Goal: Communication & Community: Answer question/provide support

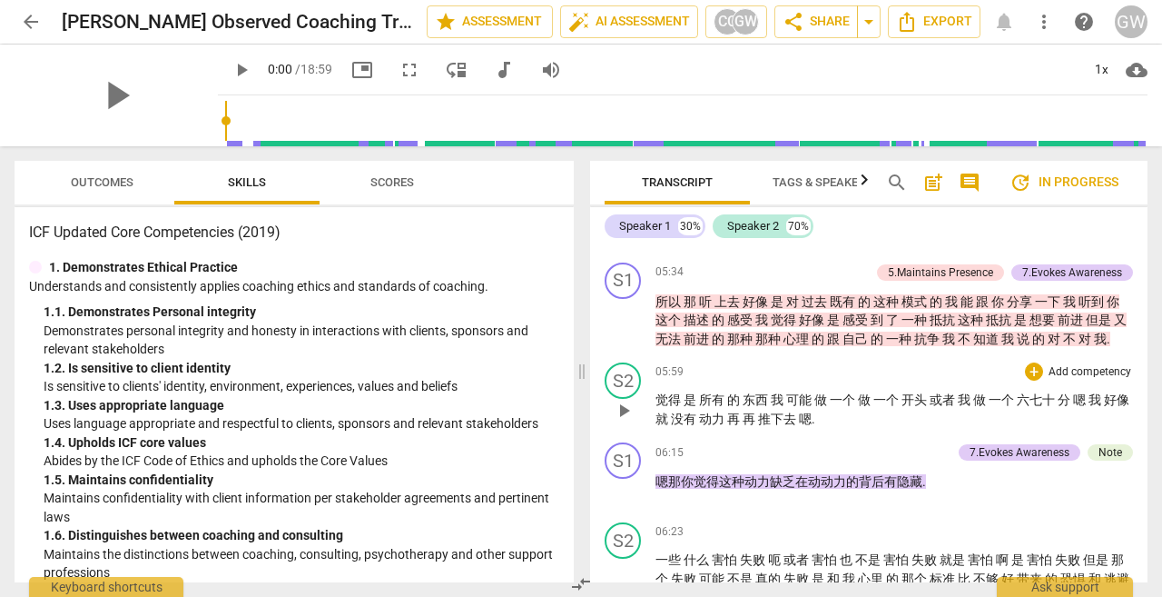
scroll to position [1180, 0]
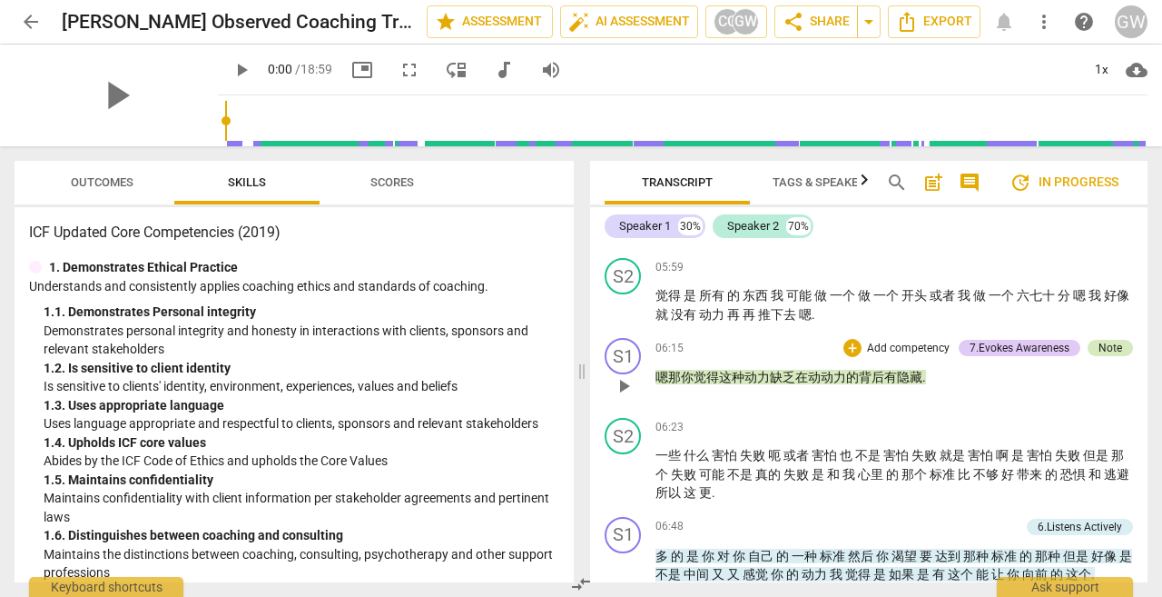
click at [1099, 356] on div "Note" at bounding box center [1111, 348] width 24 height 16
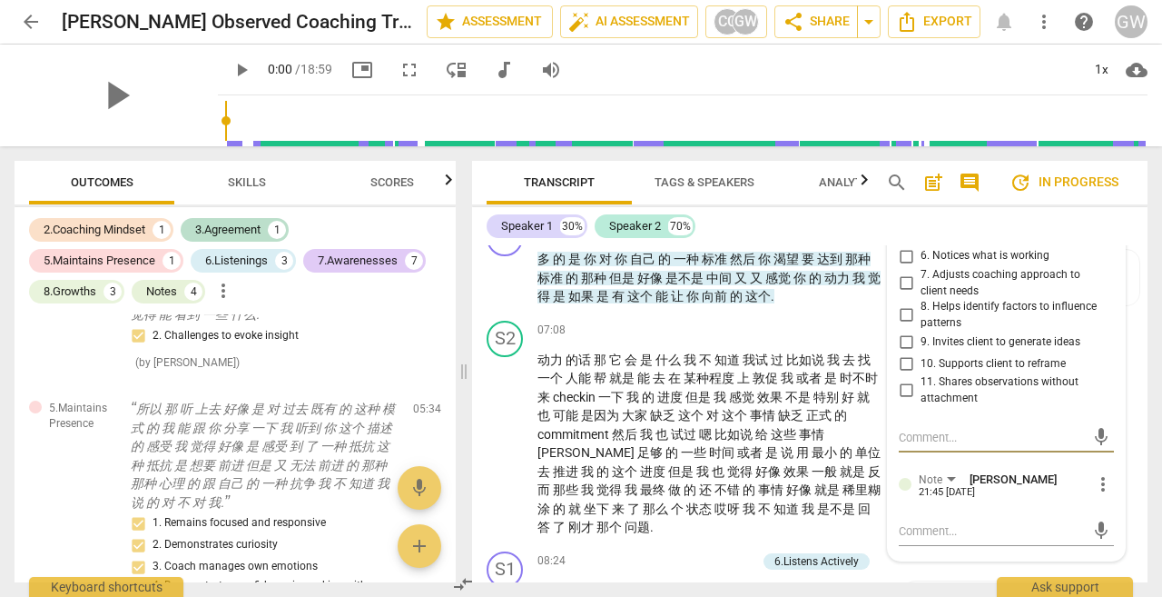
scroll to position [1790, 0]
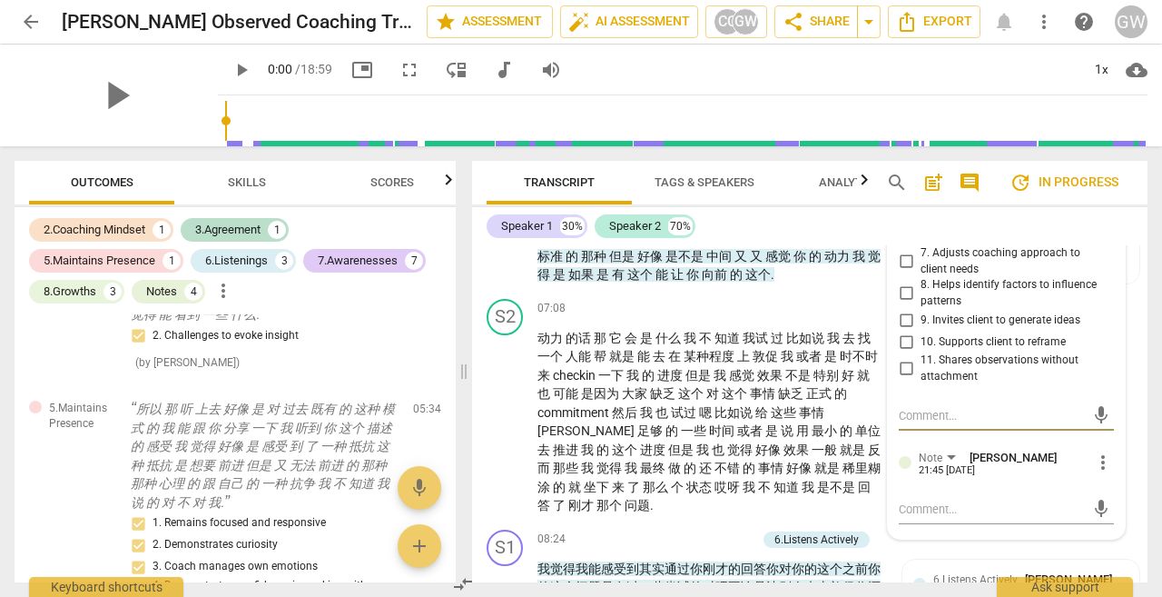
click at [995, 416] on textarea at bounding box center [992, 415] width 186 height 17
type textarea "z"
type textarea "za"
type textarea "zai"
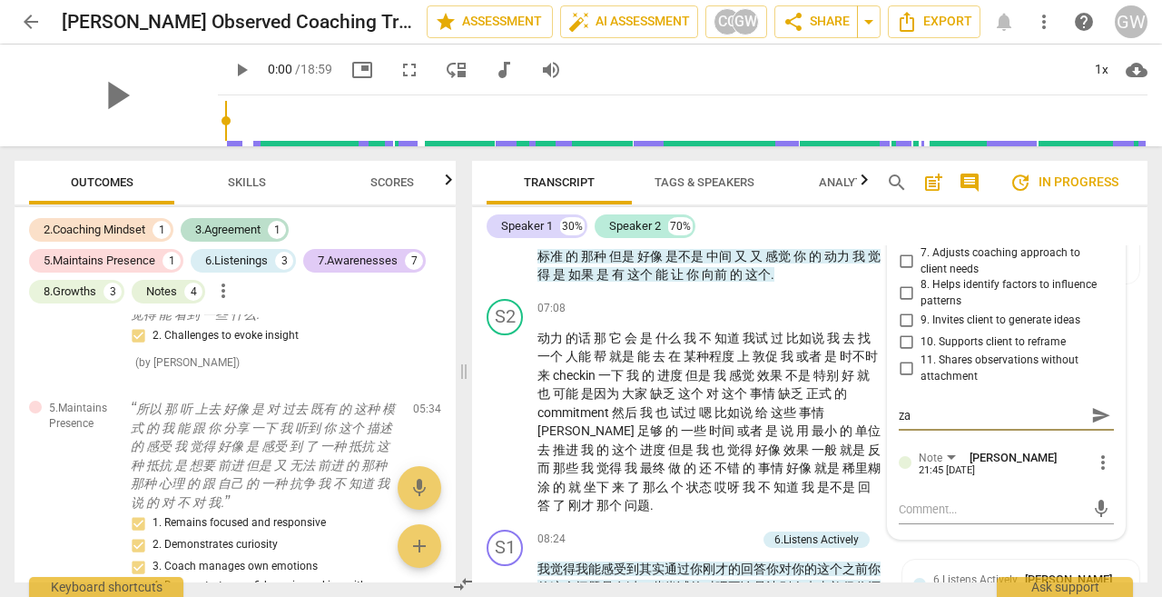
type textarea "zai"
type textarea "za"
type textarea "z"
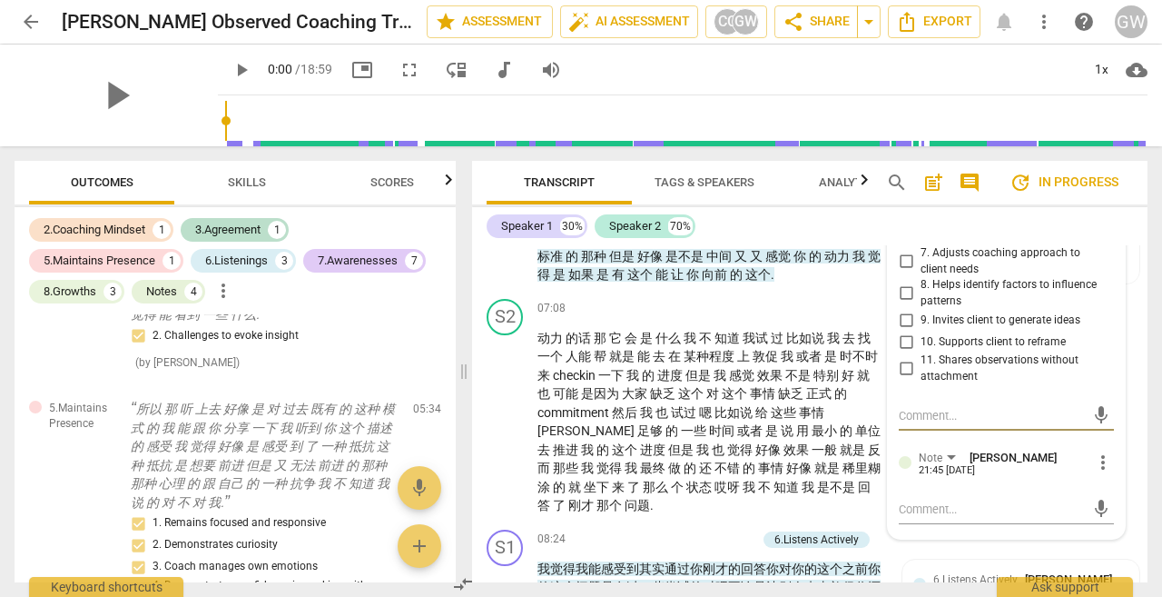
type textarea "h"
type textarea "hu"
type textarea "hui"
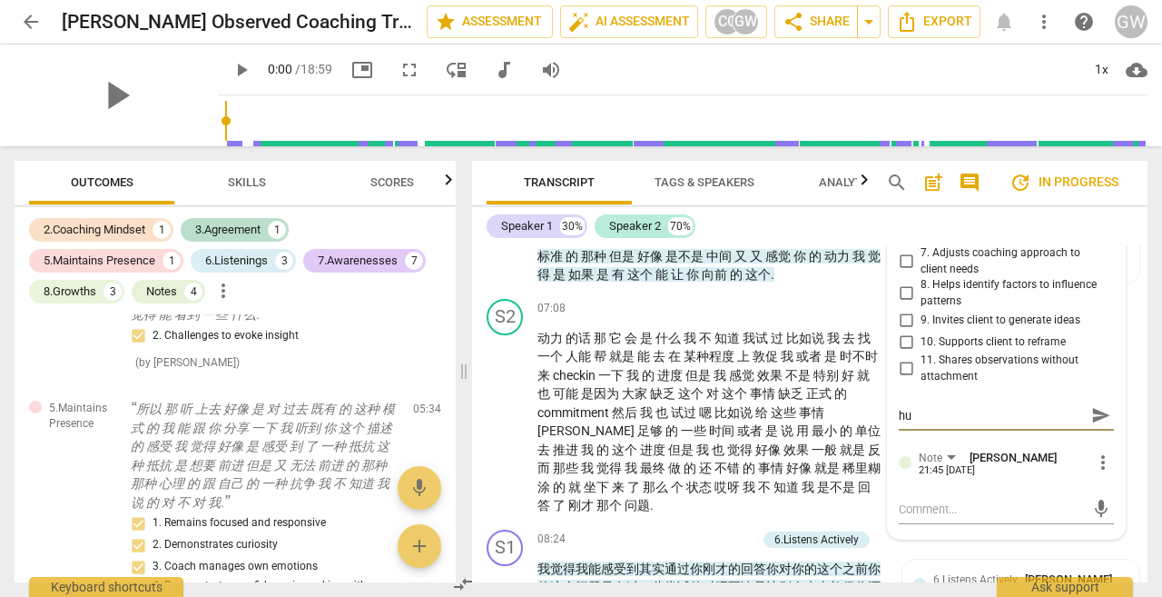
type textarea "hui"
type textarea "hui'x"
type textarea "hui'xi"
type textarea "hui'xia"
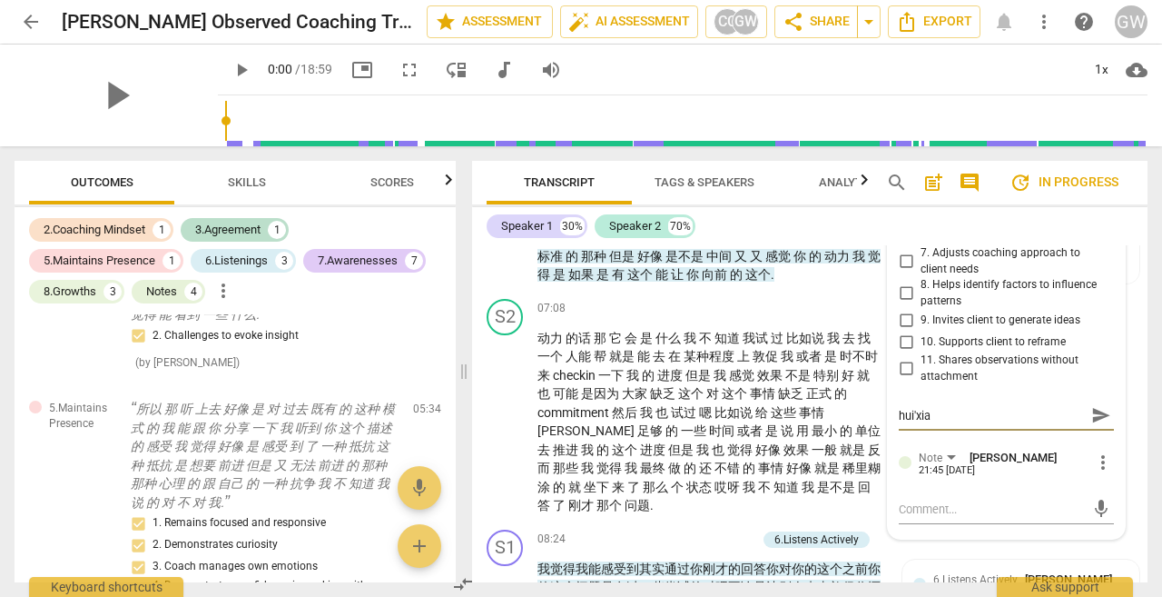
type textarea "[PERSON_NAME]"
type textarea "回想"
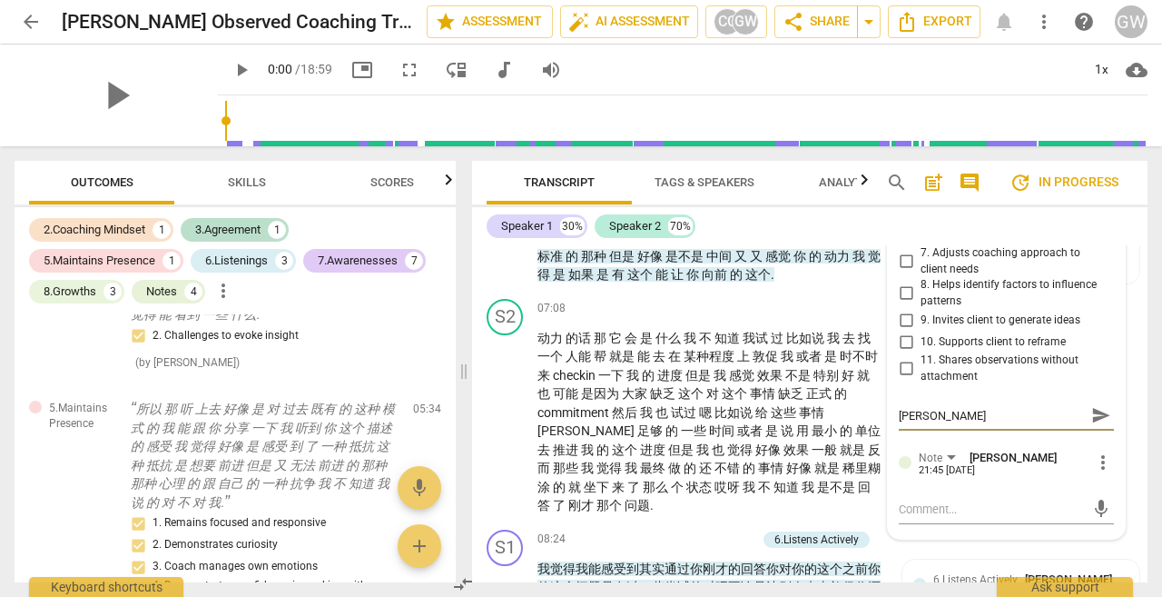
type textarea "回想"
type textarea "回"
type textarea "z"
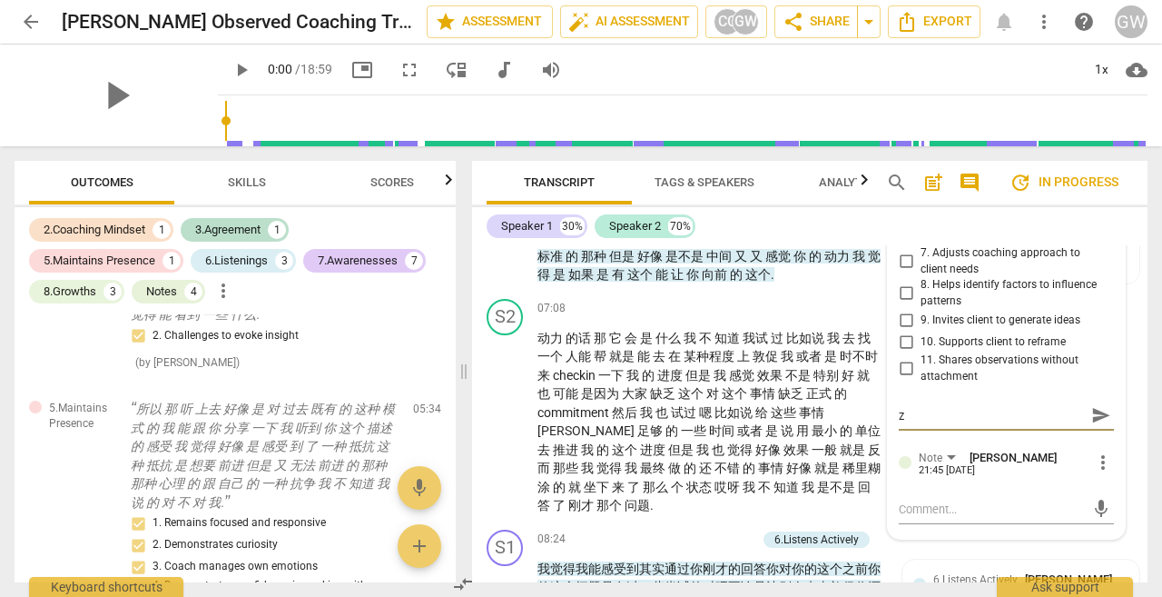
type textarea "za"
type textarea "zai"
type textarea "zai'z"
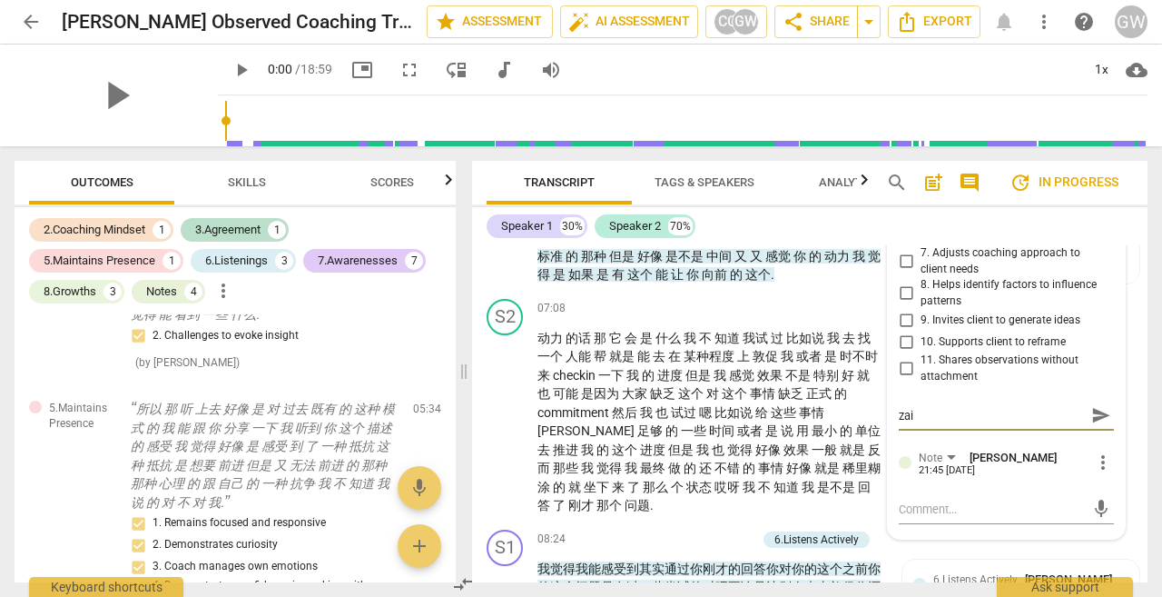
type textarea "zai'z"
type textarea "zai'zh"
type textarea "zai'zhe"
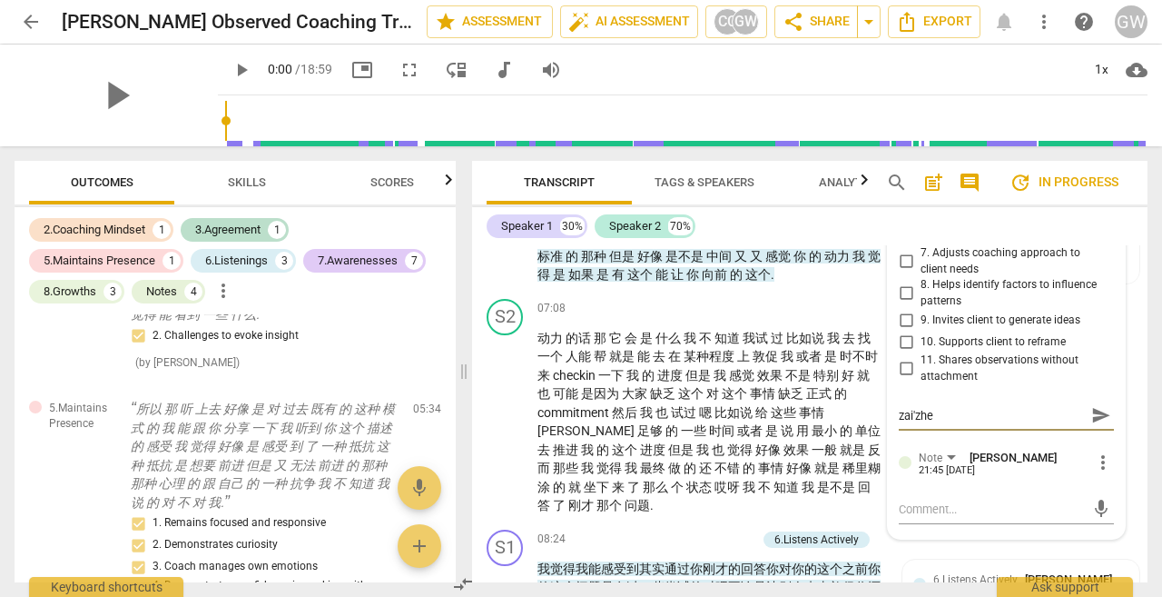
type textarea "zai'zhe'l"
type textarea "zai'zhe'li"
type textarea "在这里"
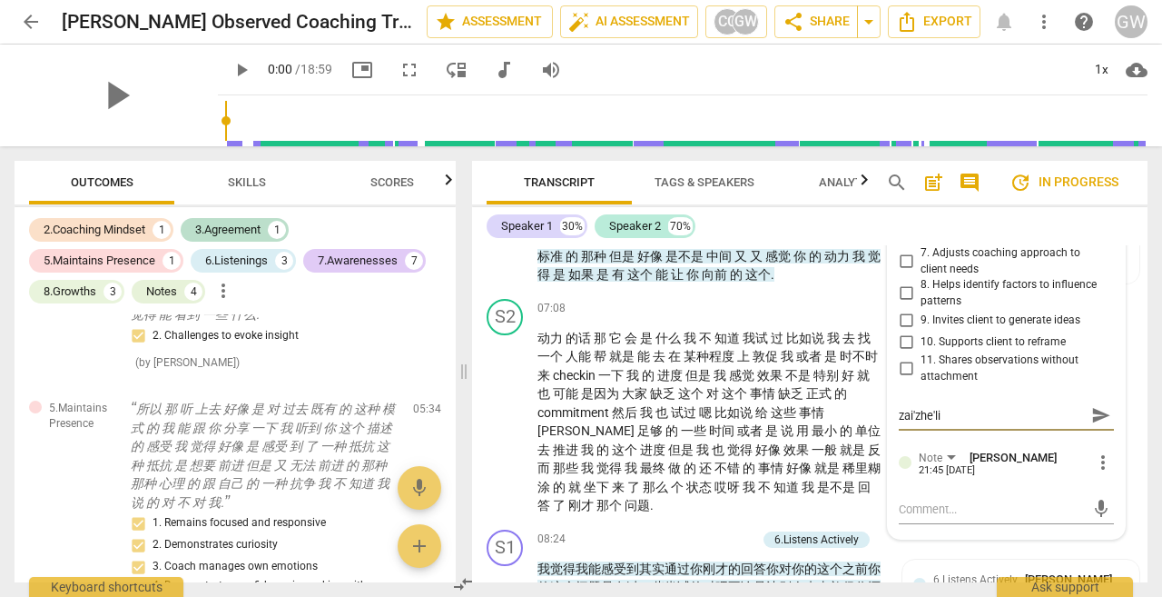
type textarea "在这里"
type textarea "在这里w"
type textarea "在这里wo"
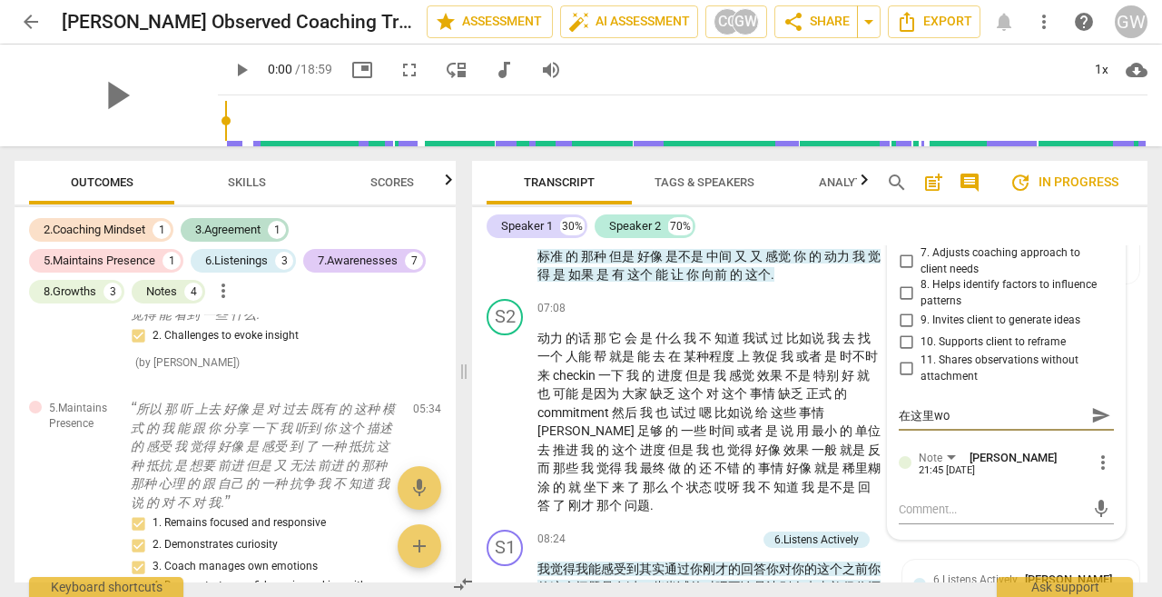
type textarea "在这里我"
type textarea "在这里我y"
type textarea "在这里我yi"
type textarea "在这里我yin"
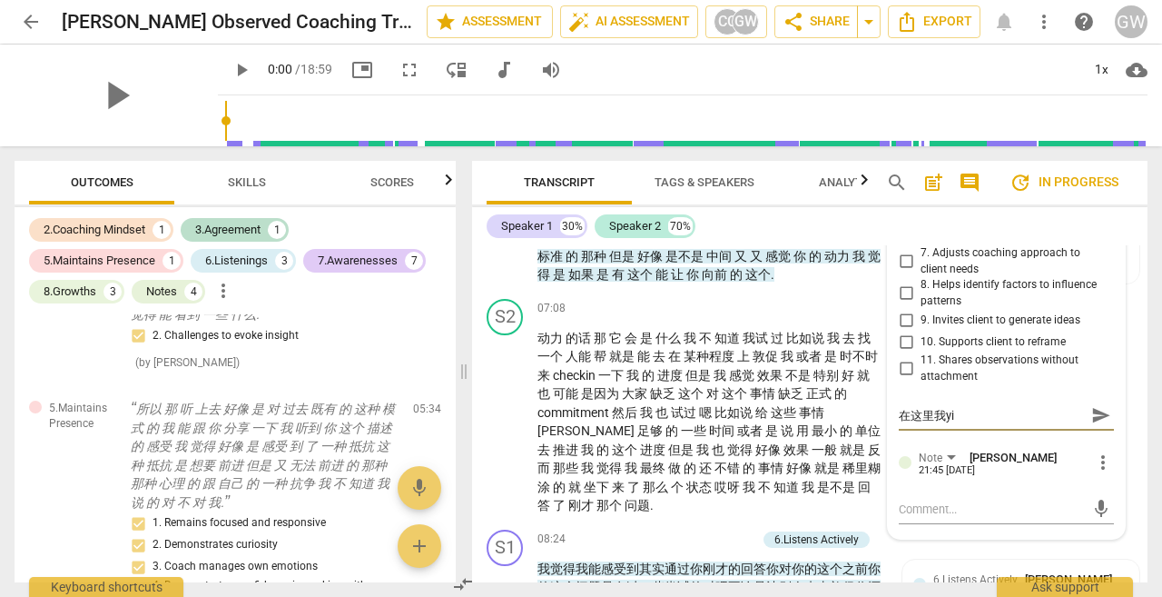
type textarea "在这里我yin"
type textarea "在这里[PERSON_NAME]"
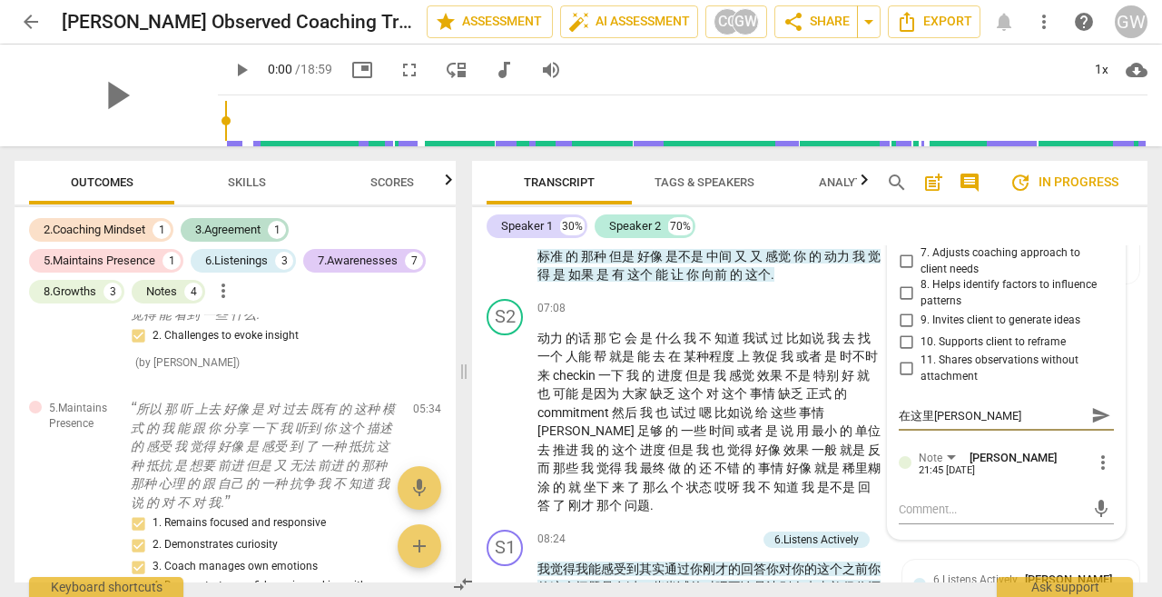
type textarea "在这里[PERSON_NAME]"
type textarea "在这里我[PERSON_NAME]"
type textarea "在这里[PERSON_NAME]"
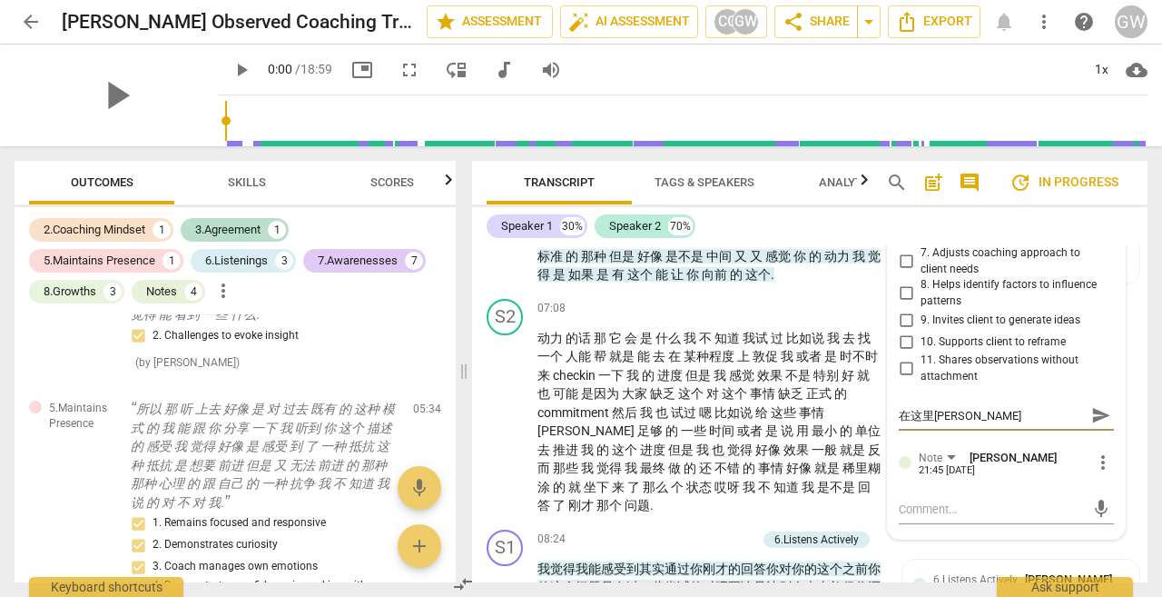
type textarea "在这里[PERSON_NAME]"
type textarea "在这里我yin"
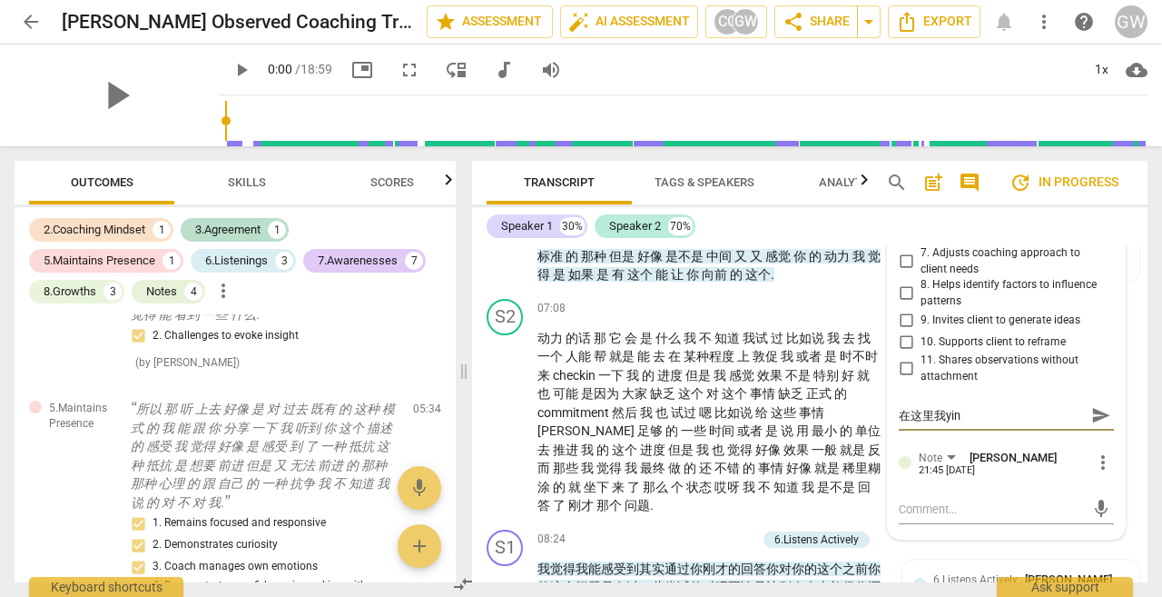
type textarea "在这里我yin'y"
type textarea "在这里我[PERSON_NAME]"
type textarea "在这里我yin'yue"
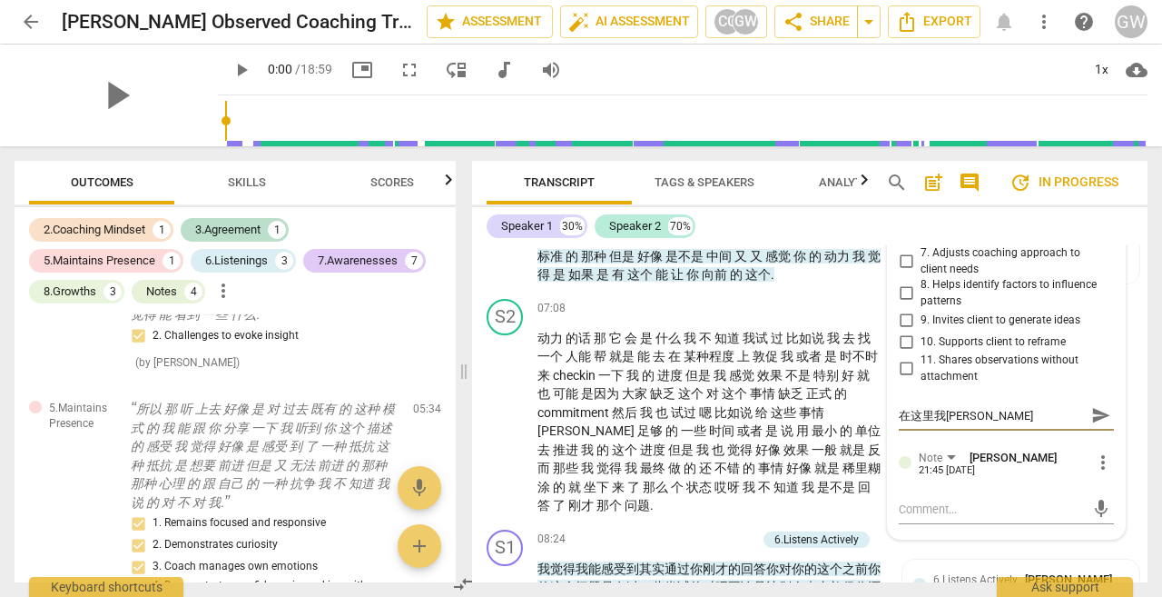
type textarea "在这里我yin'yue"
type textarea "在这里我隐约"
type textarea "在这里我隐约g"
type textarea "在这里我隐约ga"
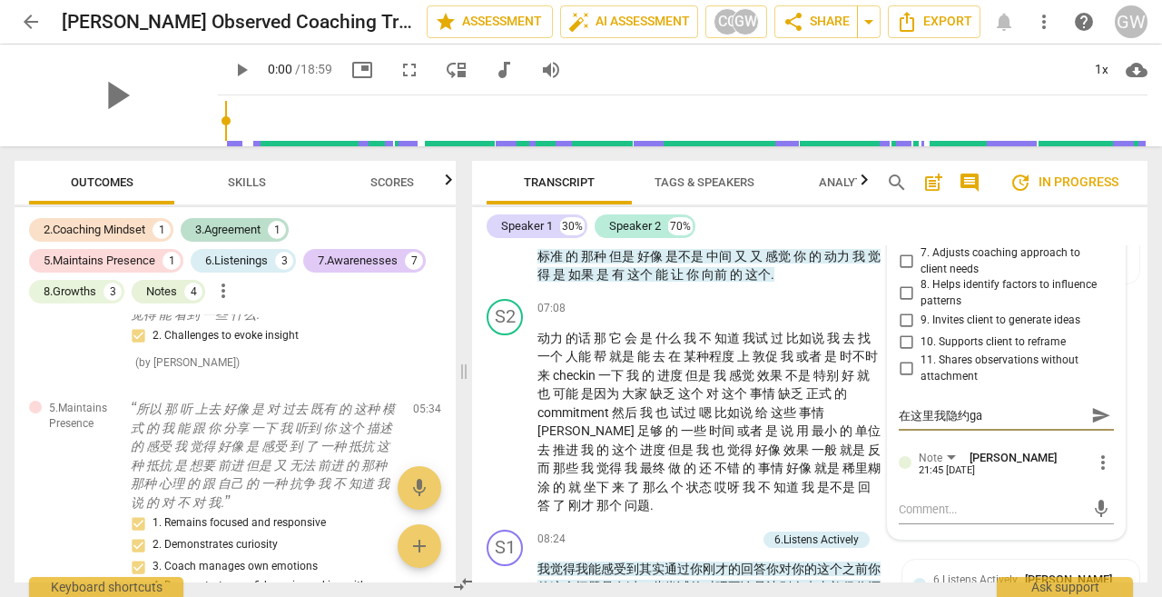
type textarea "在这里我隐约gan"
type textarea "在这里我隐约gan'd"
type textarea "在这里我隐约gan'da"
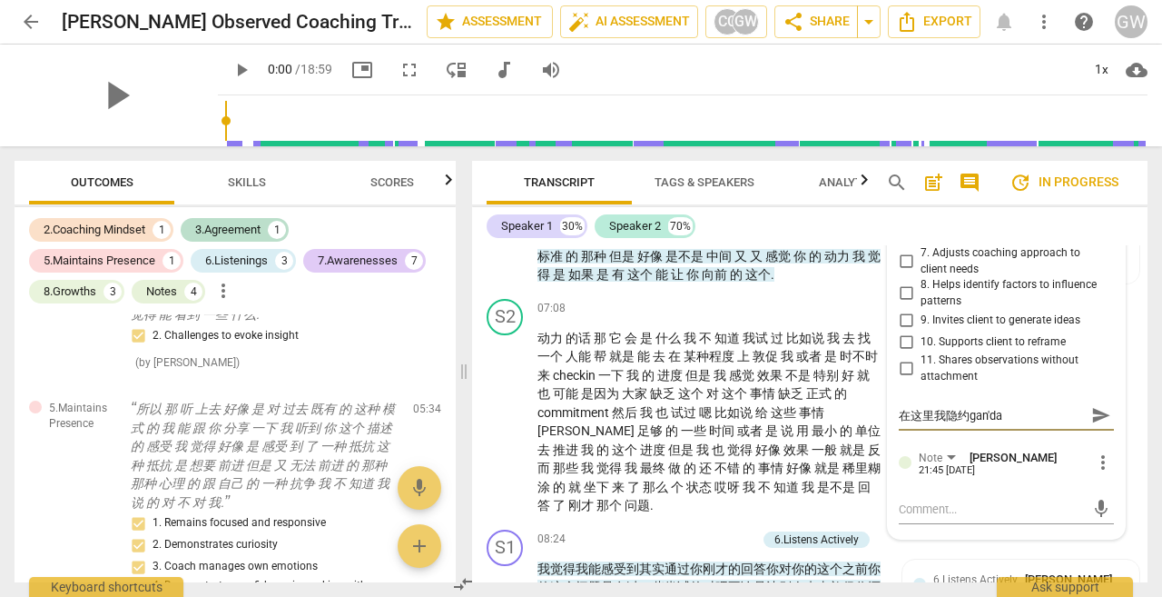
type textarea "在这里我隐约gan'[PERSON_NAME]"
type textarea "在这里我隐约gan'da"
type textarea "在这里我隐约gan'dao"
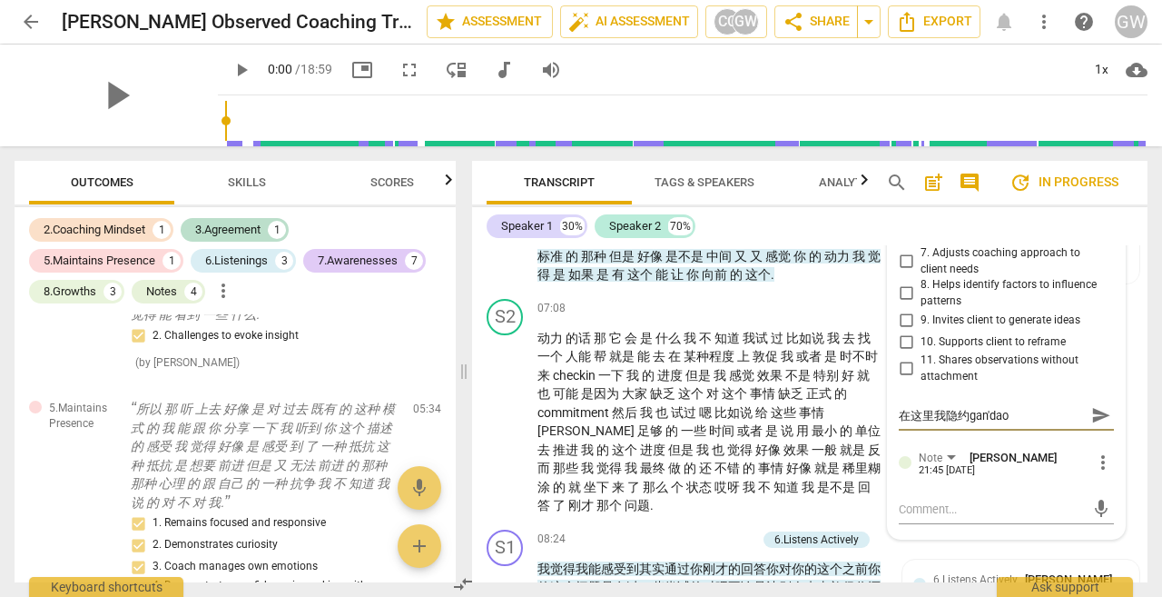
type textarea "在这里我隐约感到"
type textarea "在这里我隐约感到l"
type textarea "在这里我隐约感到la"
type textarea "在这里我隐约感到lai"
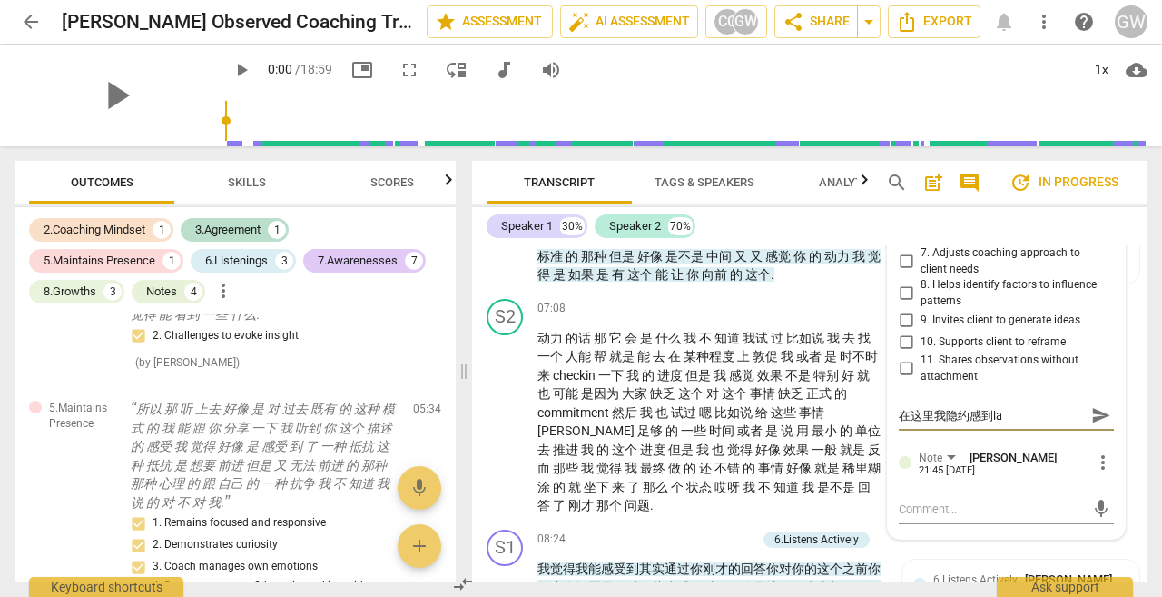
type textarea "在这里我隐约感到lai"
type textarea "在这里我隐约感到lai'f"
type textarea "在这里我隐约感到lai'fa"
type textarea "在这里我隐约感到lai'fan"
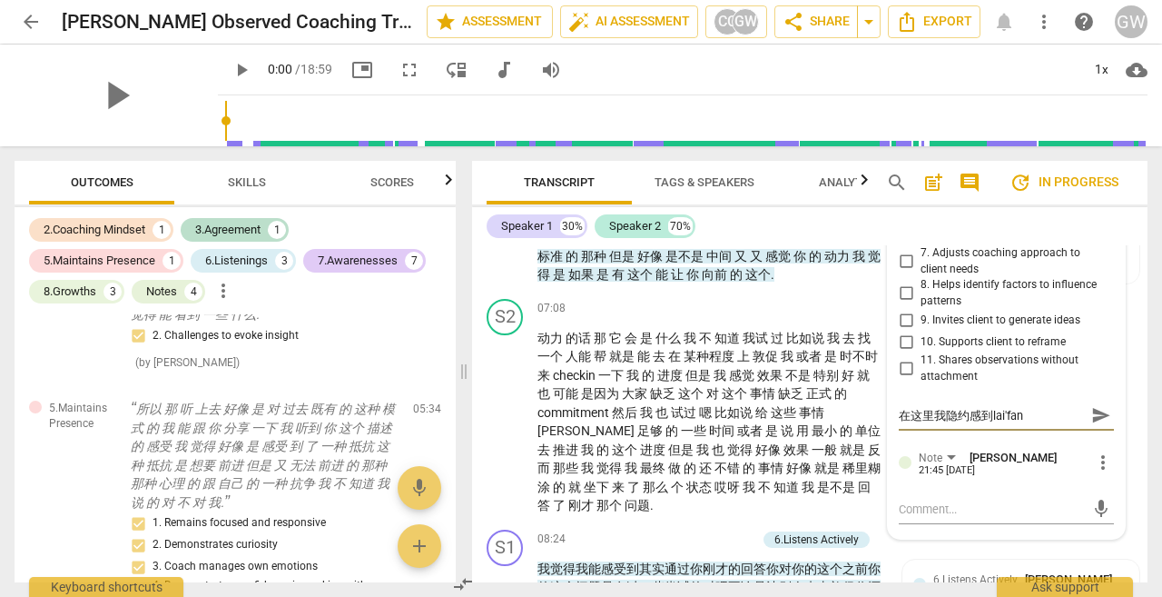
type textarea "在这里我隐约感到lai'fang"
type textarea "在这里我隐约感到[PERSON_NAME]'fang'z"
type textarea "在这里我隐约感到[PERSON_NAME]'fang'zh"
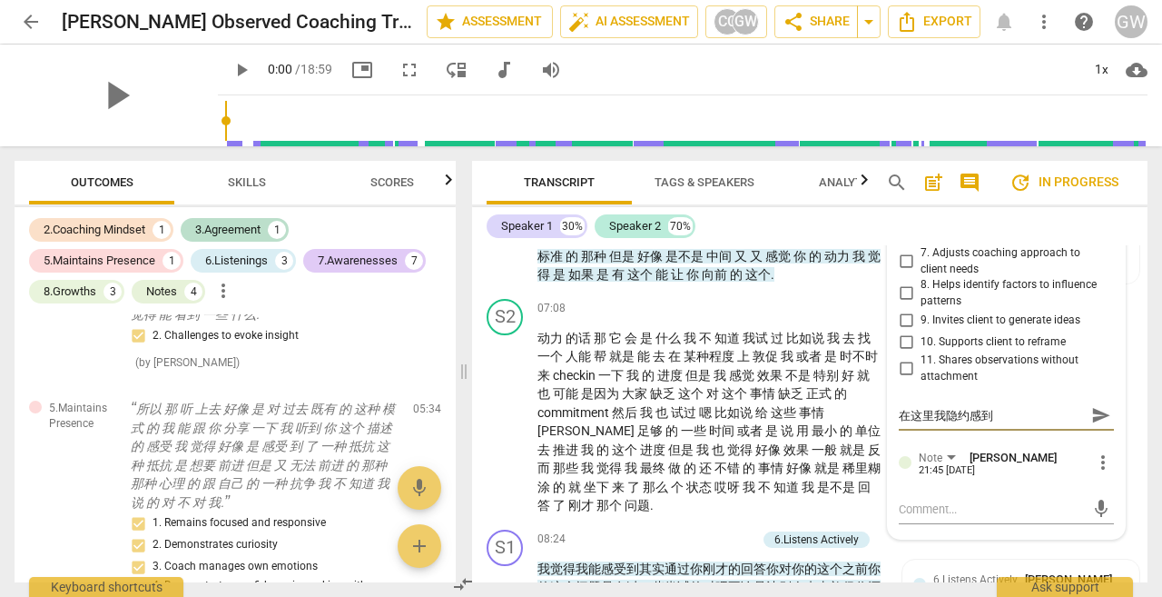
type textarea "在这里我隐约感到[PERSON_NAME]'fang'zh"
type textarea "在这里我隐约感到[PERSON_NAME]'fang'zhe"
type textarea "在这里我隐约感到来访者"
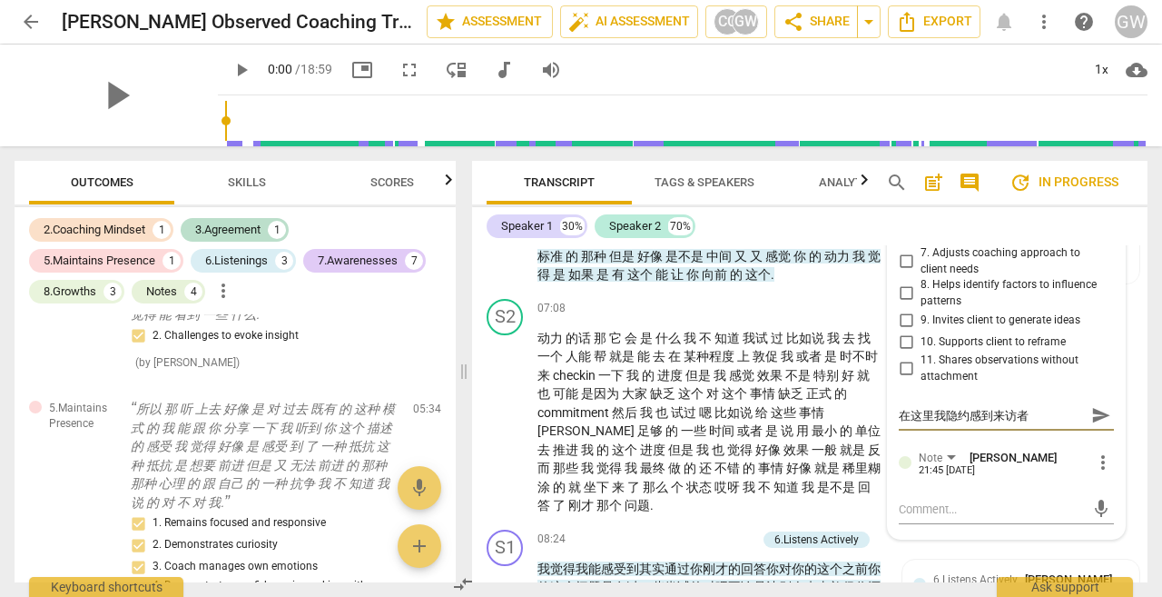
type textarea "在这里我隐约感到来访者d"
type textarea "在这里我隐约感到来访者de"
type textarea "在这里我隐约感到来访者的"
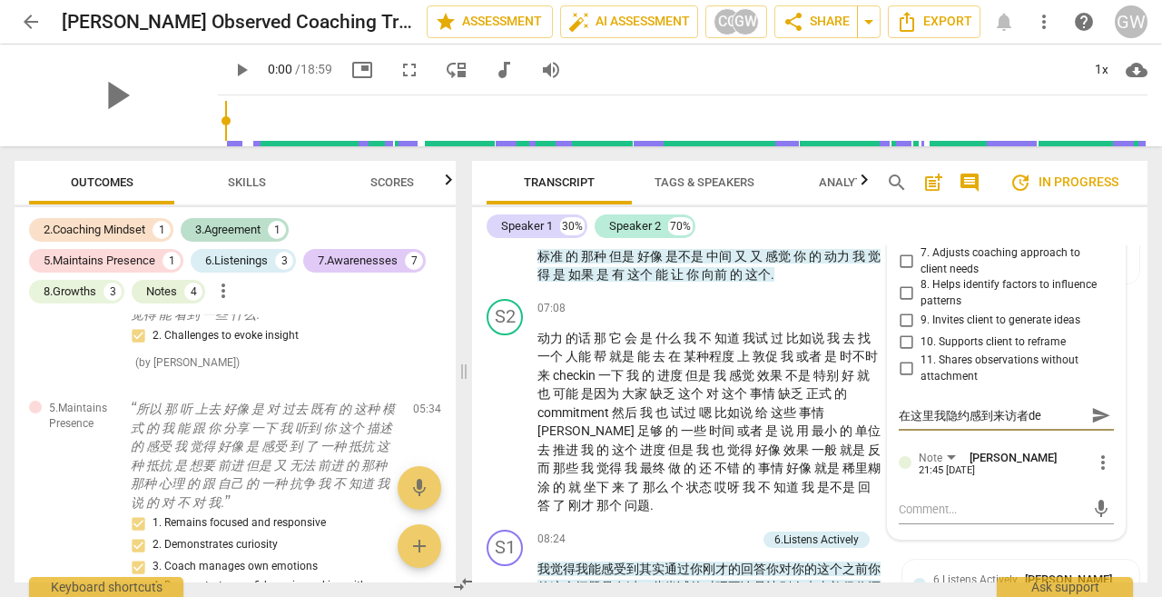
type textarea "在这里我隐约感到来访者的"
type textarea "在这里我隐约感到来访者的d"
type textarea "在这里我隐约感到来访者的do"
type textarea "在这里我隐约感到来访者的[PERSON_NAME]"
type textarea "在这里我隐约感到来访者的dong"
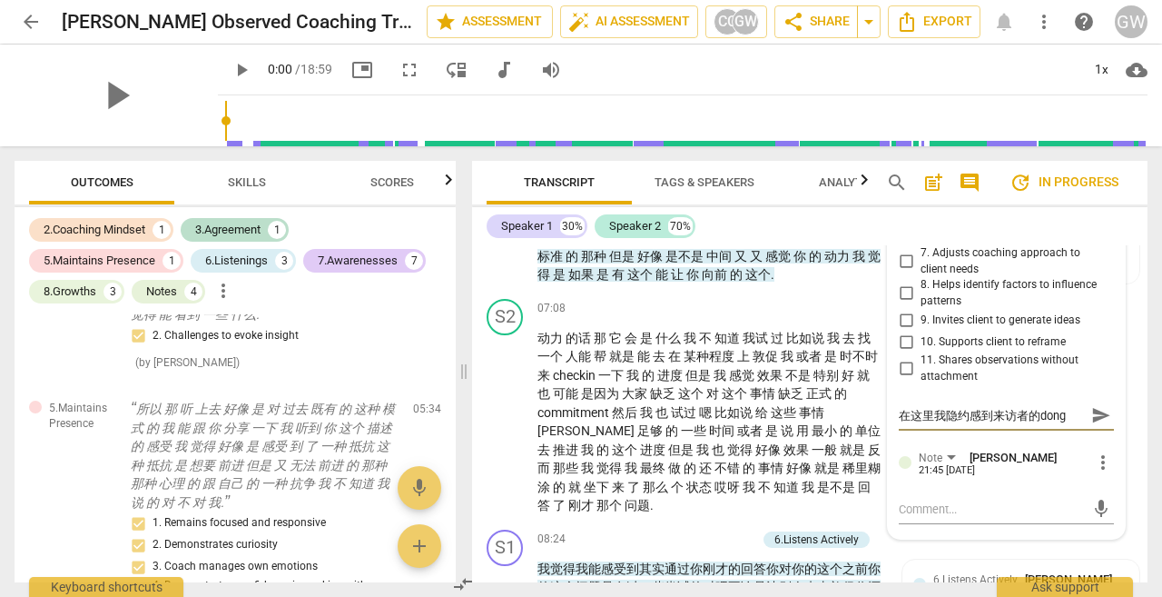
type textarea "在这里我隐约感到来访者的dong'l"
type textarea "在这里我隐约感到来访者的[PERSON_NAME]"
type textarea "在这里我隐约感到来访者的动力"
type textarea "在这里我隐约感到来访者的动"
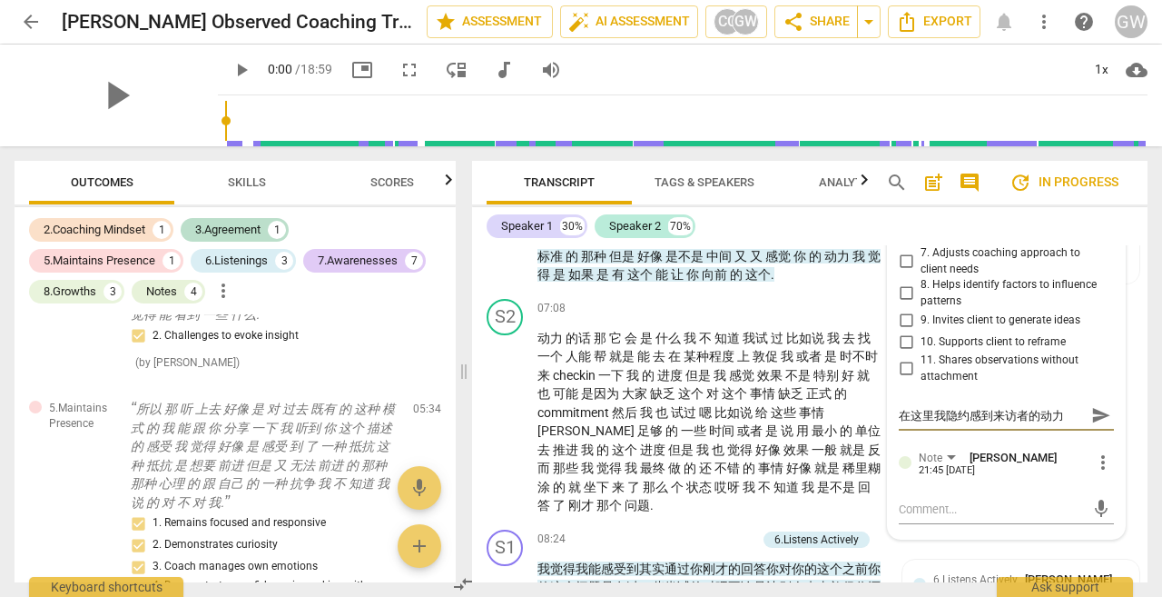
type textarea "在这里我隐约感到来访者的动"
type textarea "在这里我隐约感到来访者的"
type textarea "在这里我隐约感到来访者的q"
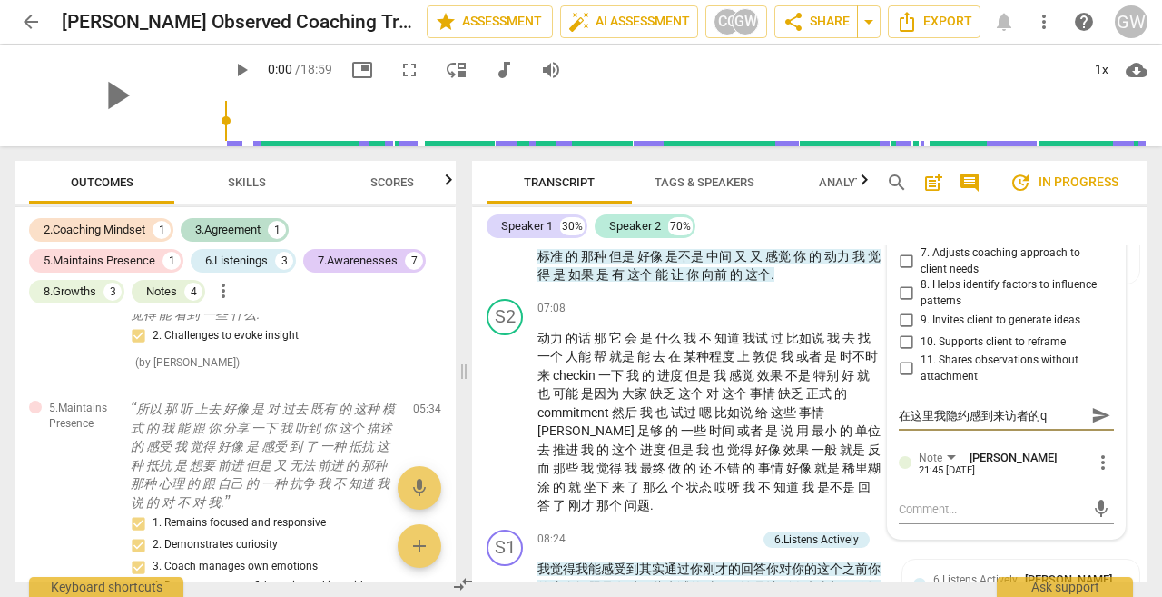
type textarea "在这里我隐约感到来访者的qu"
type textarea "在这里我隐约感到来访者的que"
type textarea "在这里我隐约感到来访者的que'f"
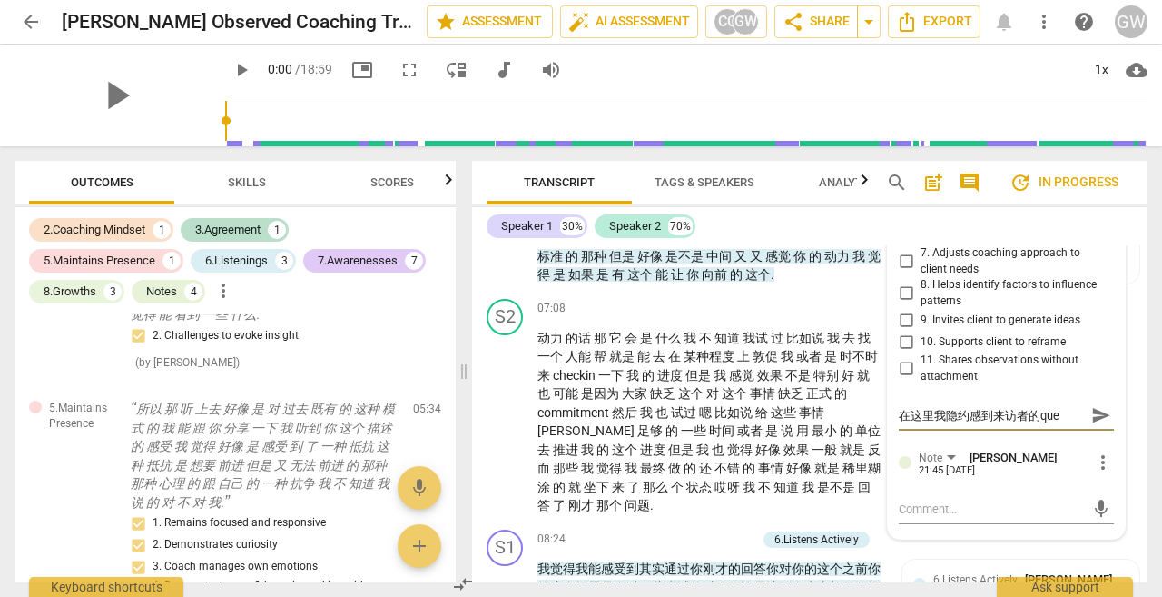
type textarea "在这里我隐约感到来访者的que'f"
type textarea "在这里我隐约感到来访者的que'fa"
type textarea "在这里我隐约感到来访者的缺乏"
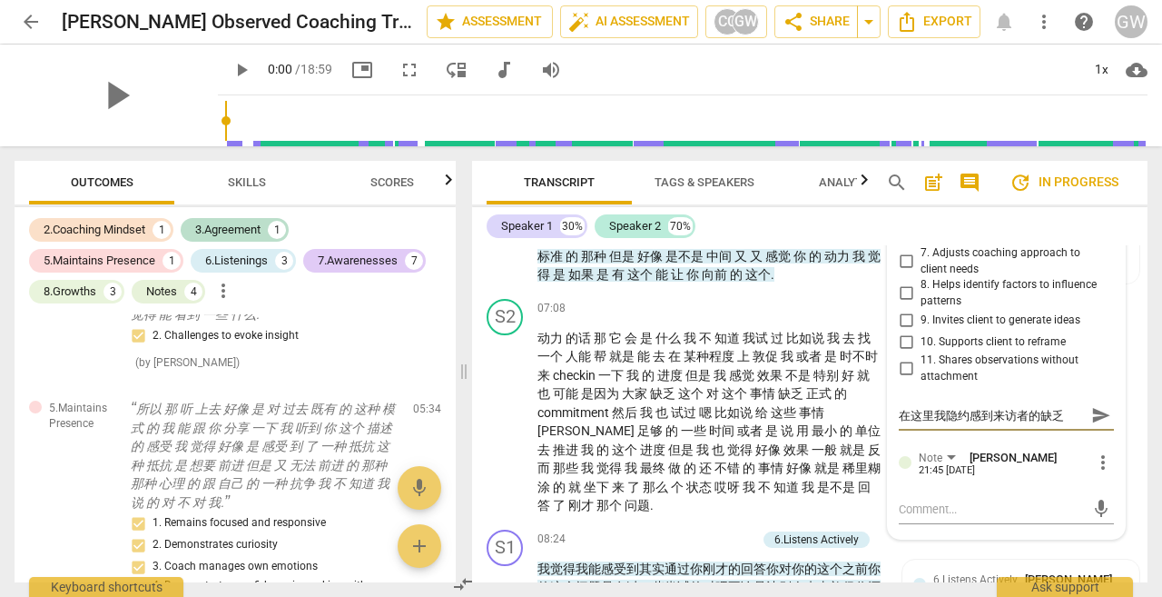
type textarea "在这里我隐约感到来访者的缺乏d"
type textarea "在这里我隐约感到来访者的缺乏do"
type textarea "在这里我隐约感到来访者的缺乏[PERSON_NAME]"
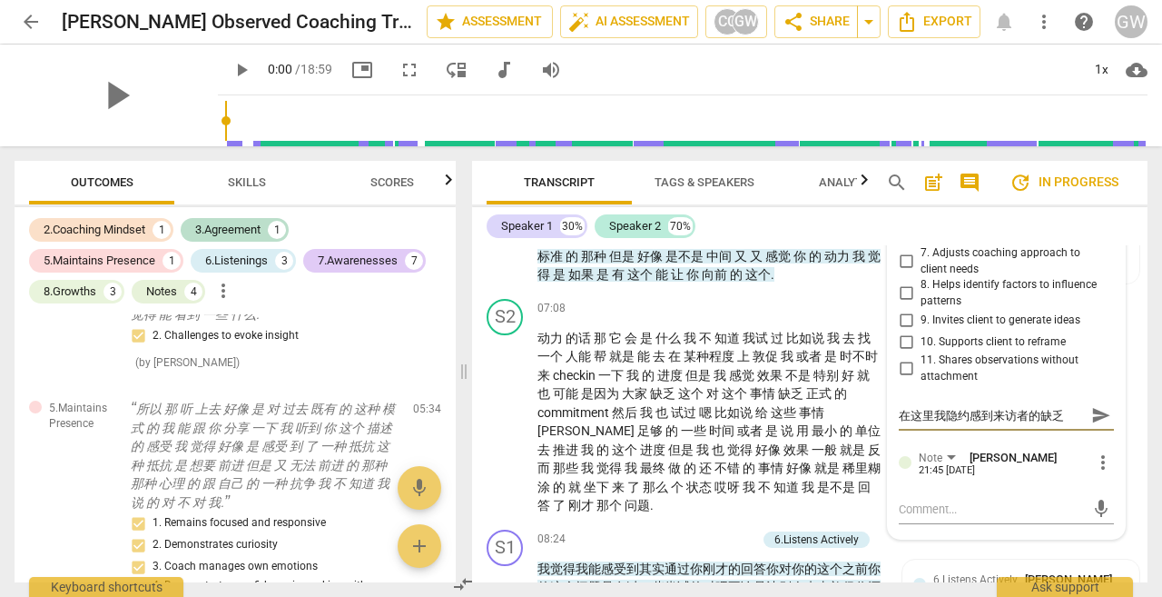
type textarea "在这里我隐约感到来访者的缺乏dong"
type textarea "在这里我隐约感到来访者的缺乏dong'l"
type textarea "在这里我隐约感到来访者的缺乏dong'li"
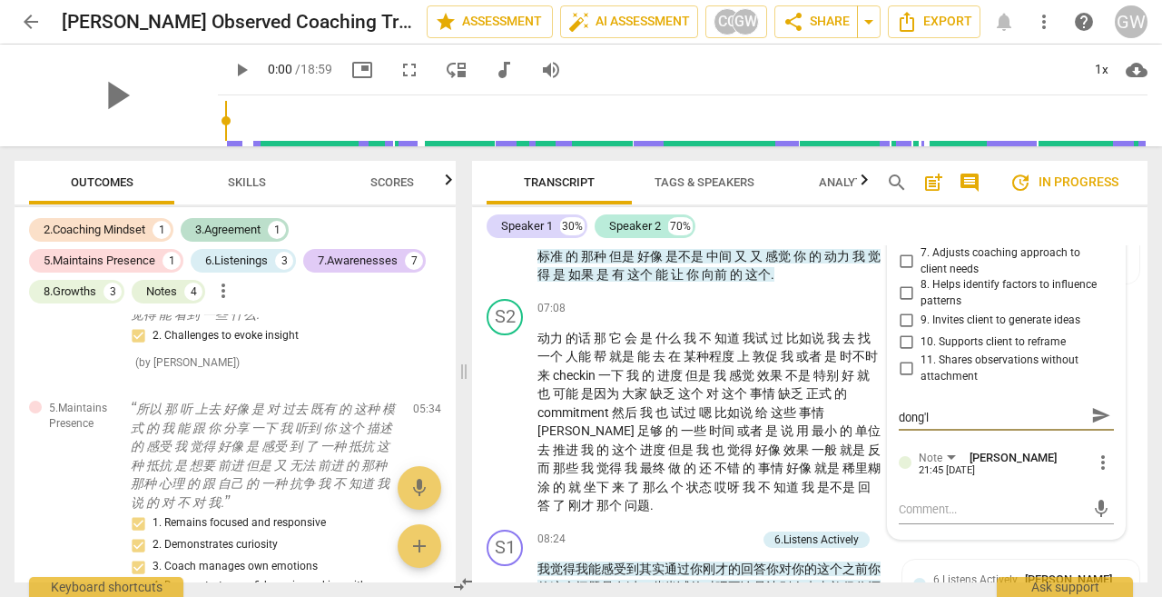
type textarea "在这里我隐约感到来访者的缺乏dong'li"
type textarea "在这里我隐约感到来访者的缺乏动力"
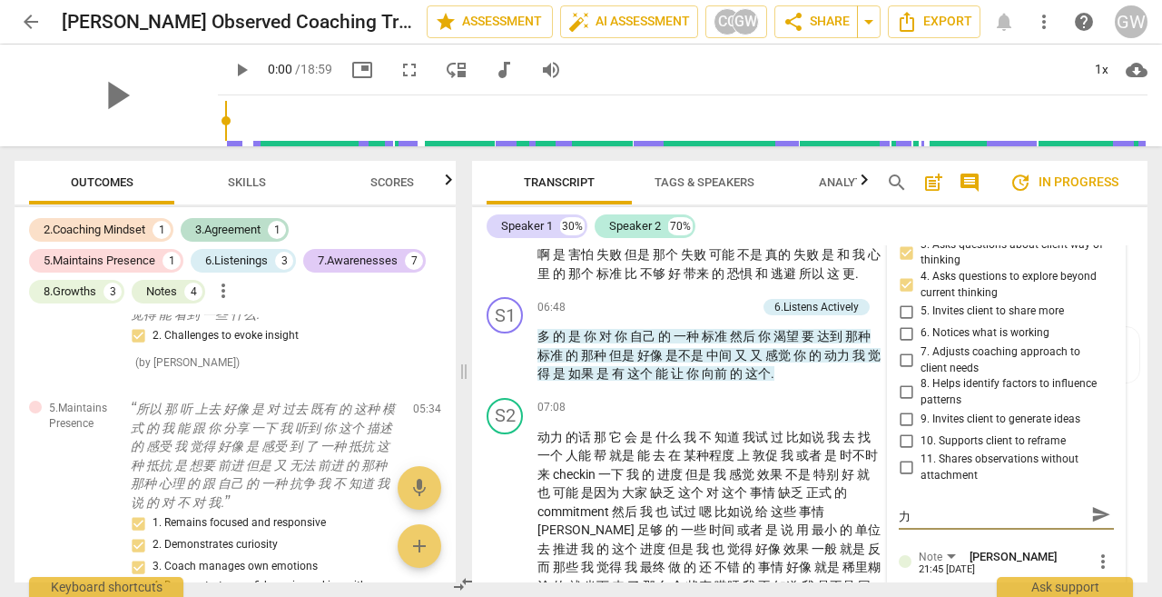
scroll to position [1790, 0]
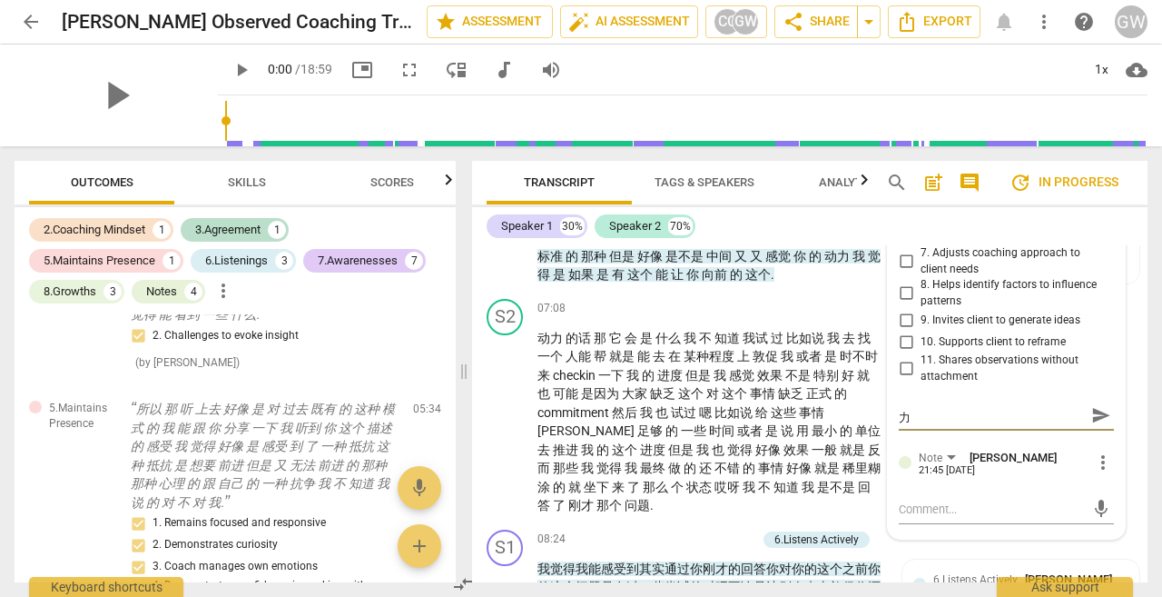
type textarea "在这里我隐约感到来访者的缺乏动力y"
type textarea "在这里我隐约感到来访者的缺乏动力yi"
type textarea "在这里我隐约感到来访者的缺乏动力yin"
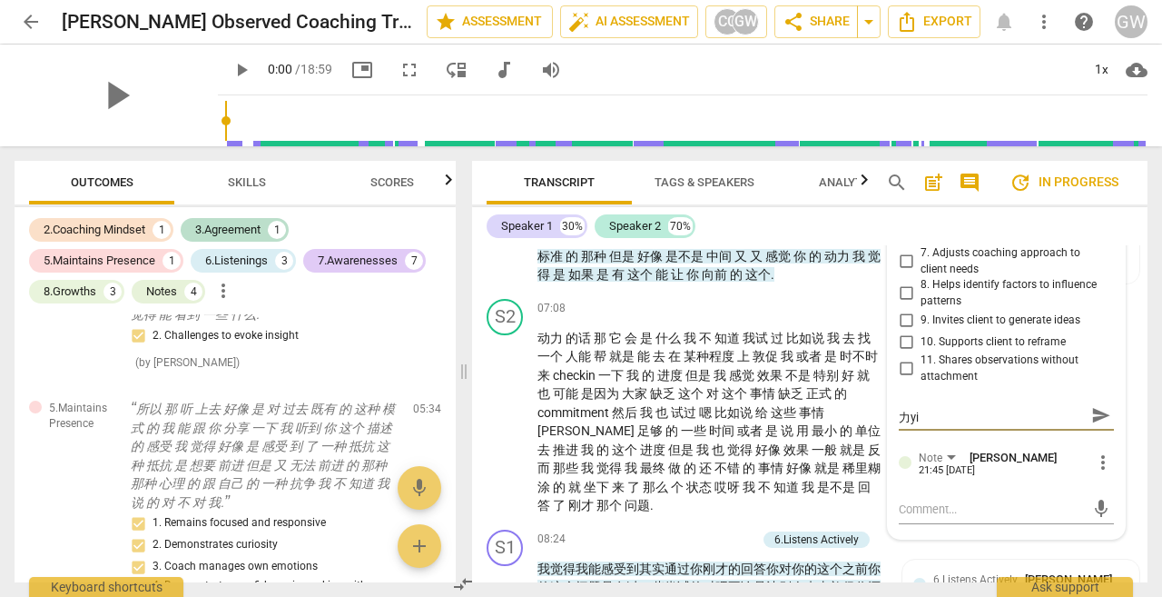
type textarea "在这里我隐约感到来访者的缺乏动力yin"
type textarea "在这里我隐约感到来访者的缺乏动力ying"
type textarea "在这里我隐约感到来访者的缺乏动力ying'g"
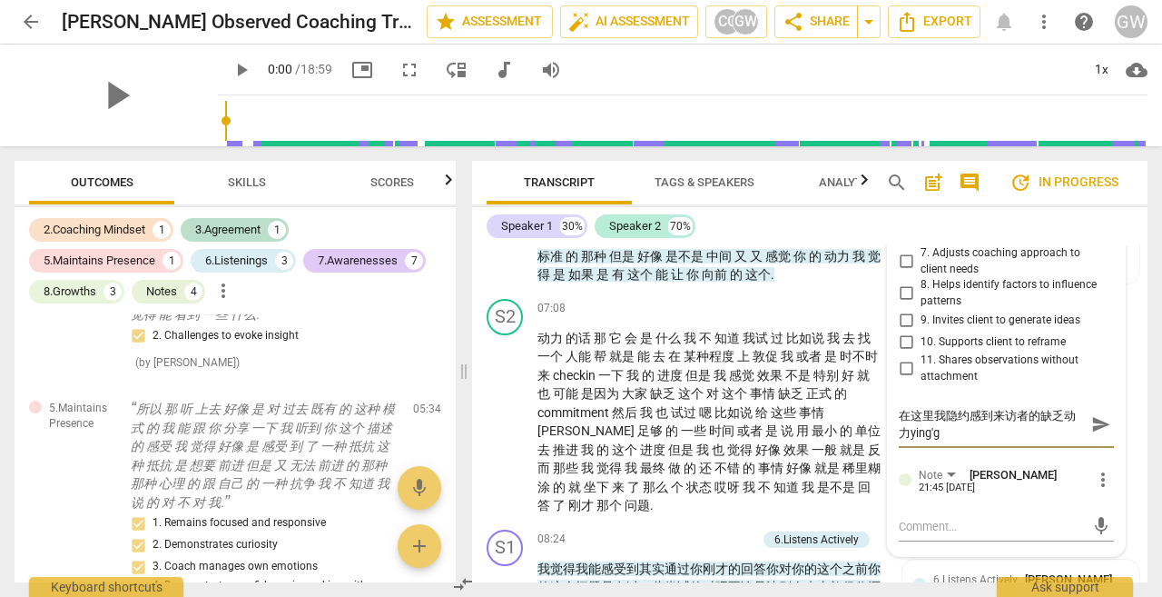
scroll to position [0, 0]
type textarea "在这里我隐约感到来访者的缺乏动力应该"
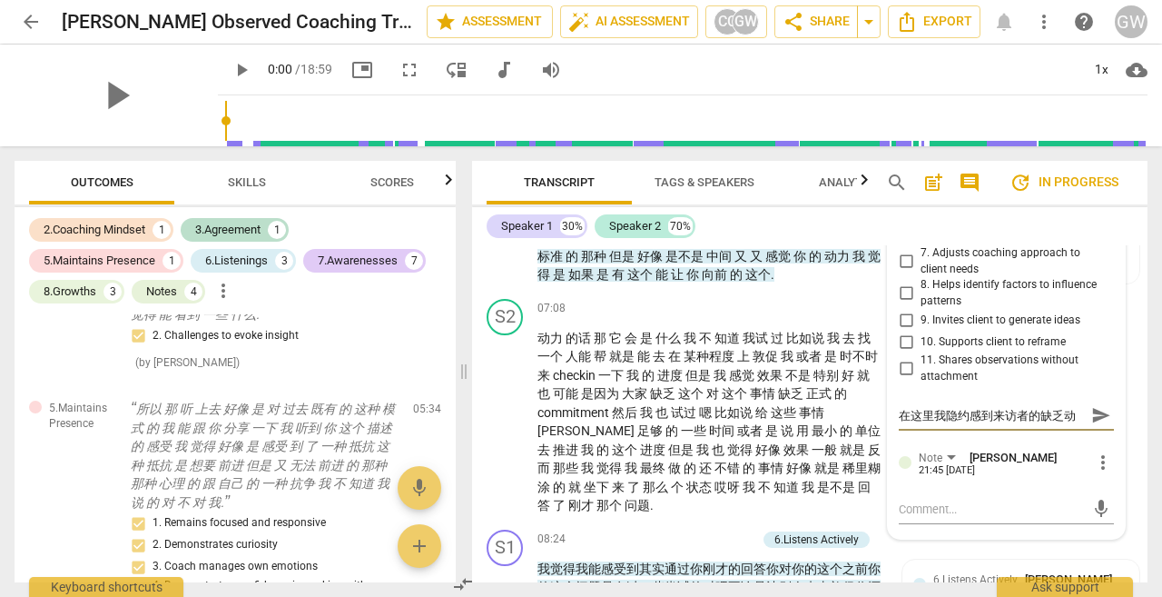
type textarea "在这里我隐约感到来访者的缺乏动力应该s"
type textarea "在这里我隐约感到来访者的缺乏动力应该sh"
type textarea "在这里我隐约感到来访者的缺乏动力应该shi"
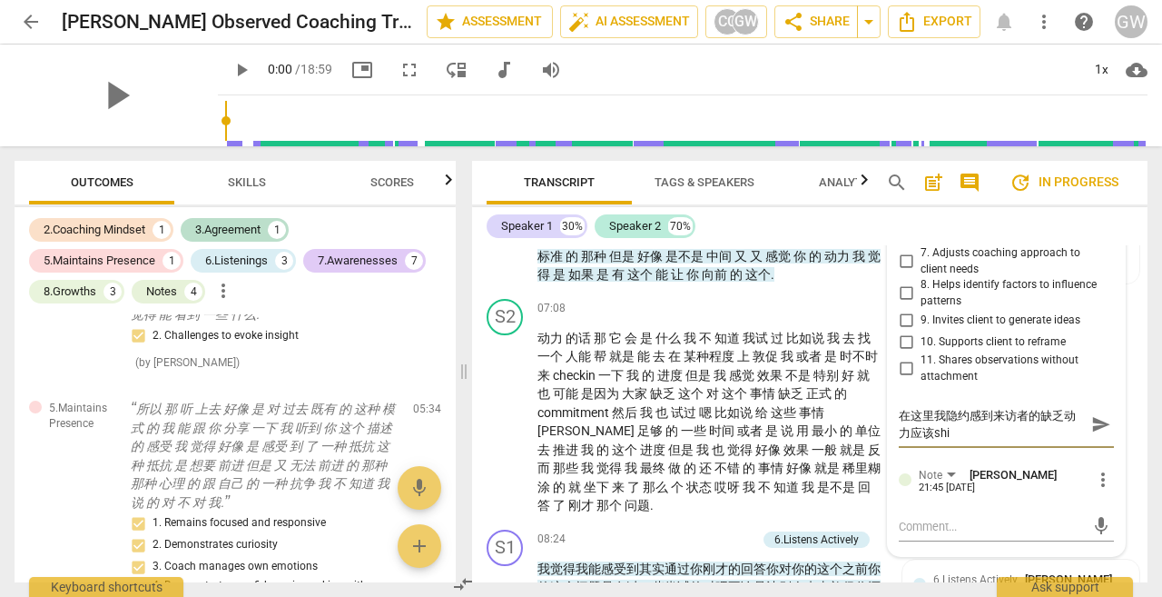
type textarea "在这里我隐约感到来访者的缺乏动力应该shi'h"
type textarea "在这里我隐约感到来访者的缺乏动力应该shi'he"
type textarea "在这里我隐约感到来访者的缺乏动力应该是和"
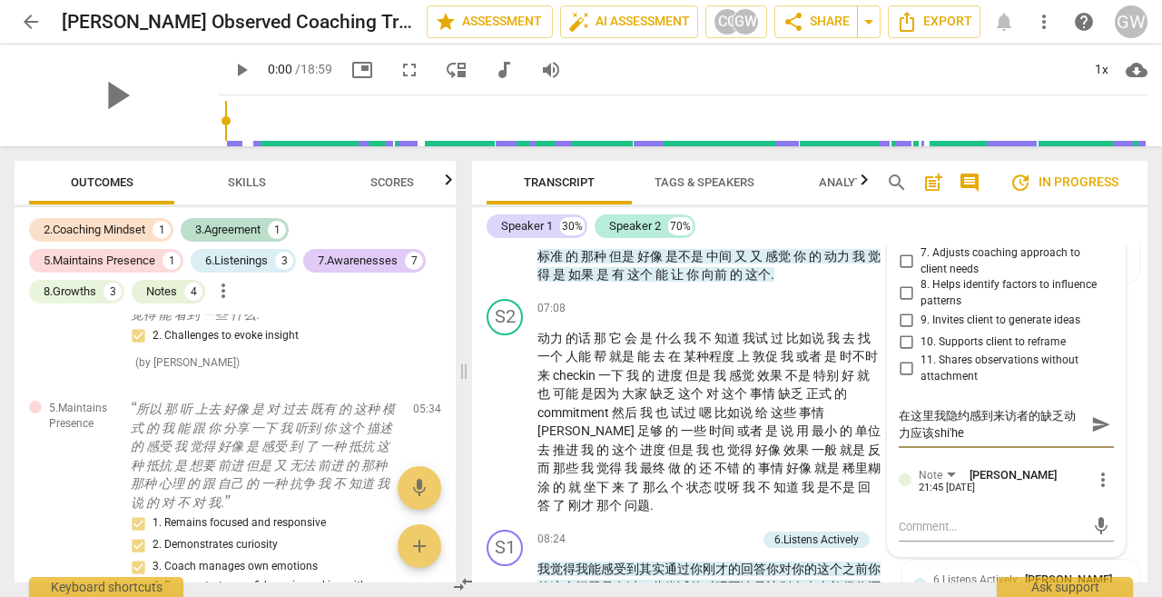
type textarea "在这里我隐约感到来访者的缺乏动力应该是和"
type textarea "在这里我隐约感到来访者的缺乏动力应该是和t"
type textarea "在这里我隐约感到来访者的缺乏动力应该是和ta"
type textarea "在这里我隐约感到来访者的缺乏动力应该是和她"
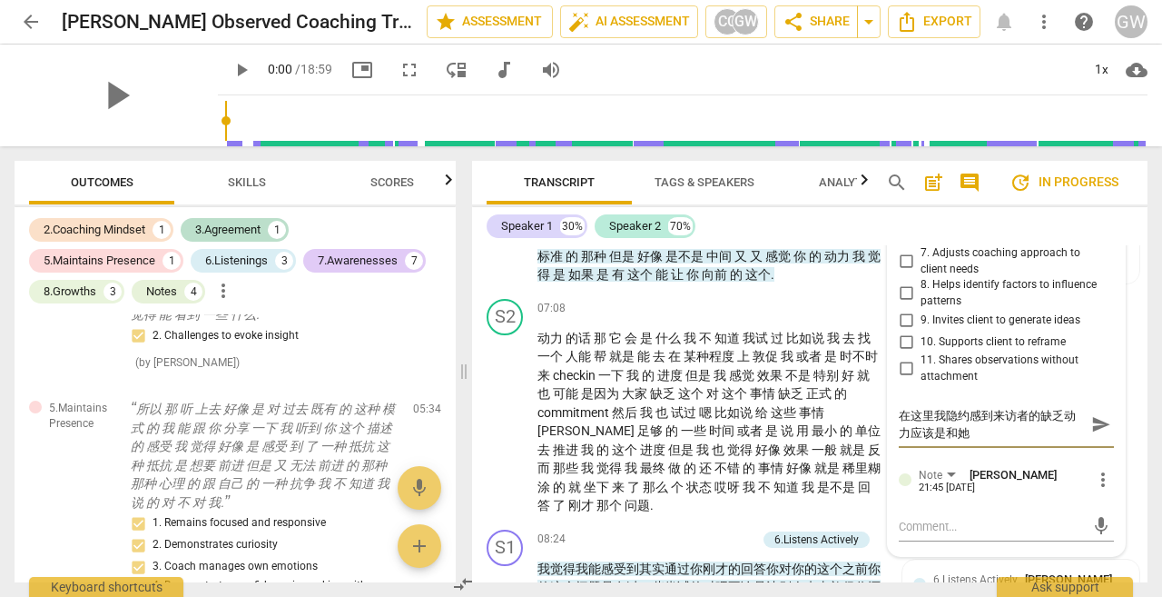
type textarea "在这里我隐约感到来访者的缺乏动力应该是和她d"
type textarea "在这里我隐约感到来访者的缺乏动力应该是和她de"
type textarea "在这里我隐约感到来访者的缺乏动力应该是和她的"
type textarea "在这里我隐约感到来访者的缺乏动力应该是和她的“"
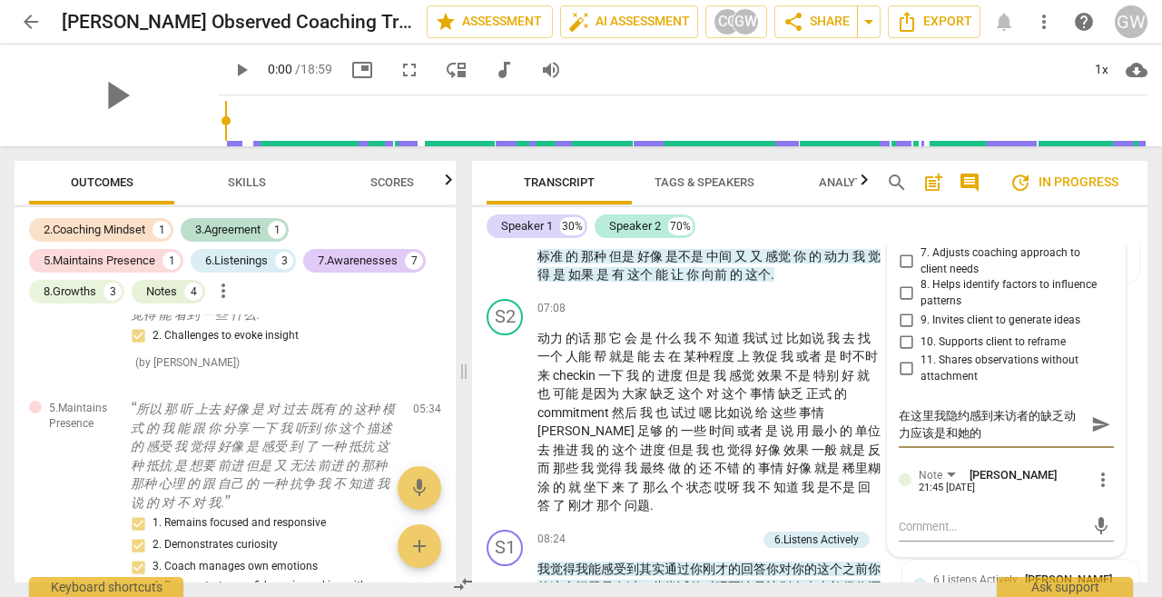
type textarea "在这里我隐约感到来访者的缺乏动力应该是和她的“"
type textarea "在这里我隐约感到来访者的缺乏动力应该是和她的“g"
type textarea "在这里我隐约感到来访者的缺乏动力应该是和她的“ga"
type textarea "在这里我隐约感到来访者的缺乏动力应该是和她的“gao"
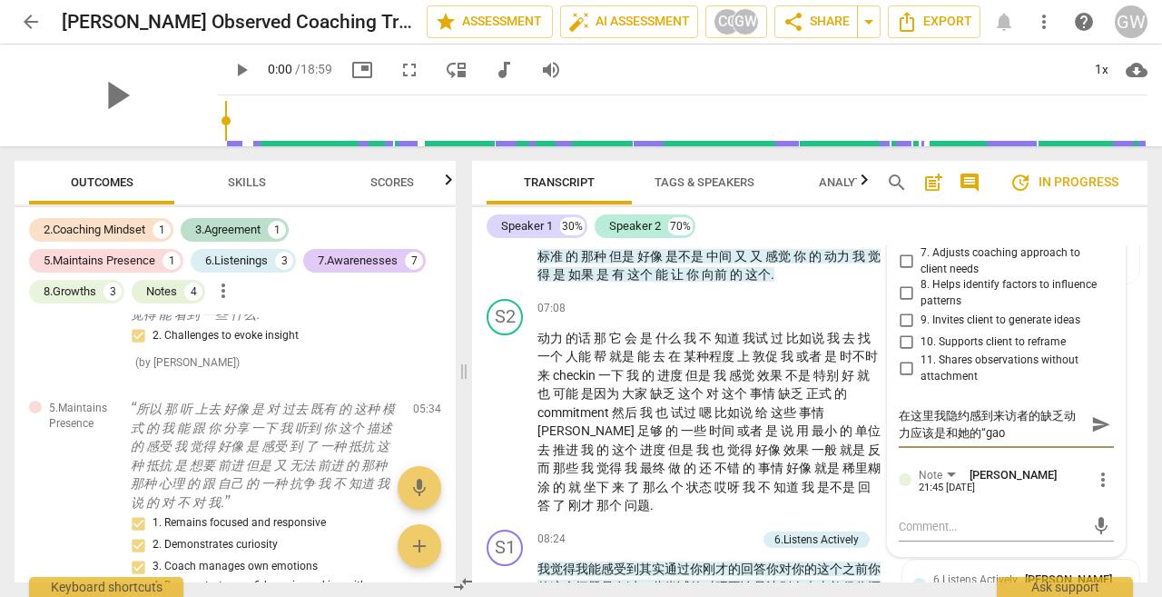
type textarea "在这里我隐约感到来访者的缺乏动力应该是和她的“gao'b"
type textarea "在这里我隐约感到来访者的缺乏动力应该是和她的“gao'bi"
type textarea "在这里我隐约感到来访者的缺乏动力应该是和她的“gao'bia"
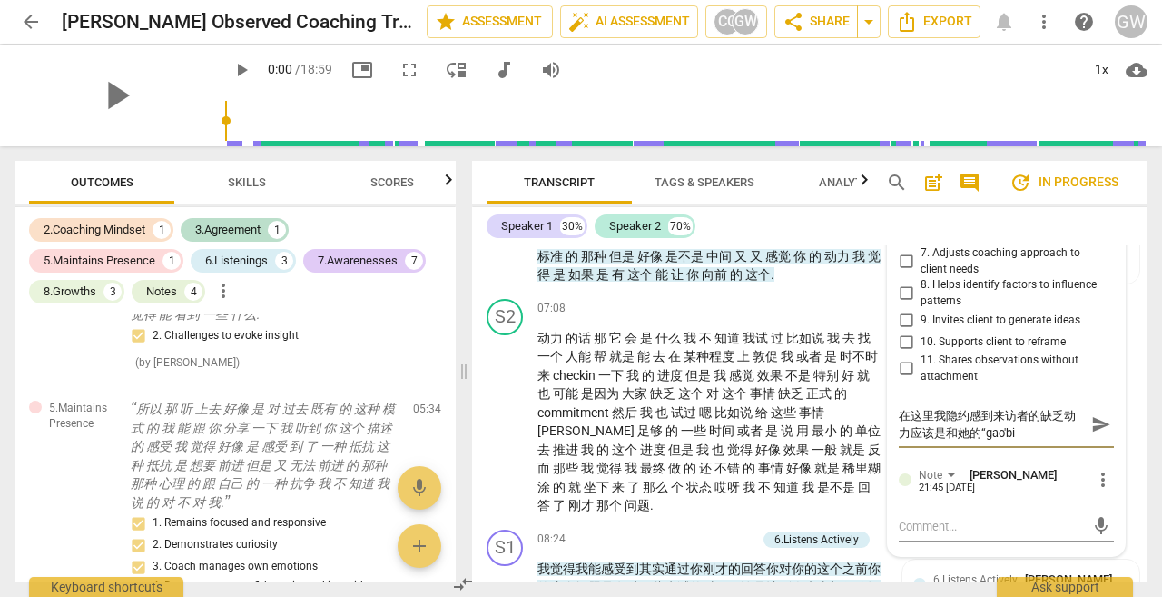
type textarea "在这里我隐约感到来访者的缺乏动力应该是和她的“gao'bia"
type textarea "在这里我隐约感到来访者的缺乏动力应该是和她的“gao'biao"
type textarea "在这里我隐约感到来访者的缺乏动力应该是和她的“[PERSON_NAME]'biao'z"
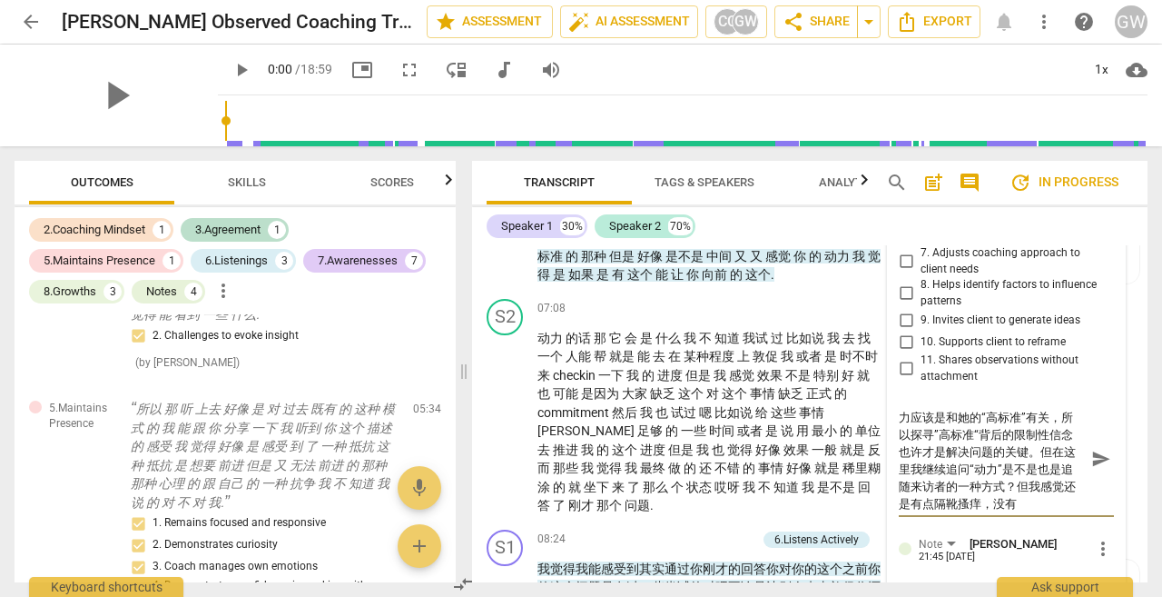
scroll to position [17, 0]
drag, startPoint x: 1025, startPoint y: 483, endPoint x: 981, endPoint y: 504, distance: 49.2
click at [981, 504] on textarea "在这里我隐约感到来访者的缺乏动力应该是和她的“高标准”有关，所以探寻”高标准“背后的限制性信念也许才是解决问题的关键。但在这里我继续追问“动力”是不是也是追随…" at bounding box center [992, 459] width 186 height 104
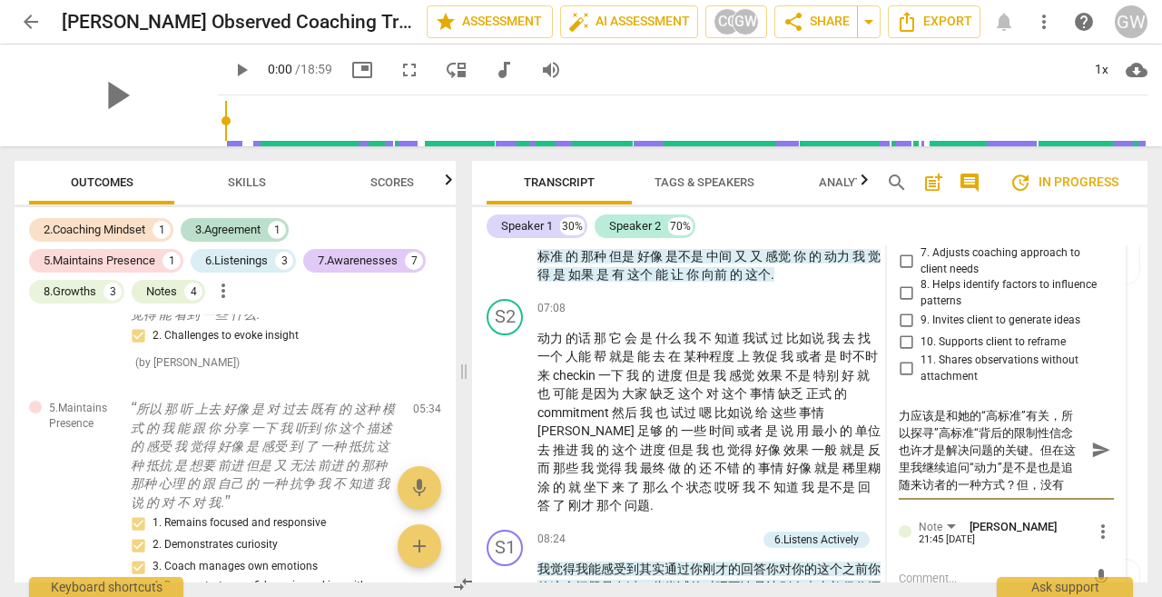
click at [999, 469] on textarea "在这里我隐约感到来访者的缺乏动力应该是和她的“高标准”有关，所以探寻”高标准“背后的限制性信念也许才是解决问题的关键。但在这里我继续追问“动力”是不是也是追随…" at bounding box center [992, 450] width 186 height 86
paste textarea "感觉还是有点隔靴搔痒"
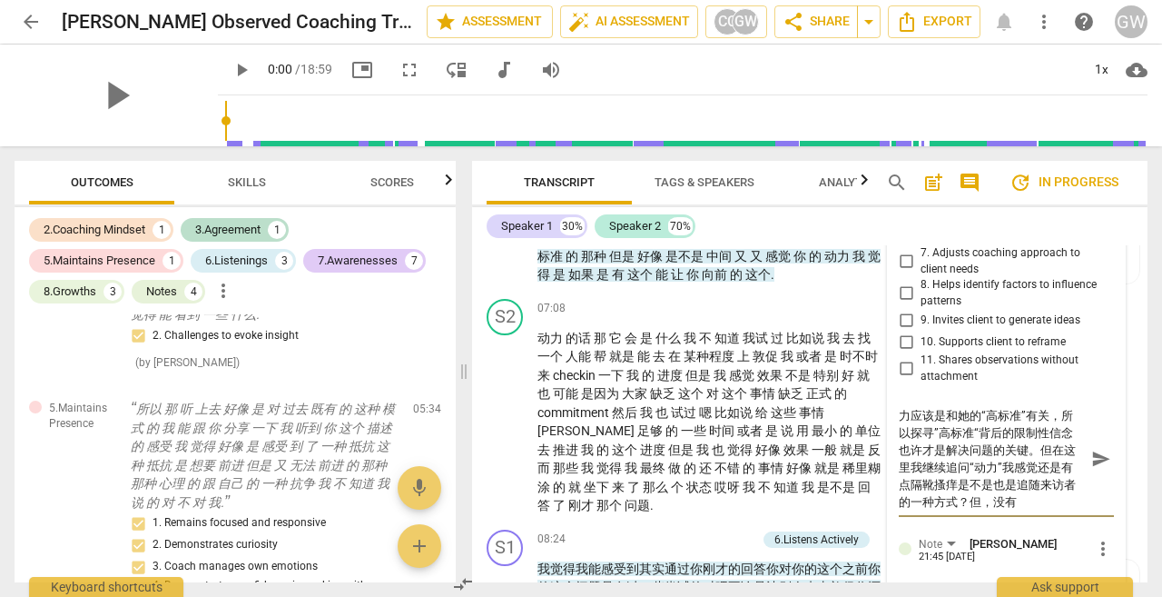
click at [1006, 472] on textarea "在这里我隐约感到来访者的缺乏动力应该是和她的“高标准”有关，所以探寻”高标准“背后的限制性信念也许才是解决问题的关键。但在这里我继续追问“动力”我感觉还是有点…" at bounding box center [992, 459] width 186 height 104
click at [1017, 481] on textarea "在这里我隐约感到来访者的缺乏动力应该是和她的“高标准”有关，所以探寻”高标准“背后的限制性信念也许才是解决问题的关键。但在这里我继续追问“动力”感觉还是有点隔…" at bounding box center [992, 459] width 186 height 104
click at [922, 484] on textarea "在这里我隐约感到来访者的缺乏动力应该是和她的“高标准”有关，所以探寻”高标准“背后的限制性信念也许才是解决问题的关键。但在这里我继续追问“动力”感觉还是有点隔…" at bounding box center [992, 459] width 186 height 104
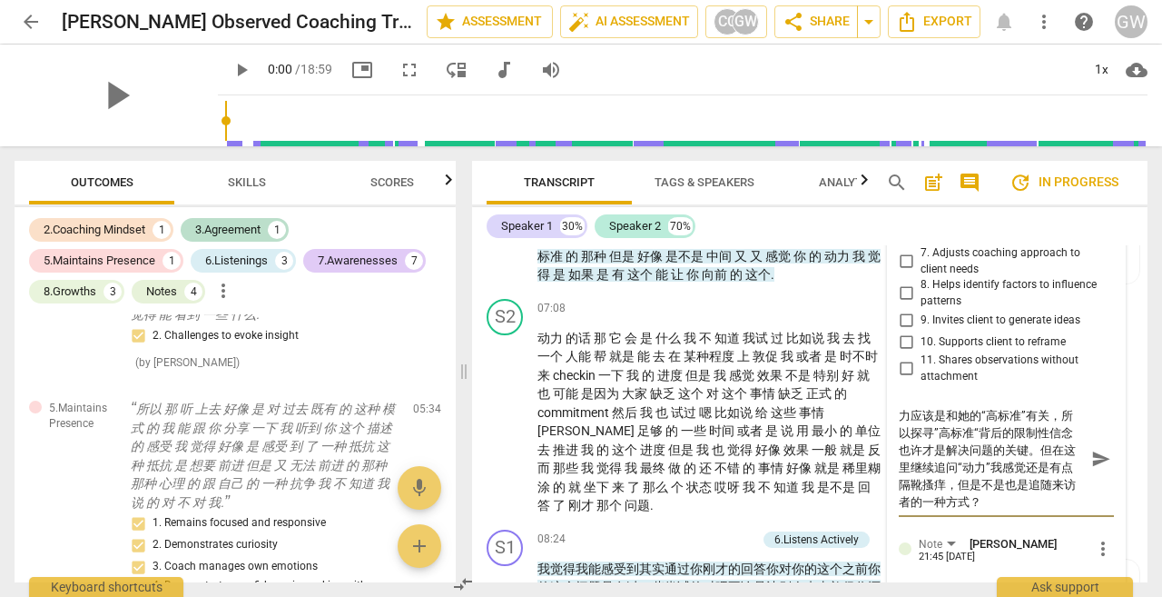
click at [975, 500] on textarea "在这里我隐约感到来访者的缺乏动力应该是和她的“高标准”有关，所以探寻”高标准“背后的限制性信念也许才是解决问题的关键。但在这里继续追问“动力”我感觉还是有点隔…" at bounding box center [992, 459] width 186 height 104
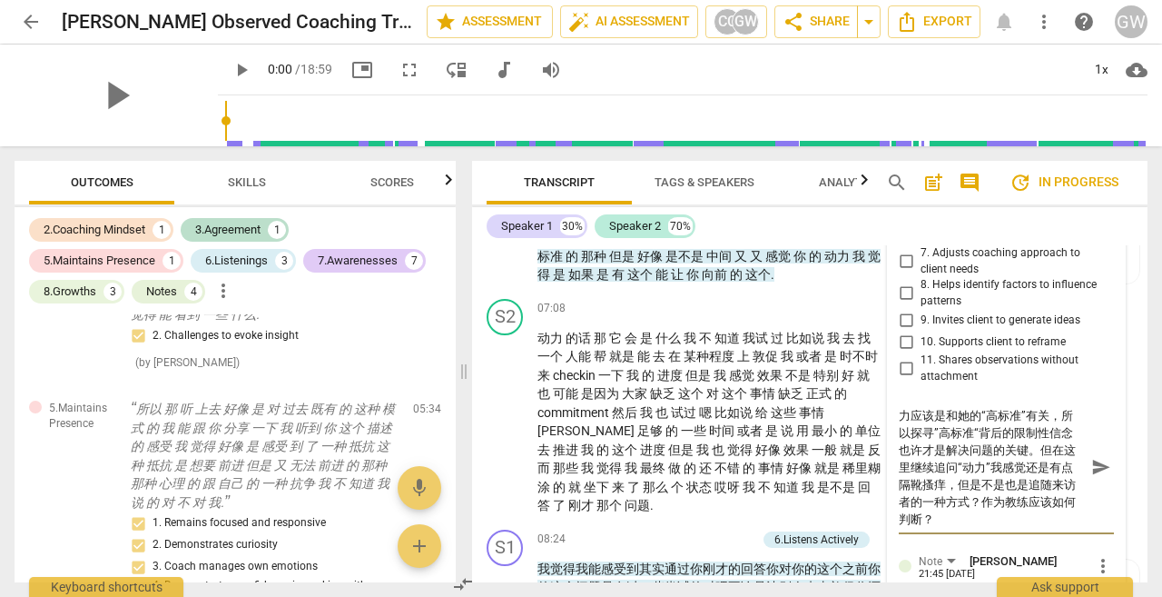
click at [1014, 521] on textarea "在这里我隐约感到来访者的缺乏动力应该是和她的“高标准”有关，所以探寻”高标准“背后的限制性信念也许才是解决问题的关键。但在这里继续追问“动力”我感觉还是有点隔…" at bounding box center [992, 467] width 186 height 121
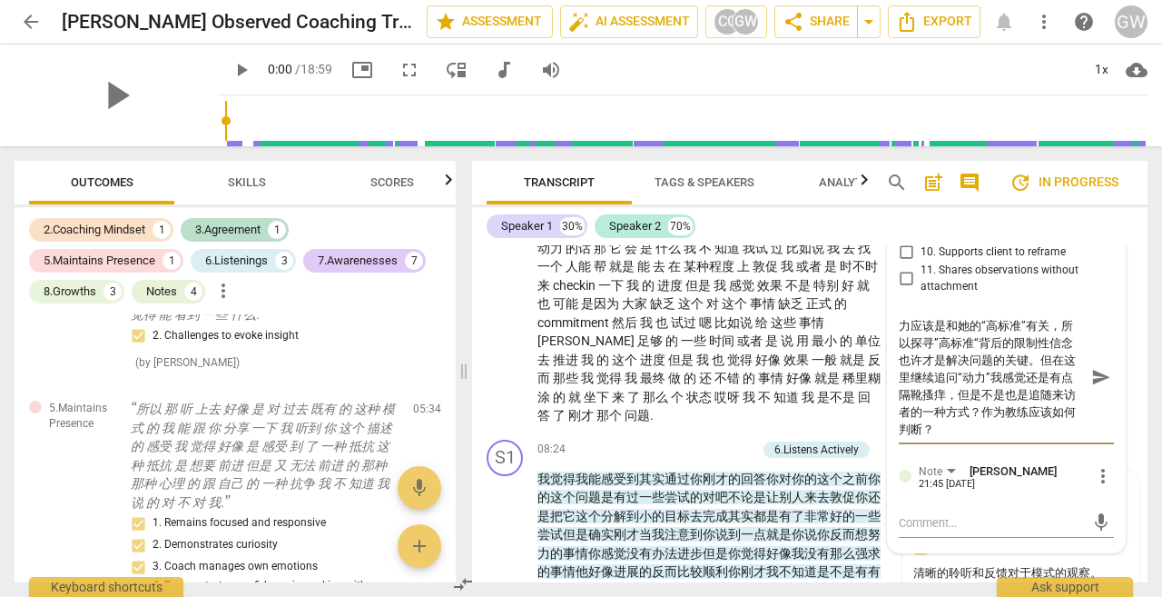
scroll to position [1881, 0]
click at [1093, 382] on span "send" at bounding box center [1101, 376] width 20 height 20
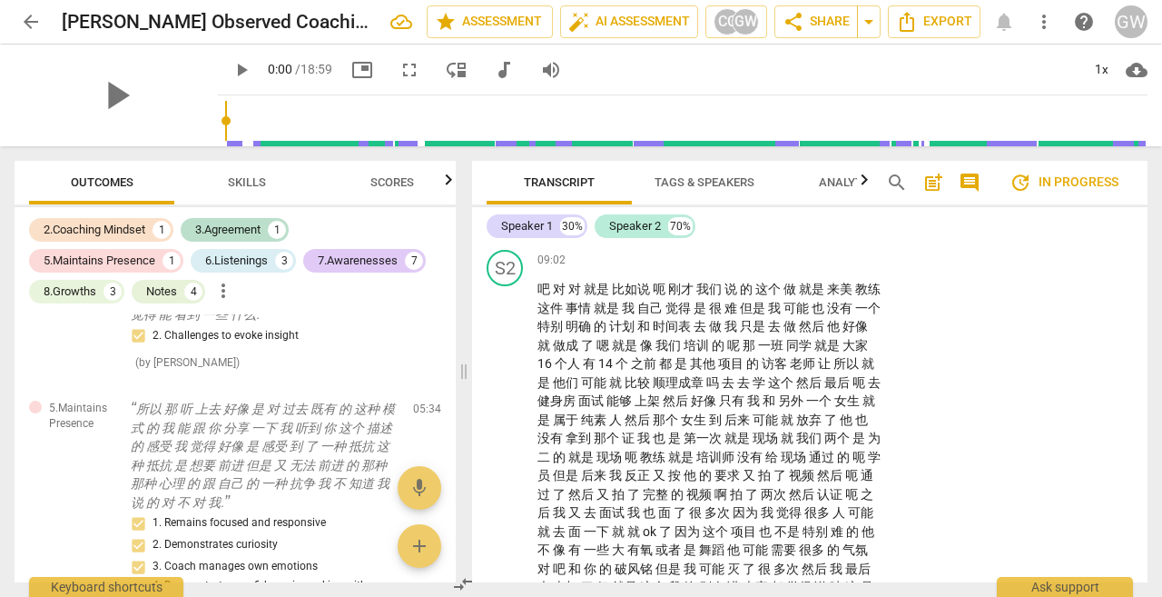
scroll to position [2607, 0]
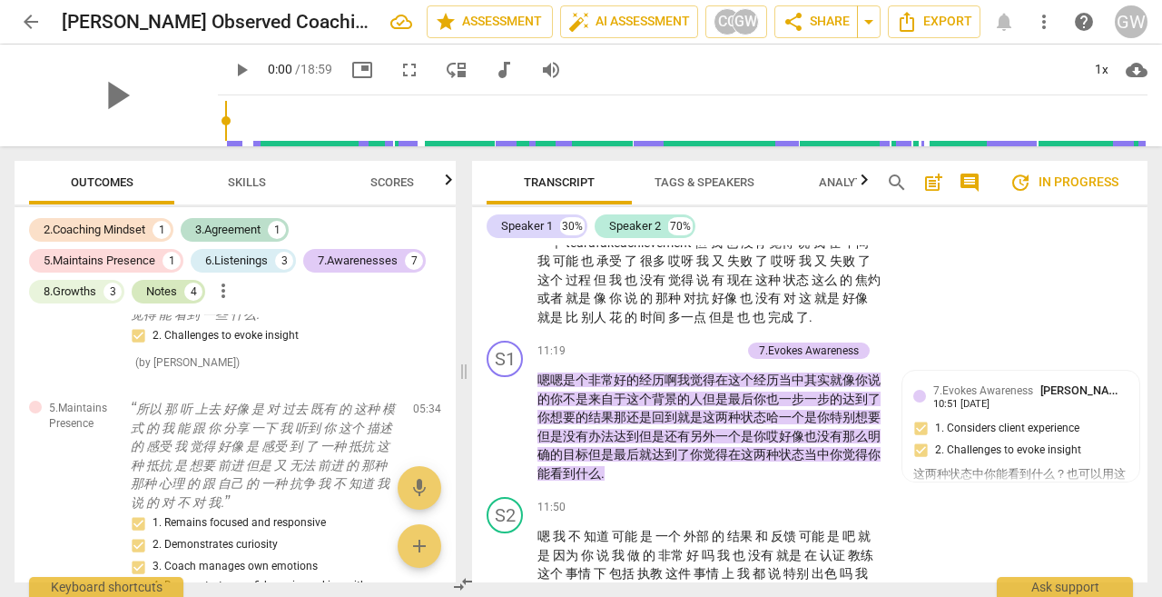
click at [174, 288] on div "Notes" at bounding box center [161, 291] width 31 height 18
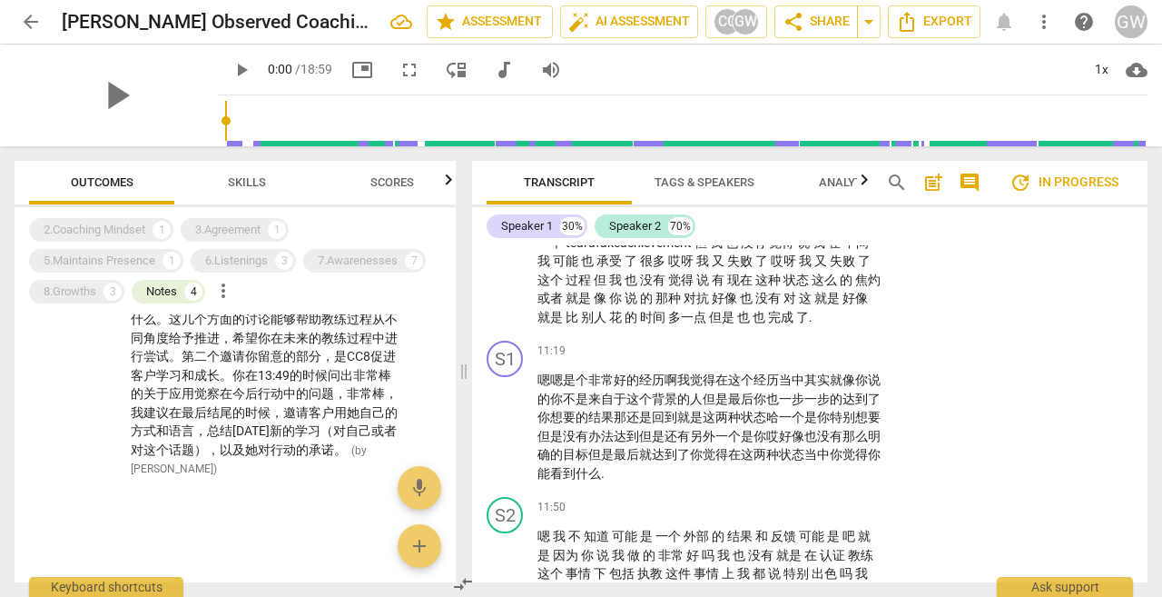
scroll to position [389, 0]
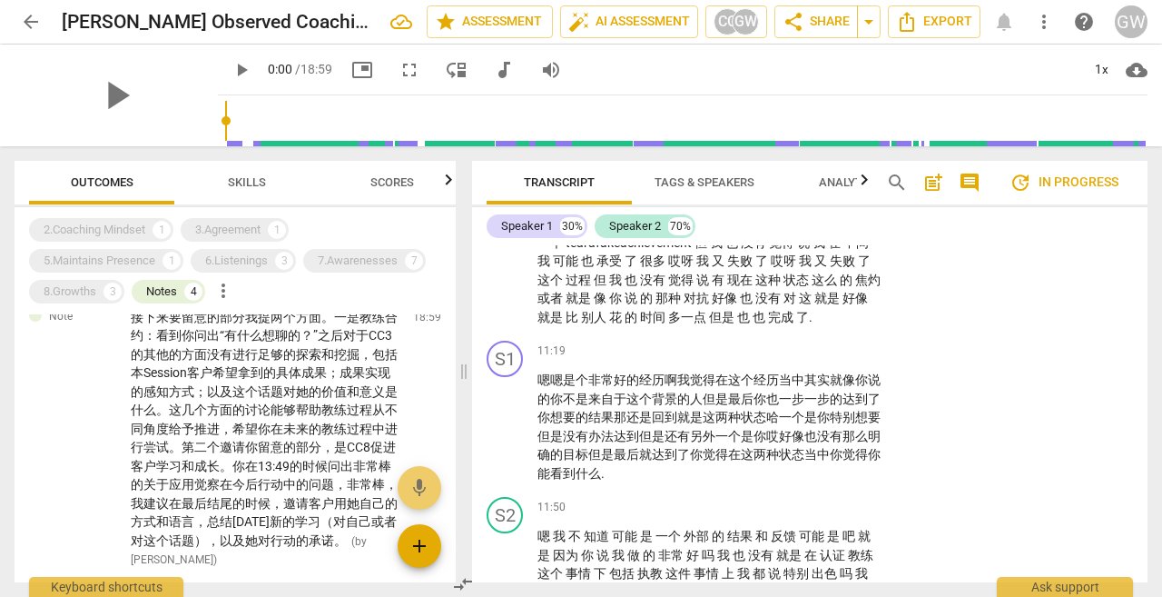
click at [408, 553] on span "add" at bounding box center [420, 546] width 44 height 22
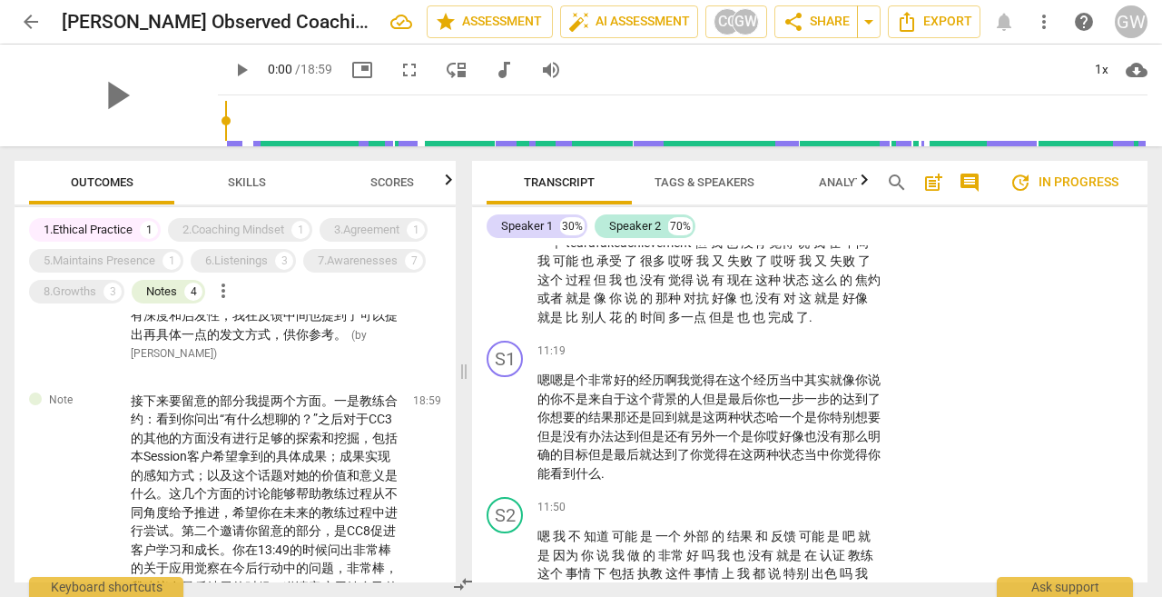
scroll to position [0, 0]
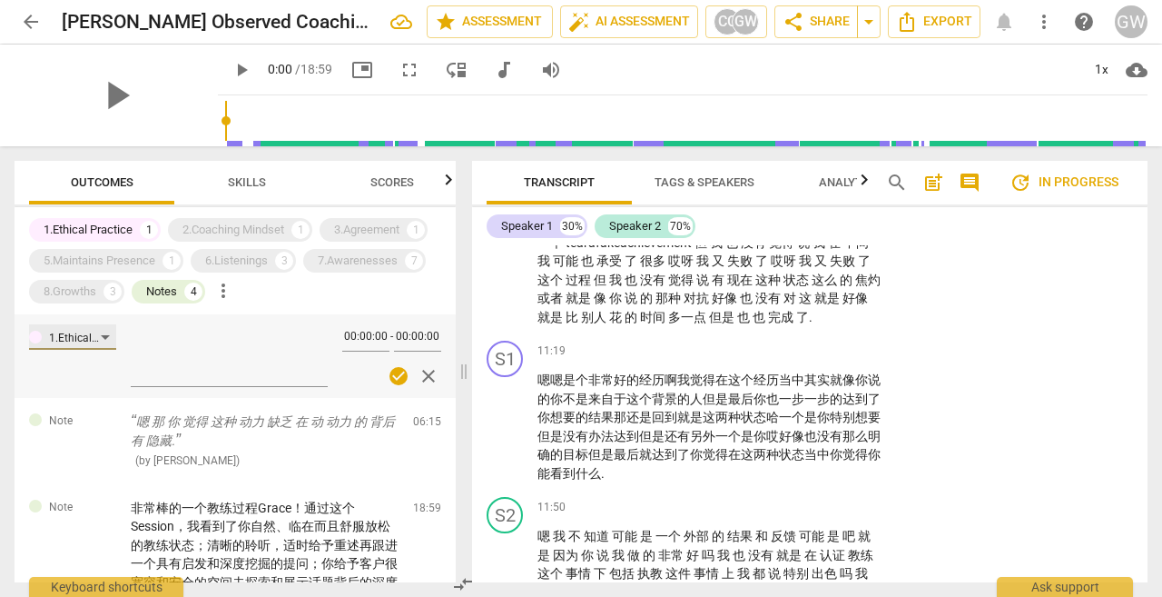
click at [100, 341] on div "1.Ethical Practice" at bounding box center [75, 338] width 52 height 17
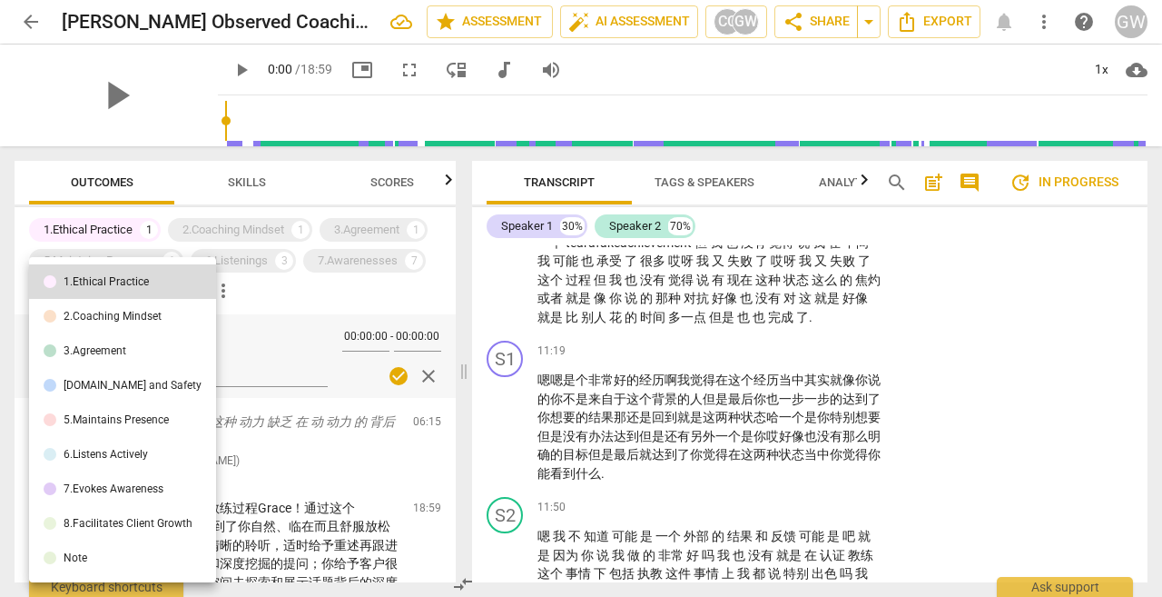
click at [109, 565] on li "Note" at bounding box center [122, 557] width 187 height 35
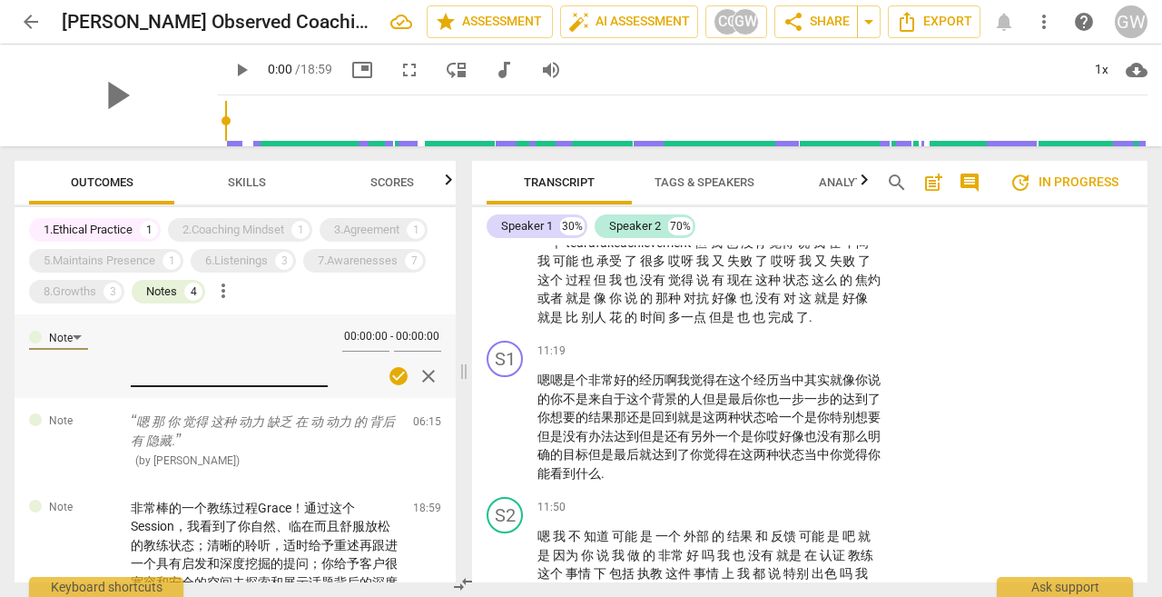
click at [167, 347] on textarea at bounding box center [229, 355] width 197 height 52
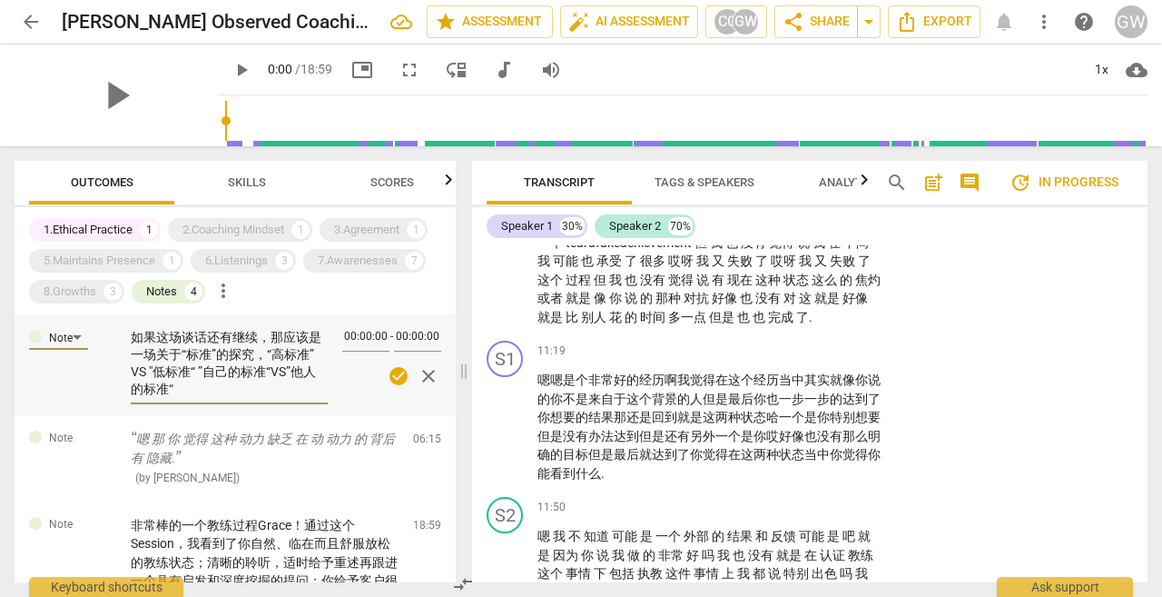
click at [274, 332] on textarea "如果这场谈话还有继续，那应该是一场关于“标准”的探究，“高标准” VS "低标准“ ”自己的标准“VS”他人的标准“" at bounding box center [229, 363] width 197 height 69
click at [271, 370] on textarea "如果这场谈话还有继续，我感觉那应该是一场关于“标准”的探究，“高标准” VS "低标准“ ”自己的标准“VS”他人的标准“" at bounding box center [229, 363] width 197 height 69
click at [255, 390] on textarea "如果这场谈话还有继续，我感觉那应该是一场关于“标准”的探究，“高标准” VS "低标准“ ”自己的标准“VS”他人的标准“" at bounding box center [229, 363] width 197 height 69
click at [266, 387] on textarea "如果这场谈话还有继续，我感觉那应该是一场关于“标准”的探究，“高标准” VS "低标准“ ”自己的标准“VS”他人的标准“ 我们不自觉地活在他人的审视之下，却…" at bounding box center [229, 363] width 197 height 69
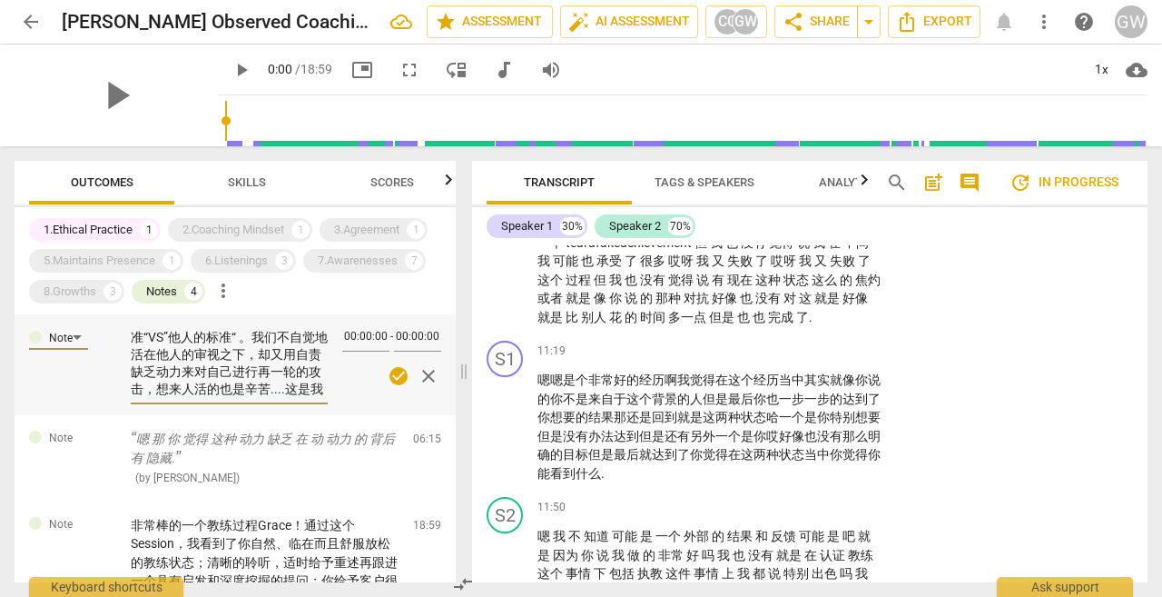
click at [182, 390] on textarea "如果这场谈话还有继续，我感觉那应该是一场关于“标准”的探究，“高标准” VS "低标准“ ”自己的标准“VS”他人的标准“ 。我们不自觉地活在他人的审视之下，…" at bounding box center [229, 363] width 197 height 69
click at [232, 388] on textarea "如果这场谈话还有继续，我感觉那应该是一场关于“标准”的探究，“高标准” VS "低标准“ ”自己的标准“VS”他人的标准“ 。我们不自觉地活在他人的审视之下，…" at bounding box center [229, 363] width 197 height 69
click at [170, 379] on textarea "如果这场谈话还有继续，我感觉那应该是一场关于“标准”的探究，“高标准” VS "低标准“ ”自己的标准“VS”他人的标准“ 。我们不自觉地活在他人的审视之下，…" at bounding box center [229, 363] width 197 height 69
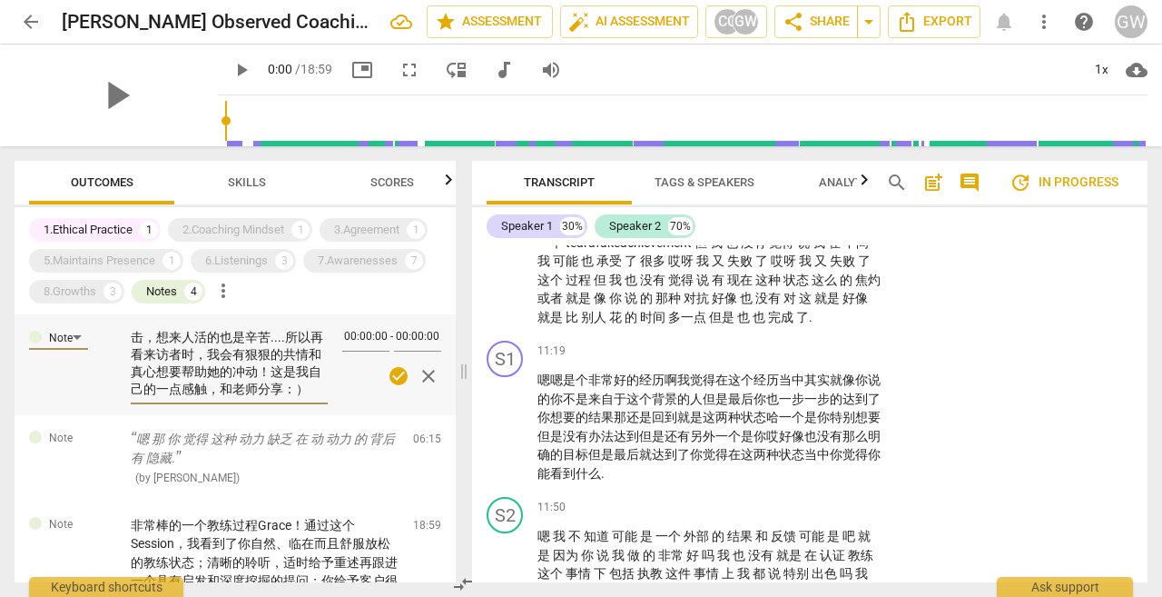
click at [162, 386] on textarea "如果这场谈话还有继续，我感觉那应该是一场关于“标准”的探究，“高标准” VS "低标准“ ”自己的标准“VS”他人的标准“ 。我们不自觉地活在他人的审视之下，…" at bounding box center [229, 363] width 197 height 69
click at [286, 390] on textarea "如果这场谈话还有继续，我感觉那应该是一场关于“标准”的探究，“高标准” VS "低标准“ ”自己的标准“VS”他人的标准“ 。我们不自觉地活在他人的审视之下，…" at bounding box center [229, 363] width 197 height 69
click at [400, 370] on span "check_circle" at bounding box center [399, 376] width 22 height 22
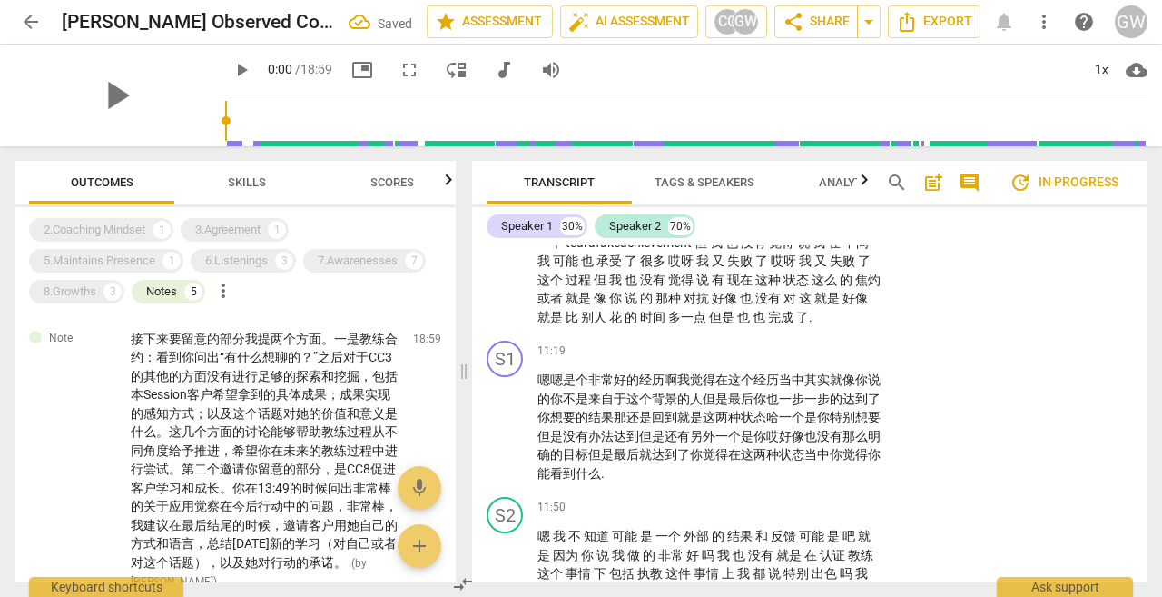
scroll to position [657, 0]
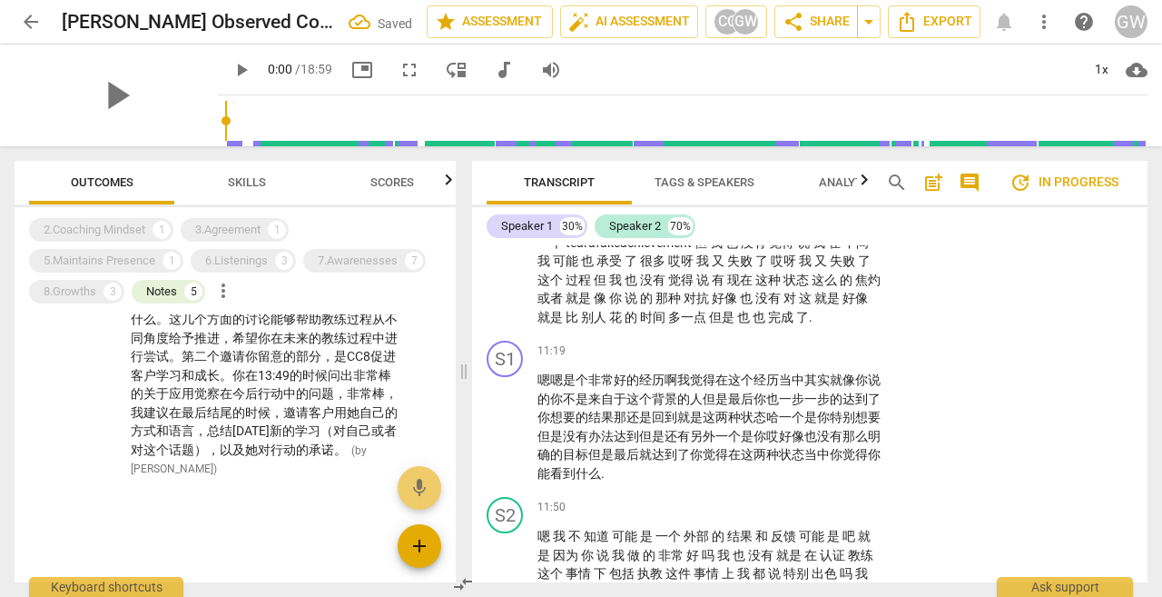
click at [410, 548] on span "add" at bounding box center [420, 546] width 22 height 22
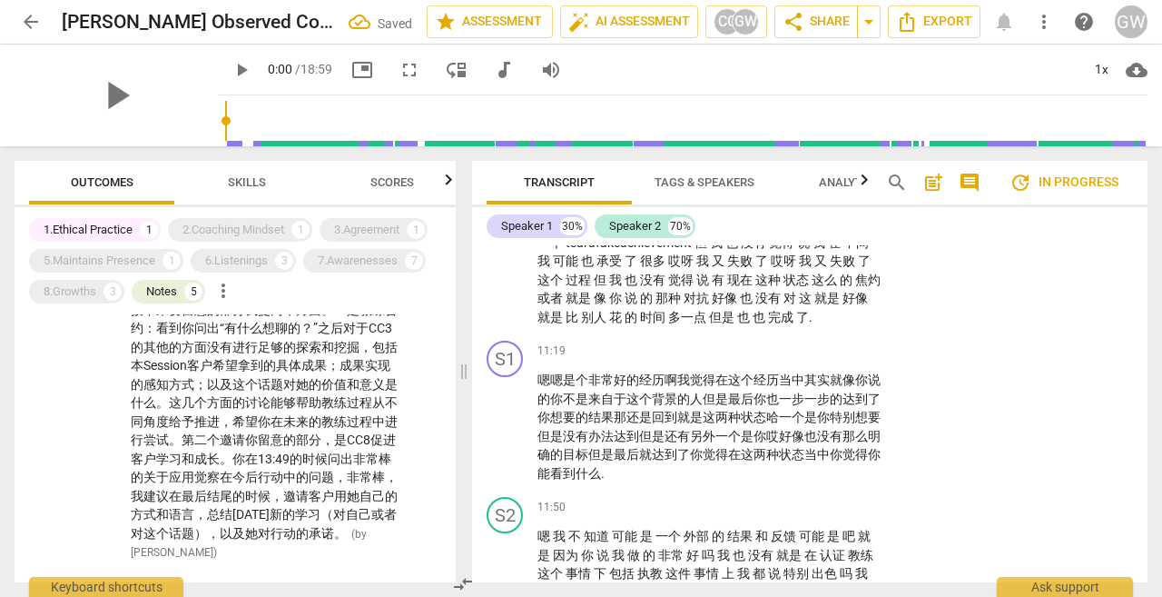
scroll to position [85, 0]
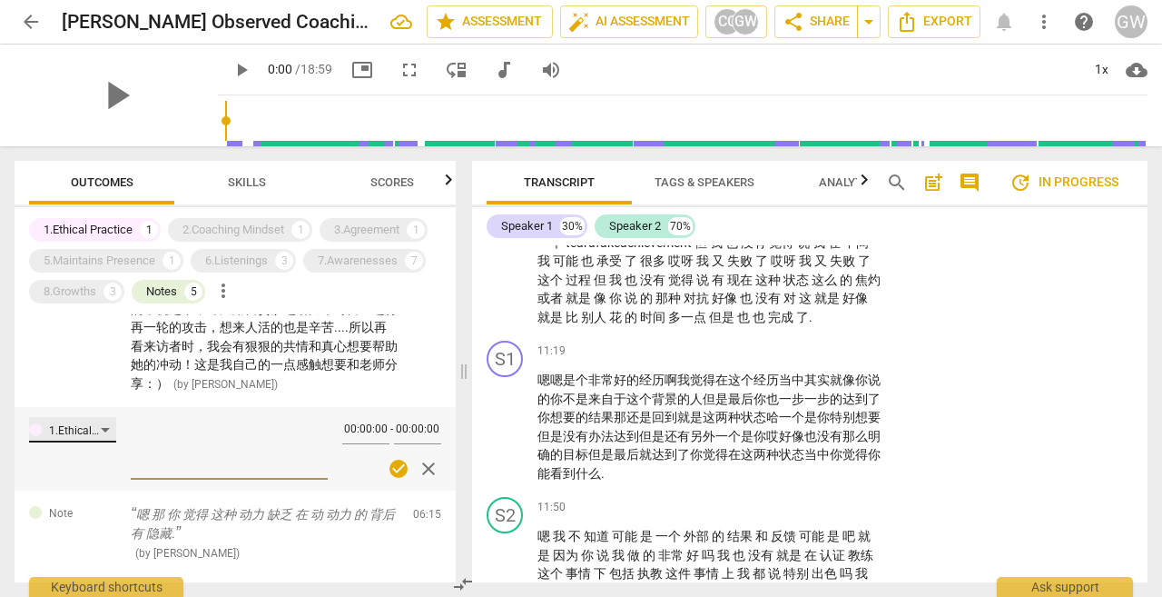
click at [65, 431] on div "1.Ethical Practice" at bounding box center [75, 430] width 52 height 17
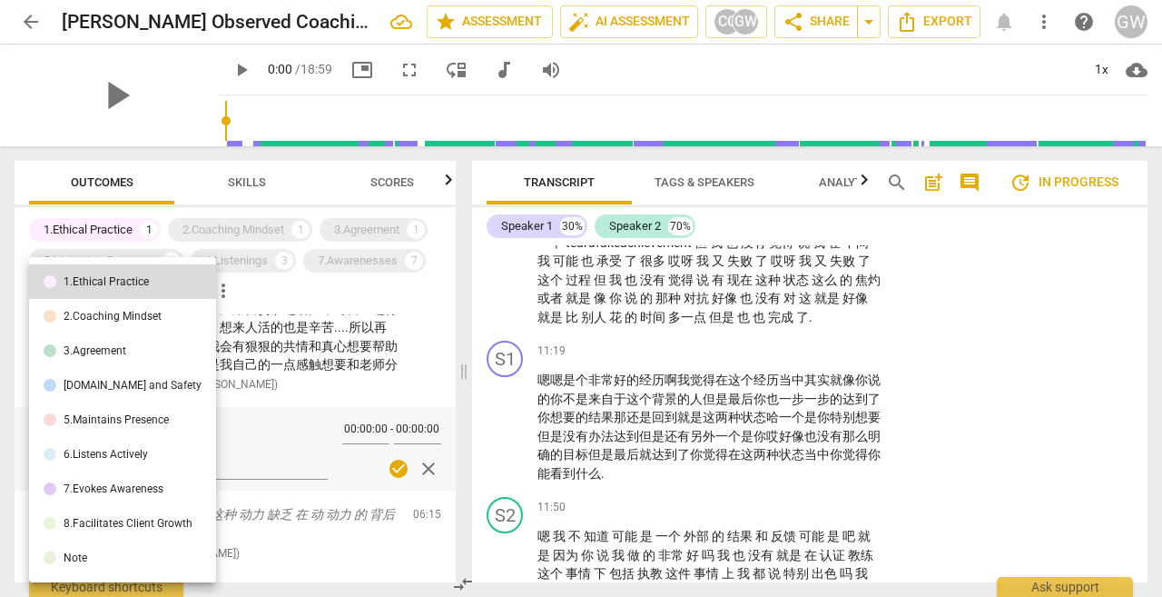
click at [94, 559] on li "Note" at bounding box center [122, 557] width 187 height 35
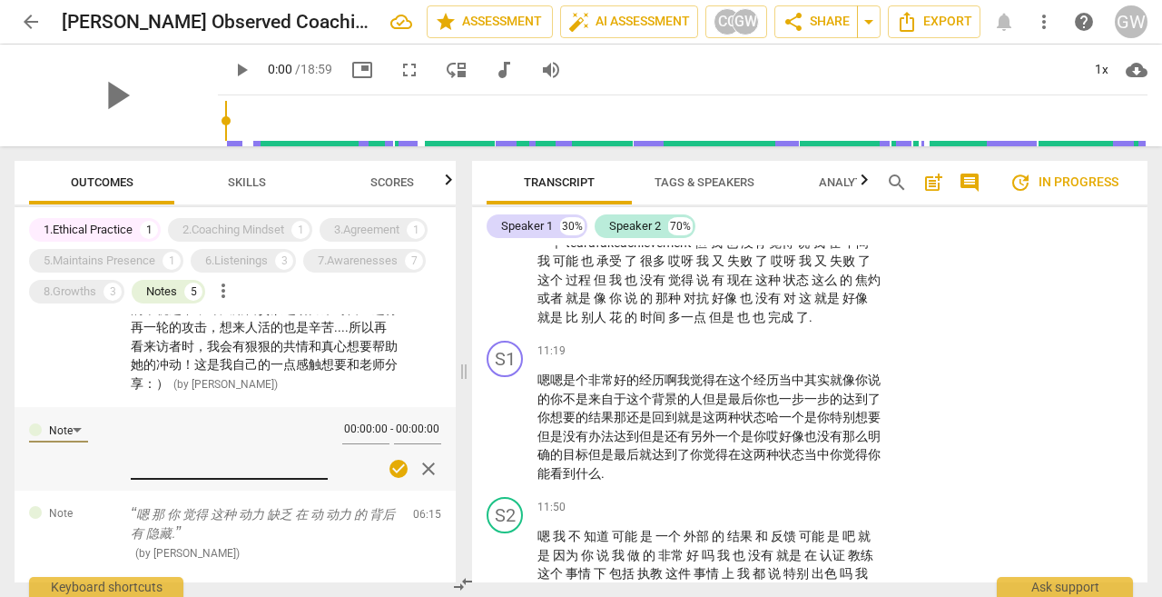
click at [191, 450] on textarea at bounding box center [229, 447] width 197 height 52
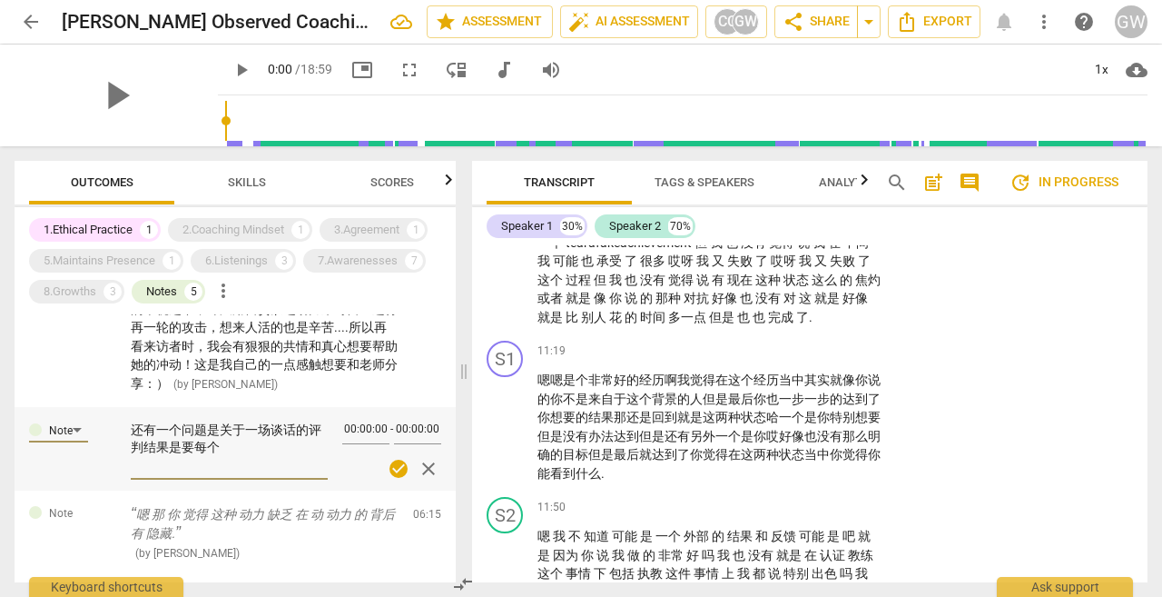
click at [75, 230] on div "1.Ethical Practice" at bounding box center [88, 230] width 89 height 18
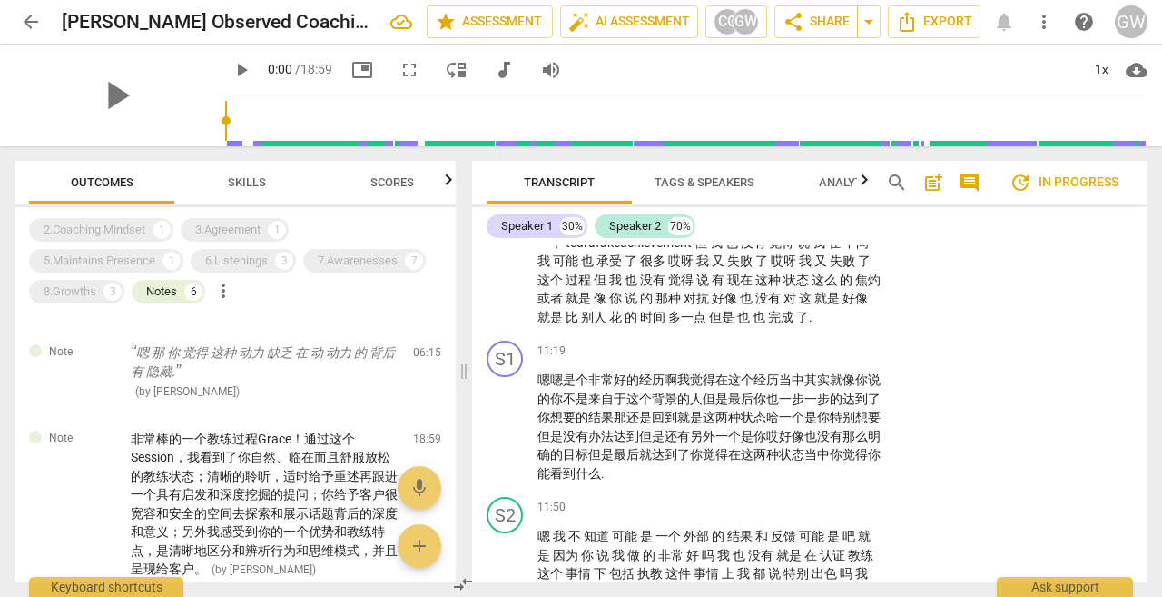
scroll to position [50, 0]
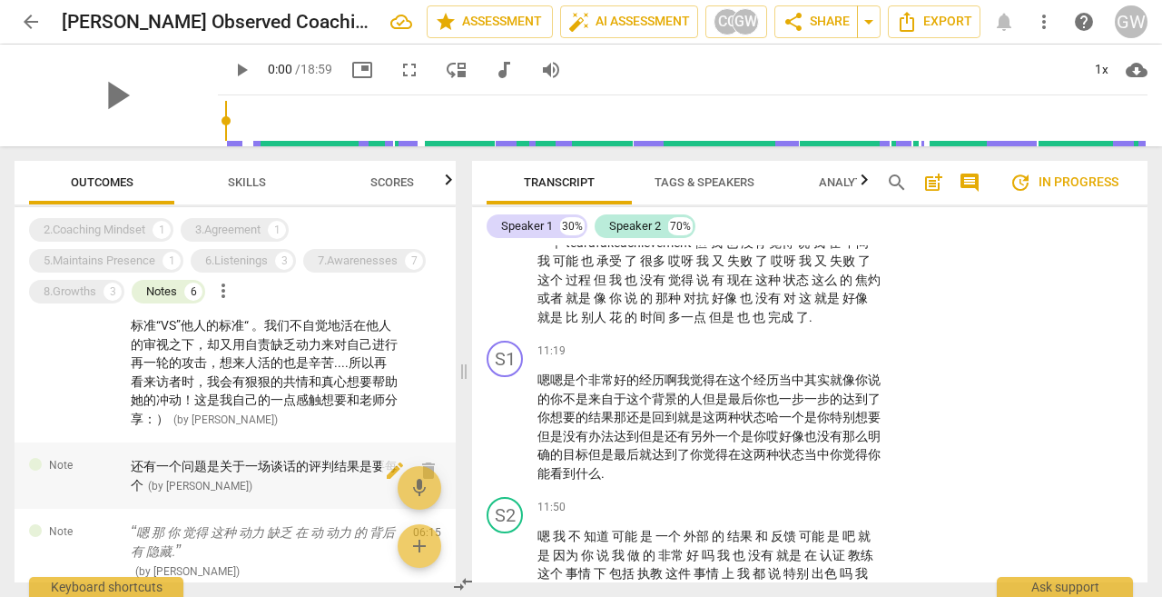
click at [277, 475] on div "还有一个问题是关于一场谈话的评判结果是要每个 ( by [PERSON_NAME] )" at bounding box center [265, 475] width 268 height 37
click at [177, 476] on div "还有一个问题是关于一场谈话的评判结果是要每个 ( by [PERSON_NAME] )" at bounding box center [265, 475] width 268 height 37
click at [384, 462] on span "edit" at bounding box center [395, 470] width 22 height 22
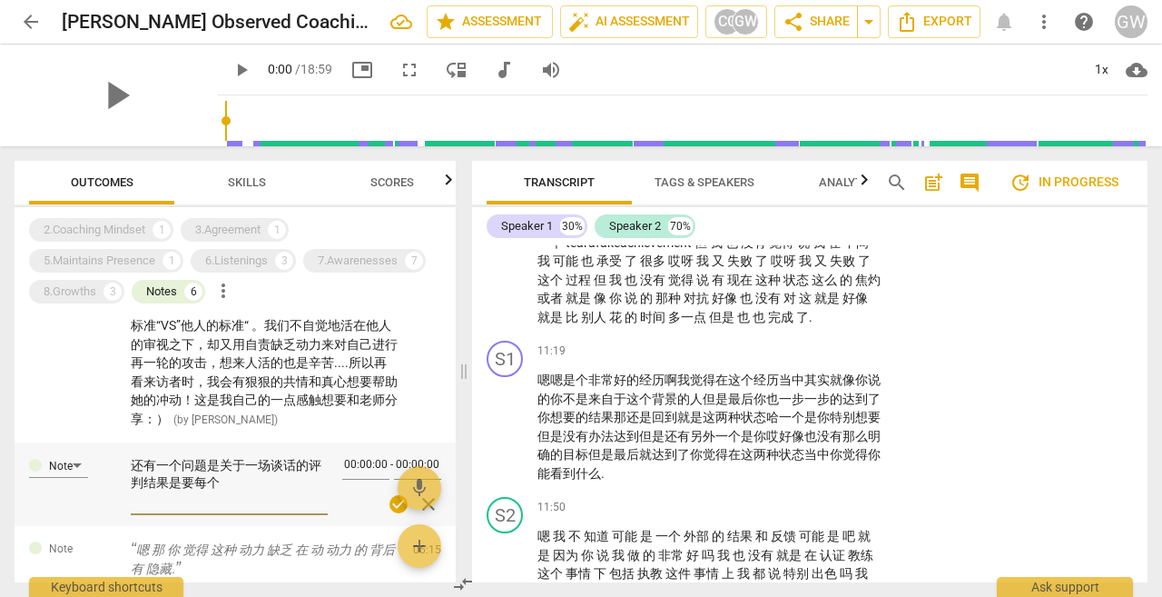
click at [255, 486] on textarea "还有一个问题是关于一场谈话的评判结果是要每个" at bounding box center [229, 483] width 197 height 52
click at [216, 468] on textarea "还有一个问题是关于一场理想Session的评判结果是要每个核心能力都要体现吗？" at bounding box center [229, 483] width 197 height 52
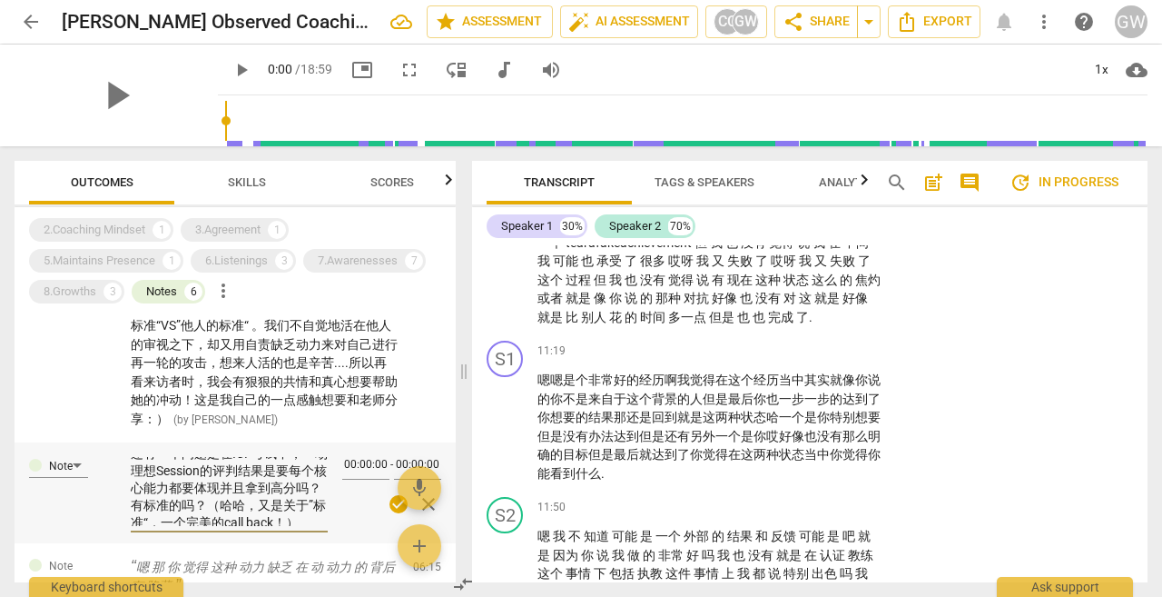
scroll to position [0, 0]
click at [195, 516] on textarea "还有一个问题是在ICF考试中，一场理想Session的评判结果是要每个核心能力都要体现并且拿到高分吗？有标准的吗？（哈哈，又是关于”标准“，一个完美的call…" at bounding box center [229, 491] width 197 height 69
click at [388, 501] on span "check_circle" at bounding box center [399, 504] width 22 height 22
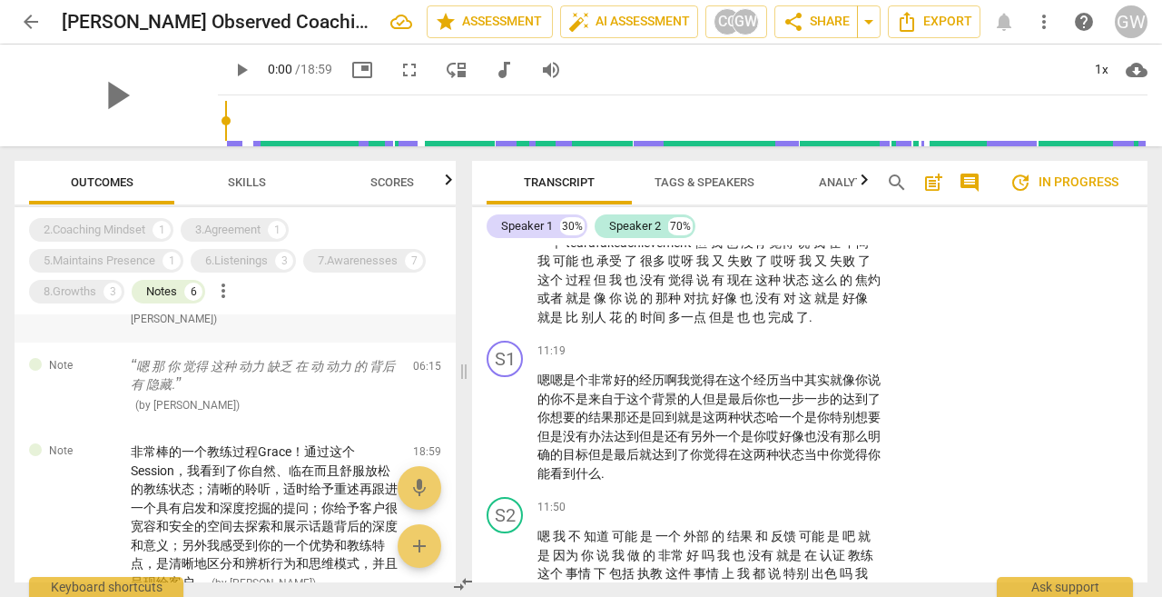
scroll to position [182, 0]
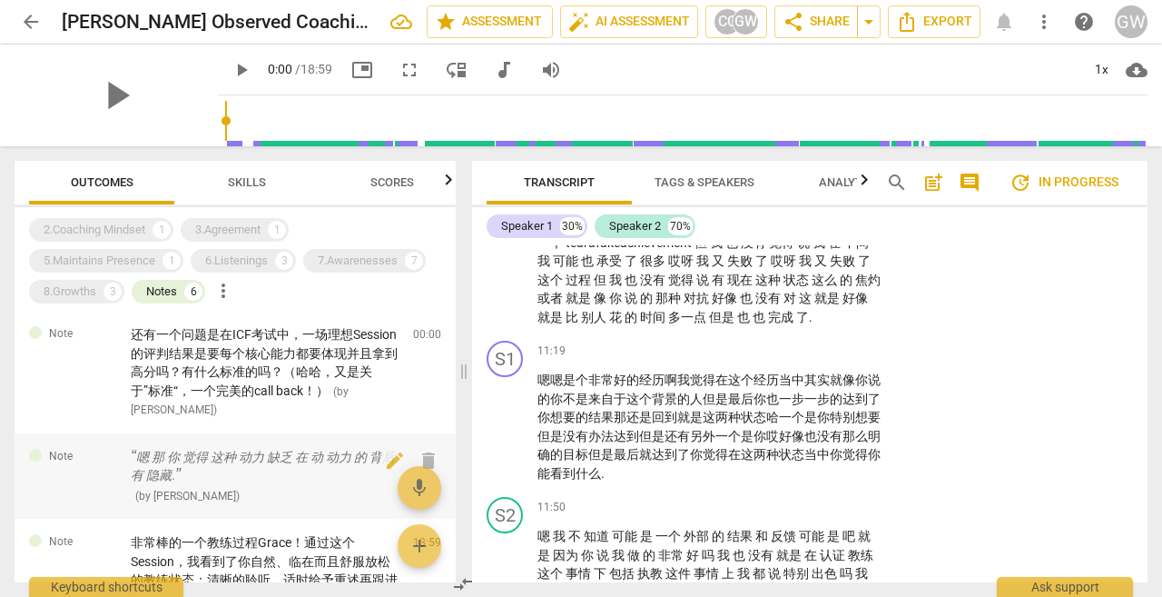
click at [243, 470] on p "嗯 那 你 觉得 这种 动力 缺乏 在 动 动力 的 背后 有 隐藏." at bounding box center [265, 466] width 268 height 37
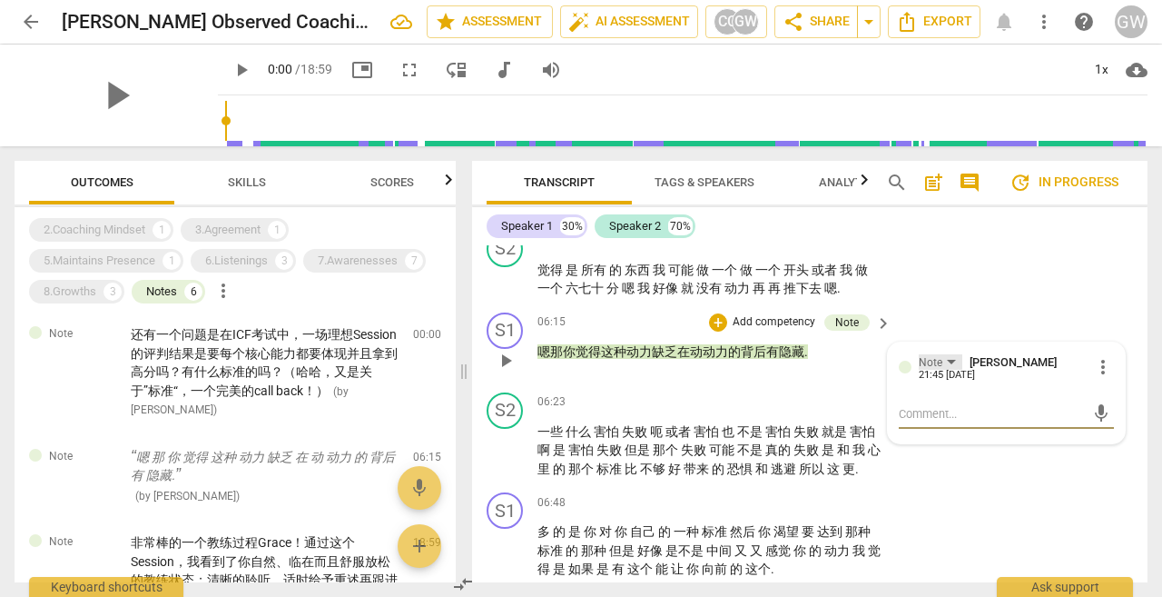
click at [935, 367] on div "Note" at bounding box center [931, 362] width 24 height 17
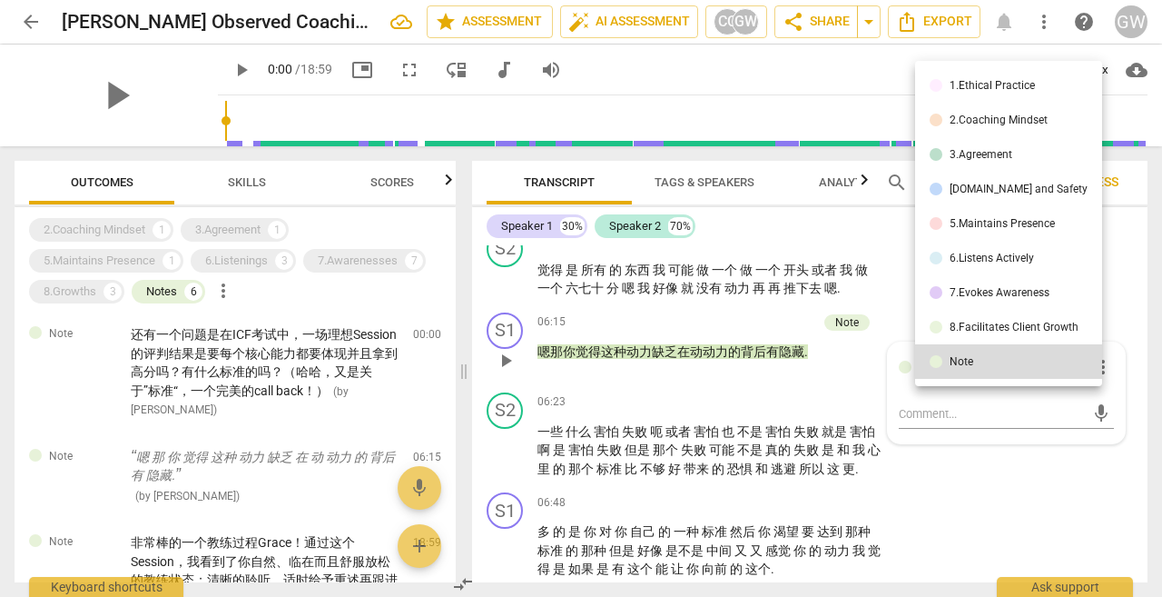
click at [874, 311] on div at bounding box center [581, 298] width 1162 height 597
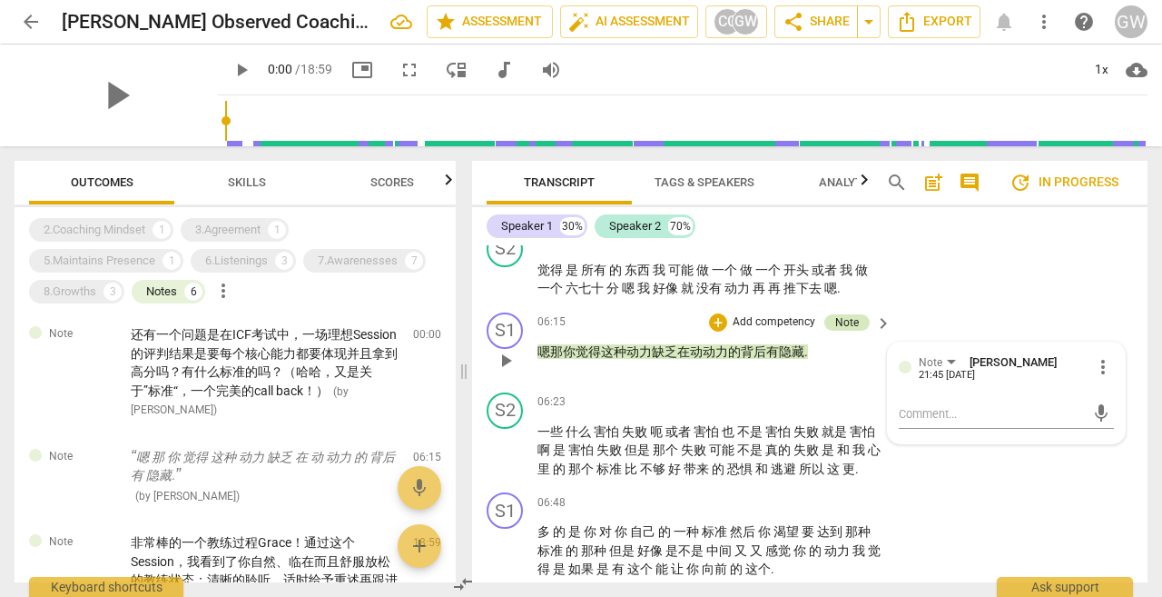
click at [854, 323] on div "Note" at bounding box center [847, 322] width 24 height 16
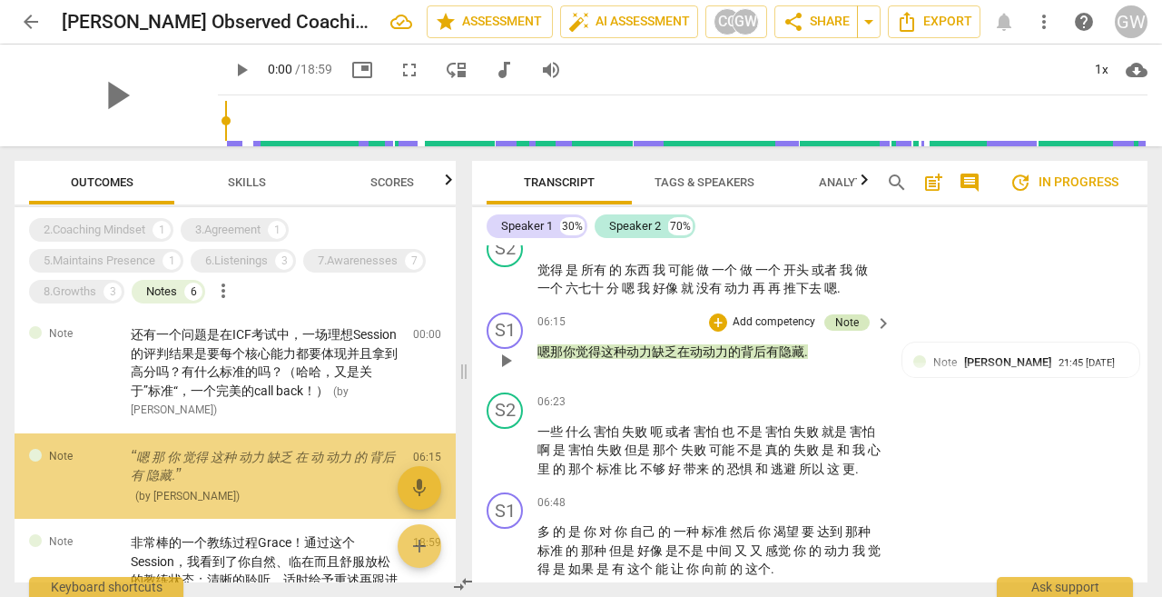
scroll to position [209, 0]
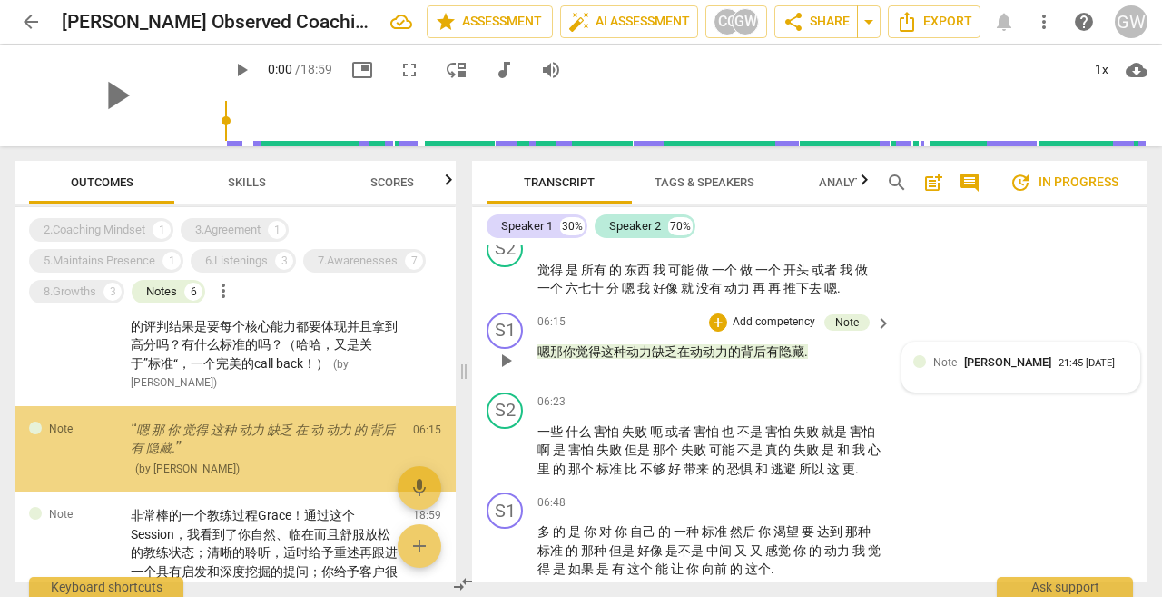
click at [981, 363] on span "[PERSON_NAME]" at bounding box center [1007, 362] width 87 height 14
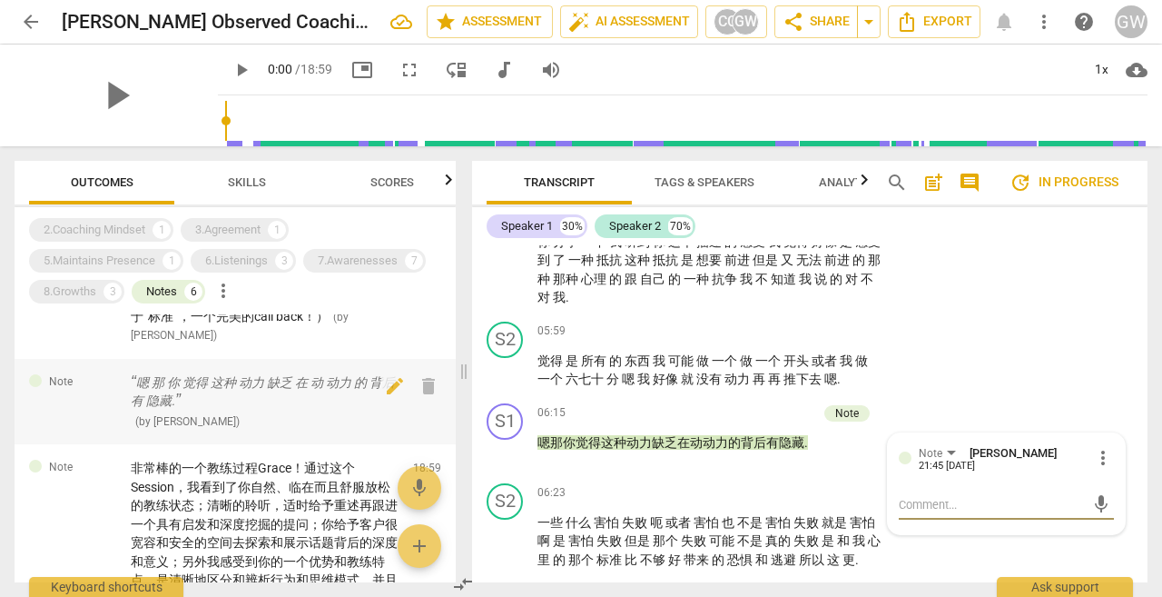
scroll to position [235, 0]
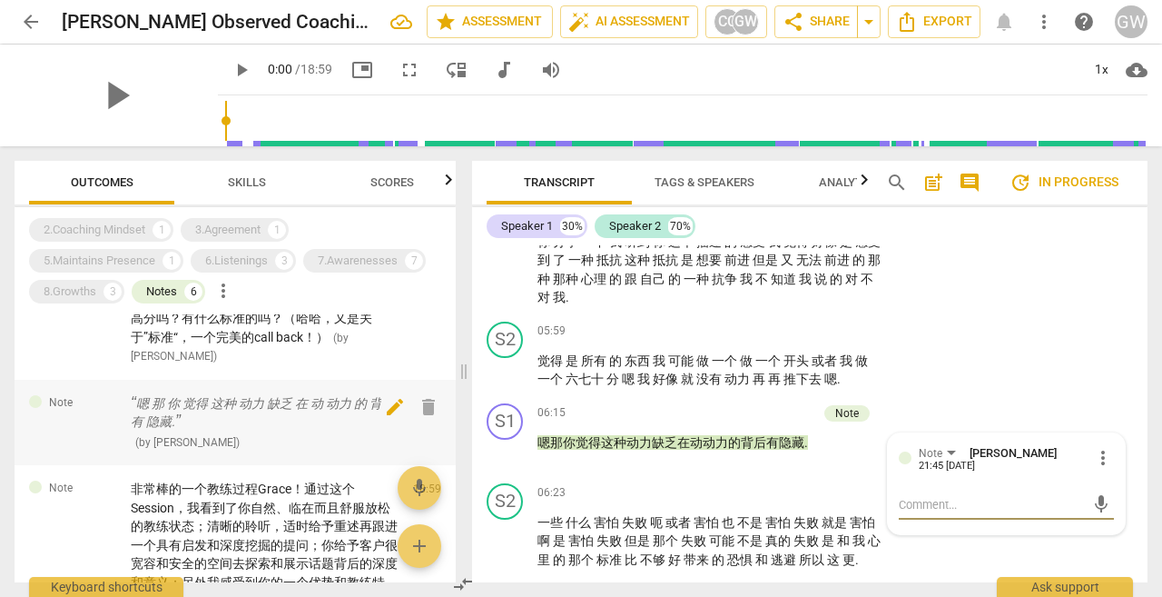
click at [386, 410] on span "edit" at bounding box center [395, 407] width 22 height 22
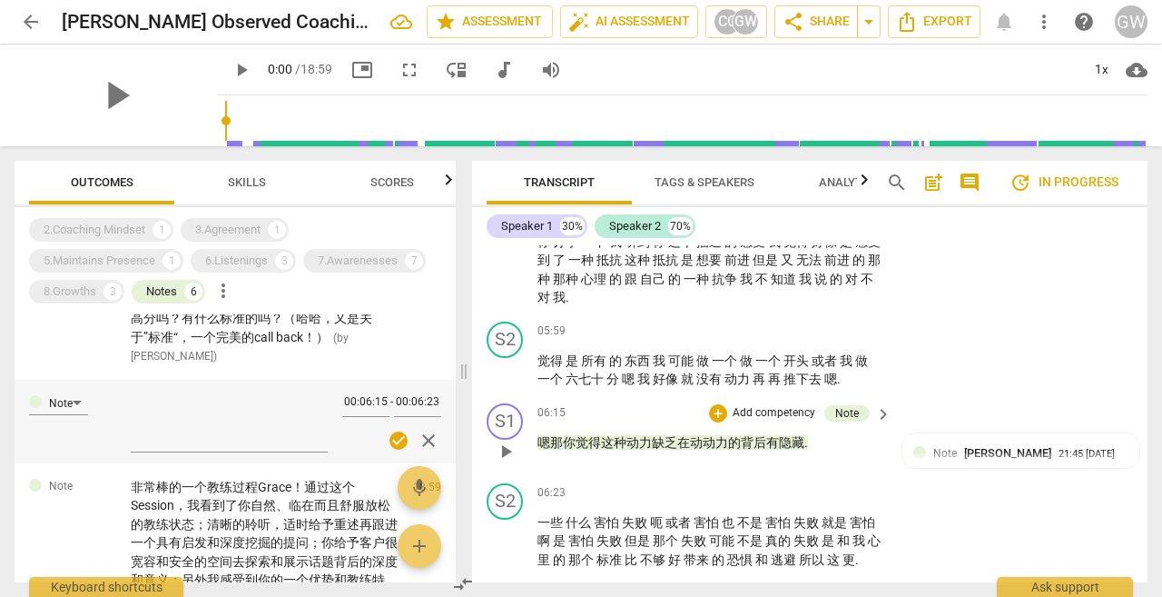
click at [685, 449] on span "在" at bounding box center [683, 442] width 13 height 15
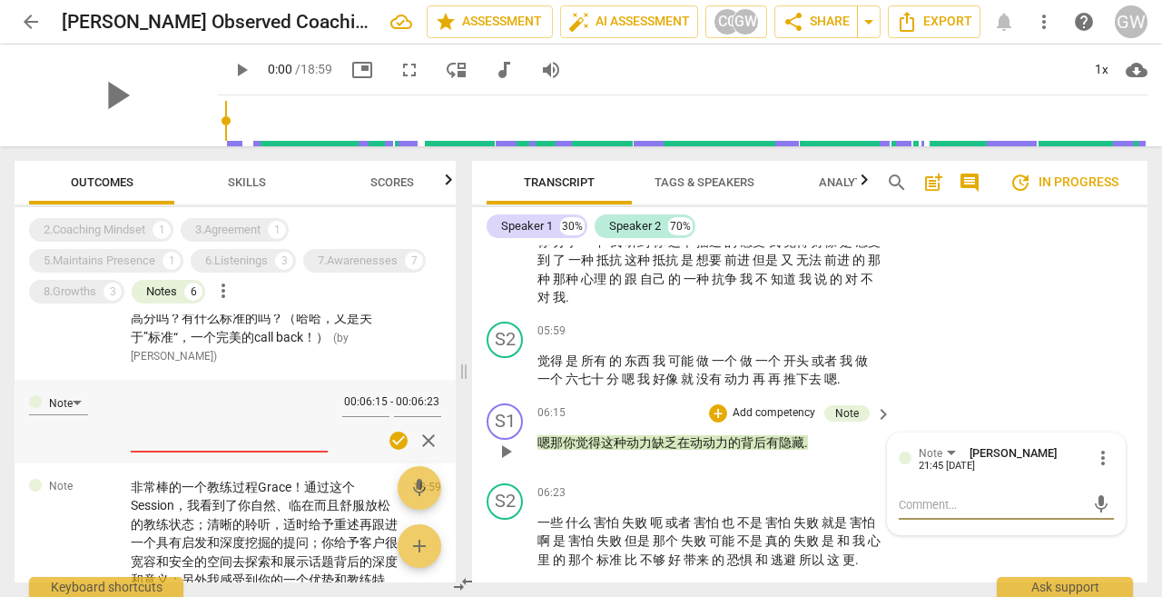
click at [746, 413] on p "Add competency" at bounding box center [774, 413] width 86 height 16
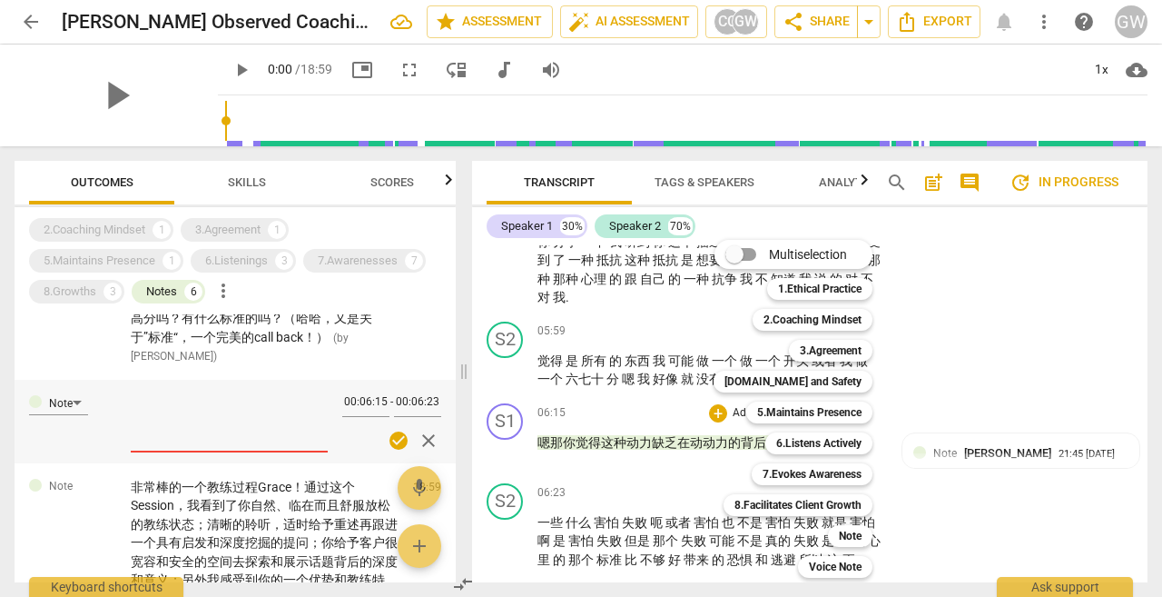
click at [992, 449] on div at bounding box center [581, 298] width 1162 height 597
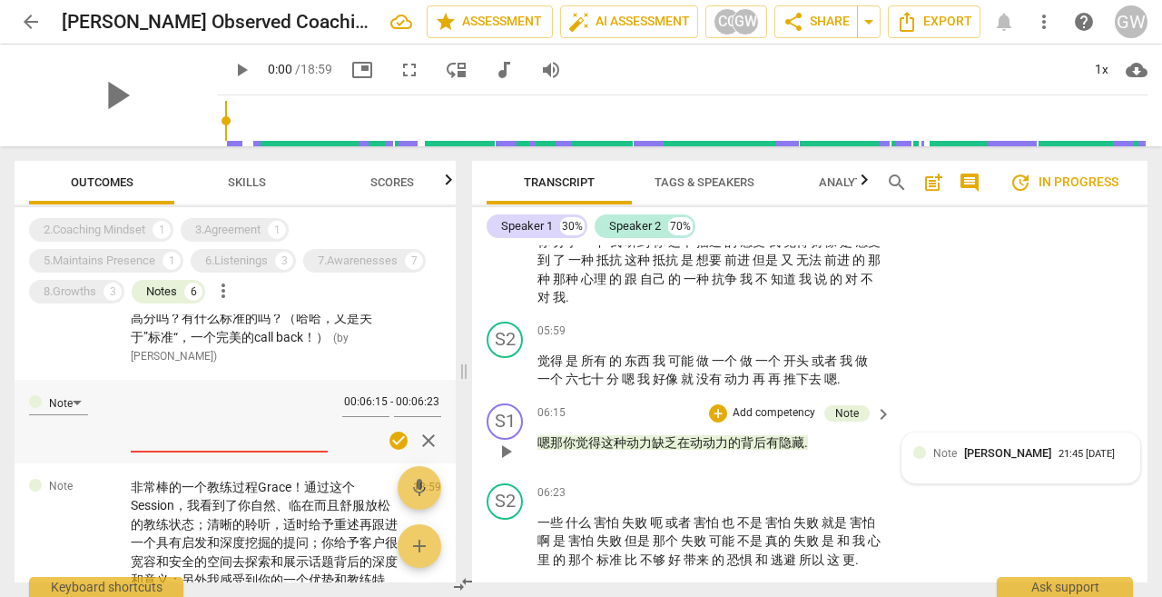
click at [999, 449] on span "[PERSON_NAME]" at bounding box center [1007, 453] width 87 height 14
click at [1103, 459] on span "more_vert" at bounding box center [1103, 458] width 22 height 22
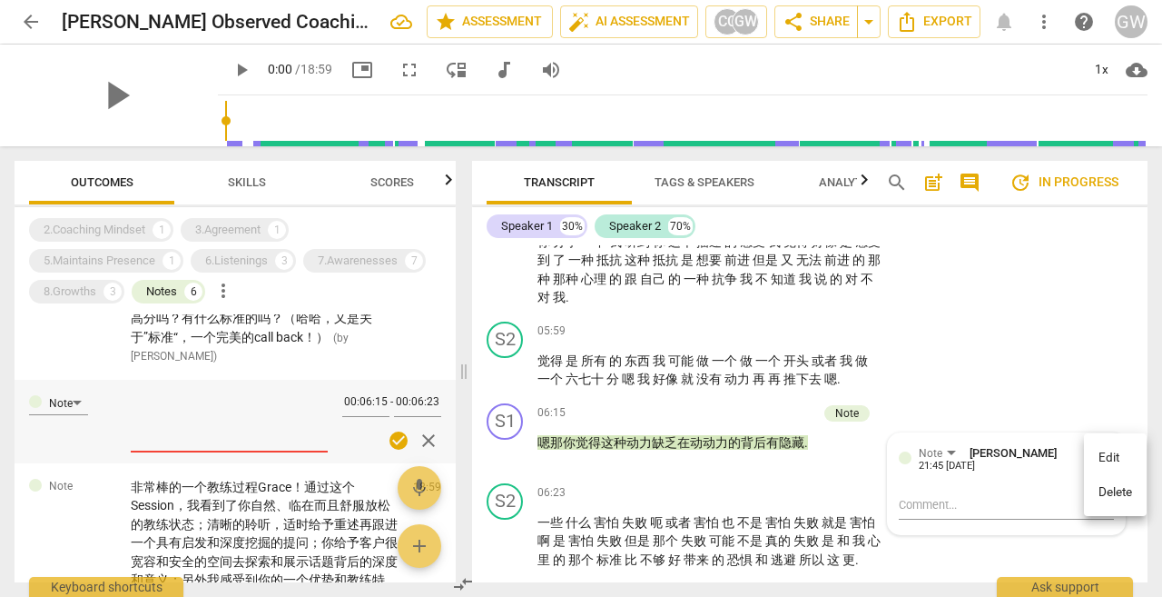
click at [1021, 401] on div at bounding box center [581, 298] width 1162 height 597
click at [261, 259] on div "6.Listenings" at bounding box center [236, 261] width 63 height 18
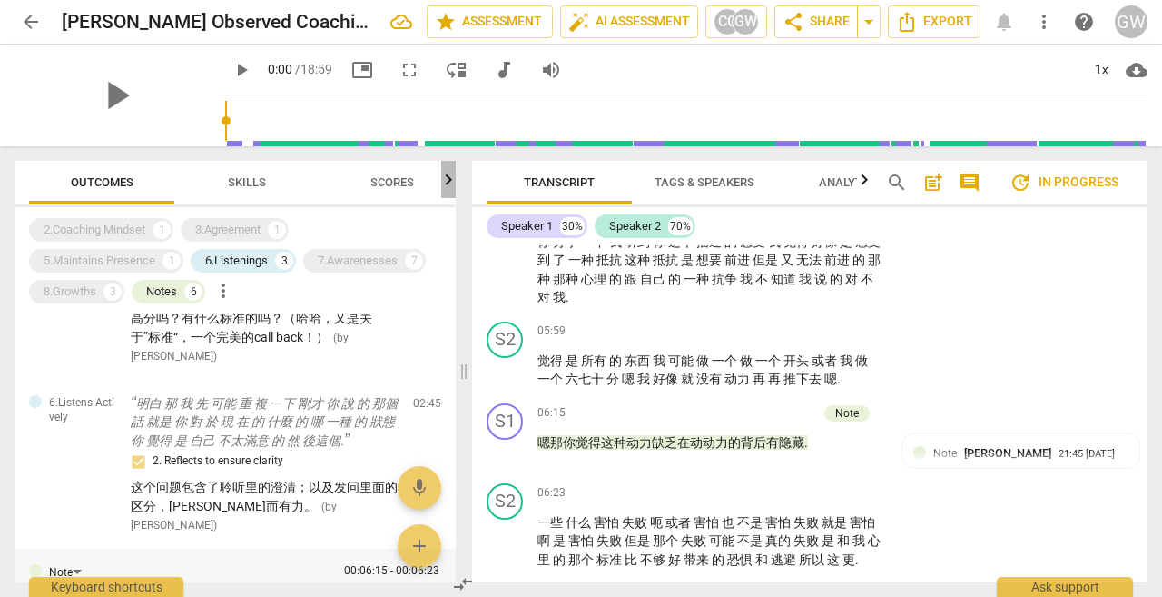
click at [445, 189] on icon "button" at bounding box center [449, 180] width 22 height 22
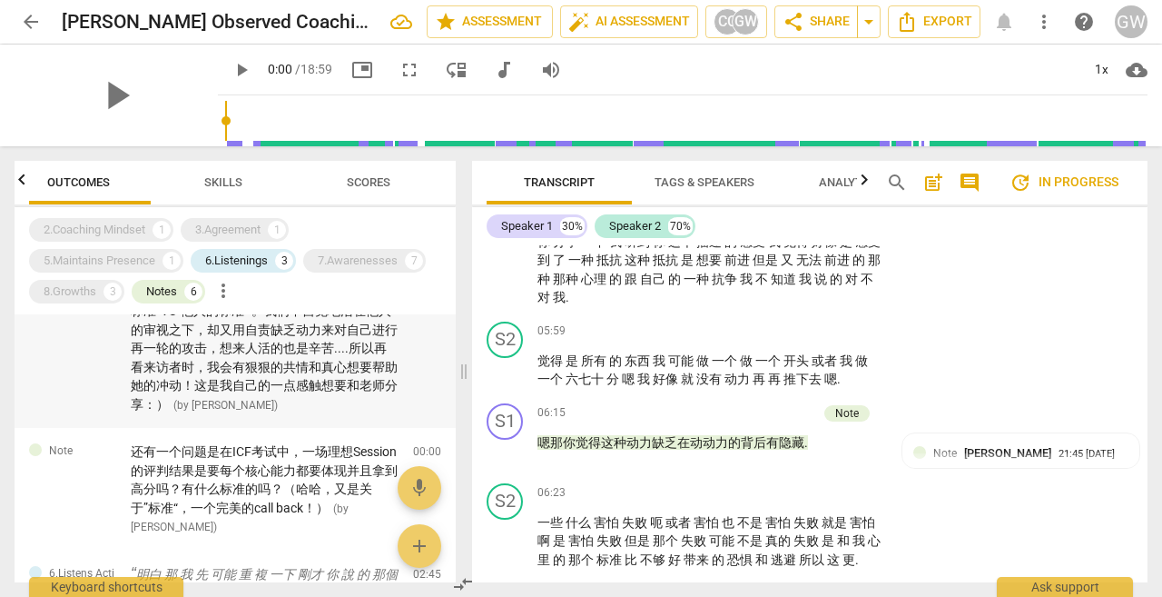
scroll to position [0, 0]
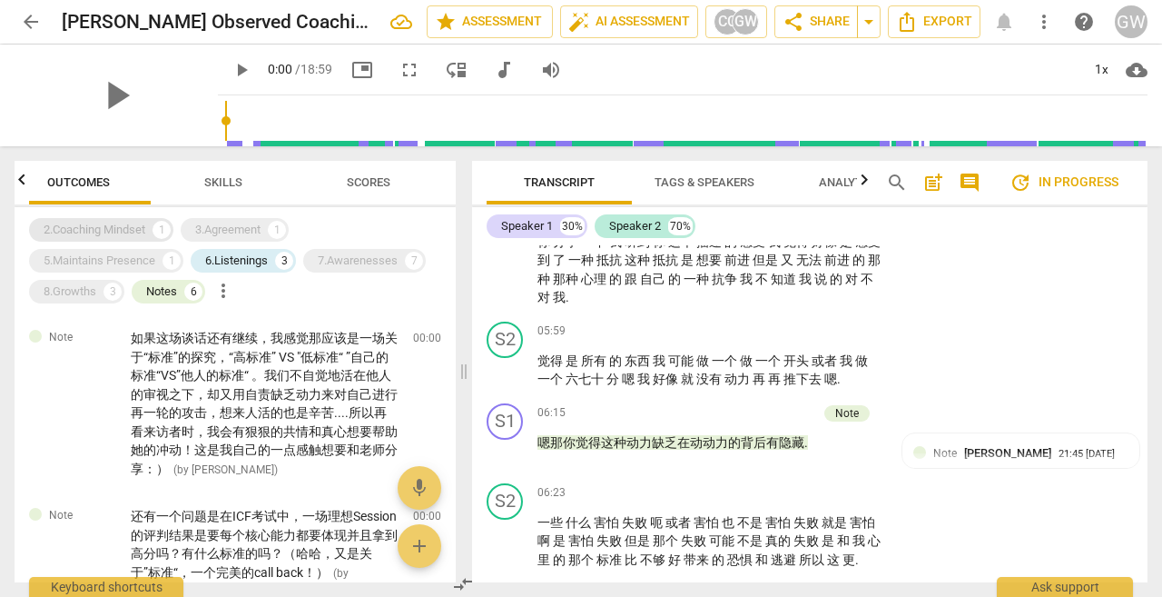
click at [126, 238] on div "2.Coaching Mindset" at bounding box center [95, 230] width 102 height 18
click at [222, 232] on div "3.Agreement" at bounding box center [227, 230] width 65 height 18
click at [382, 252] on div "7.Awarenesses" at bounding box center [358, 261] width 80 height 18
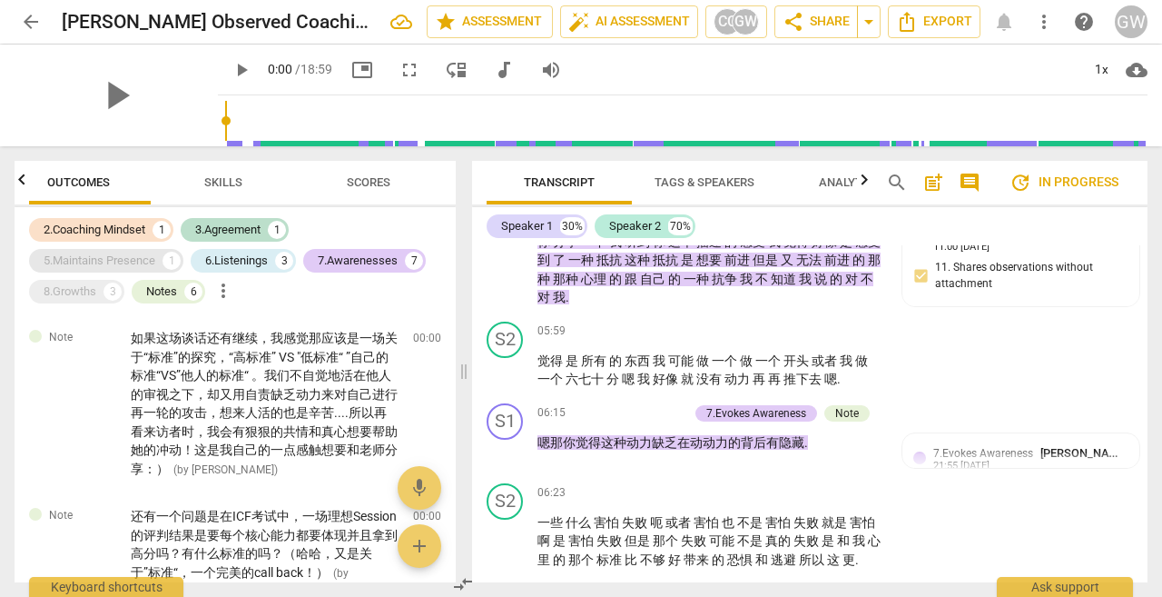
click at [126, 261] on div "5.Maintains Presence" at bounding box center [100, 261] width 112 height 18
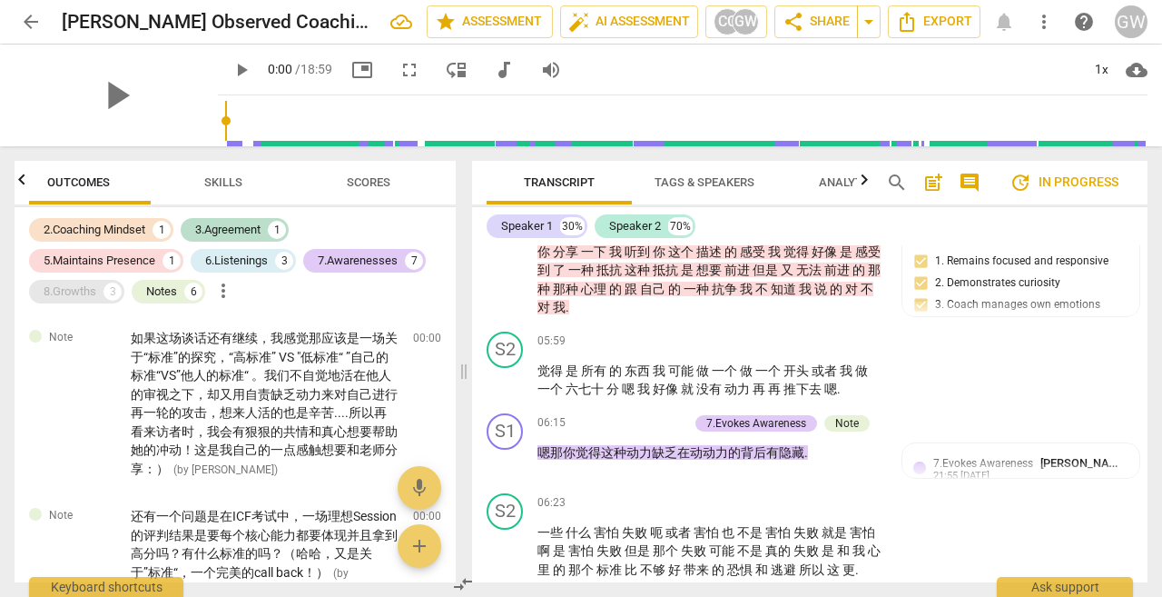
click at [97, 294] on div "8.Growths 3" at bounding box center [76, 292] width 95 height 24
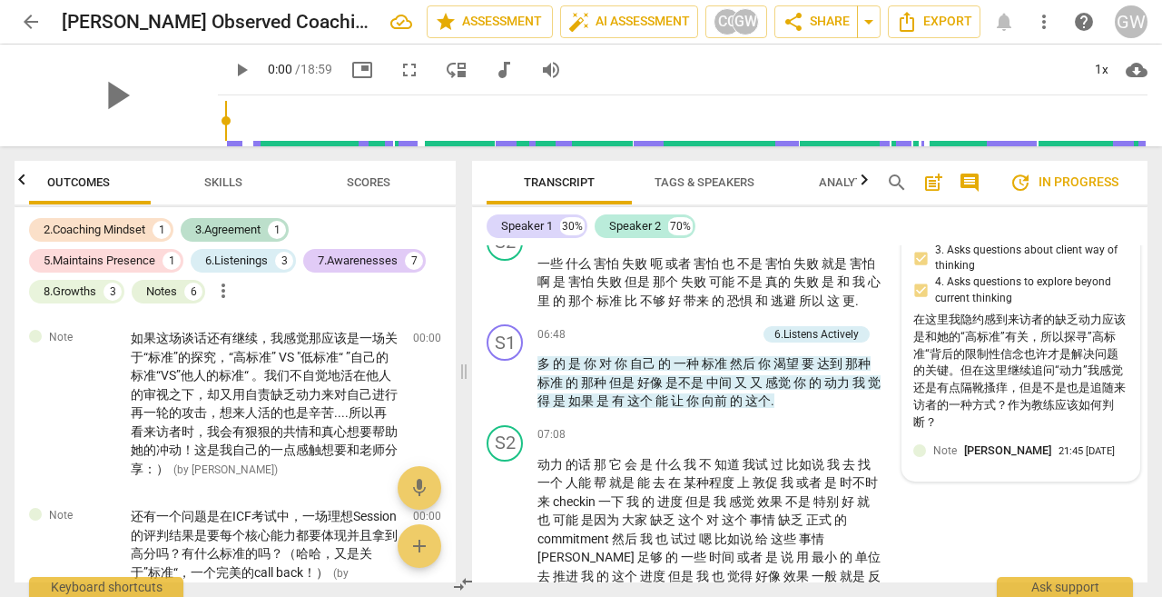
scroll to position [1667, 0]
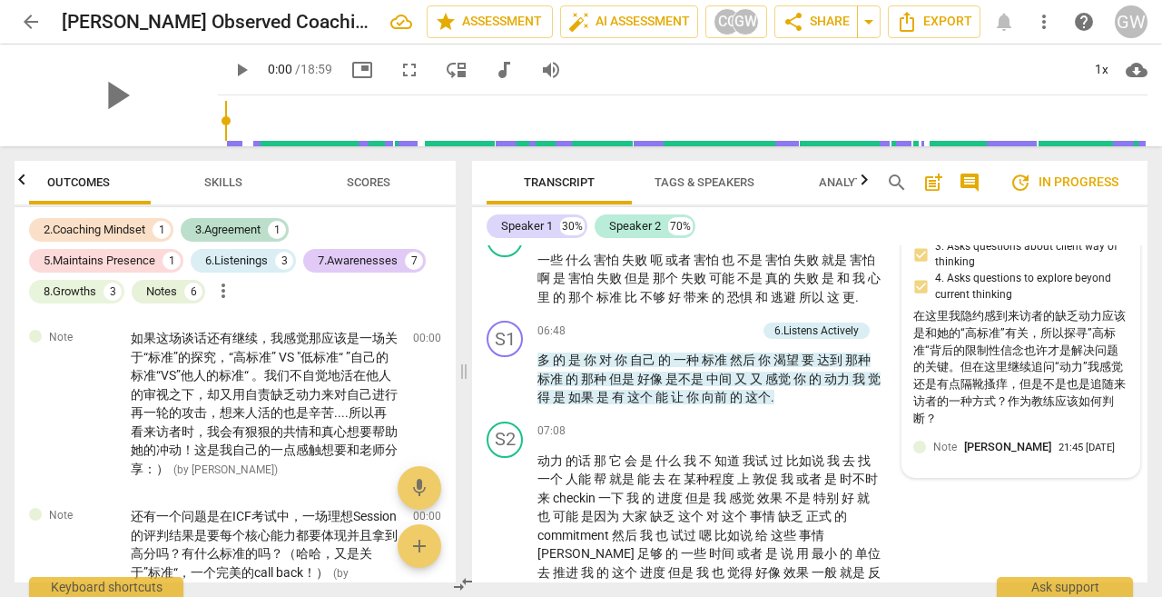
click at [972, 410] on div "在这里我隐约感到来访者的缺乏动力应该是和她的“高标准”有关，所以探寻”高标准“背后的限制性信念也许才是解决问题的关键。但在这里继续追问“动力”我感觉还是有点隔…" at bounding box center [1020, 367] width 215 height 119
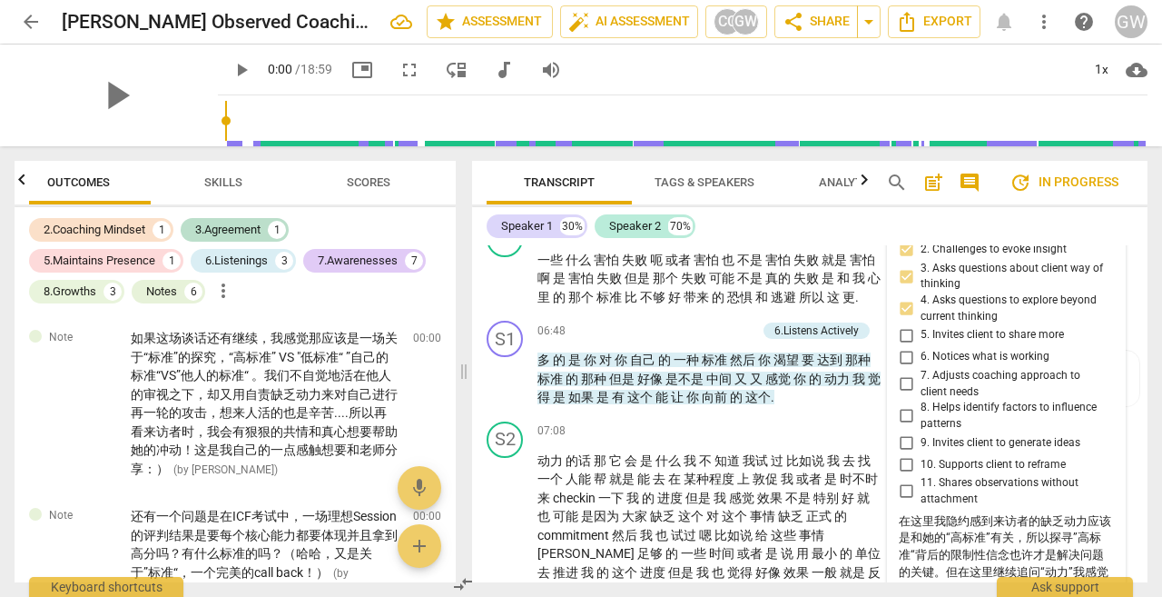
scroll to position [1849, 0]
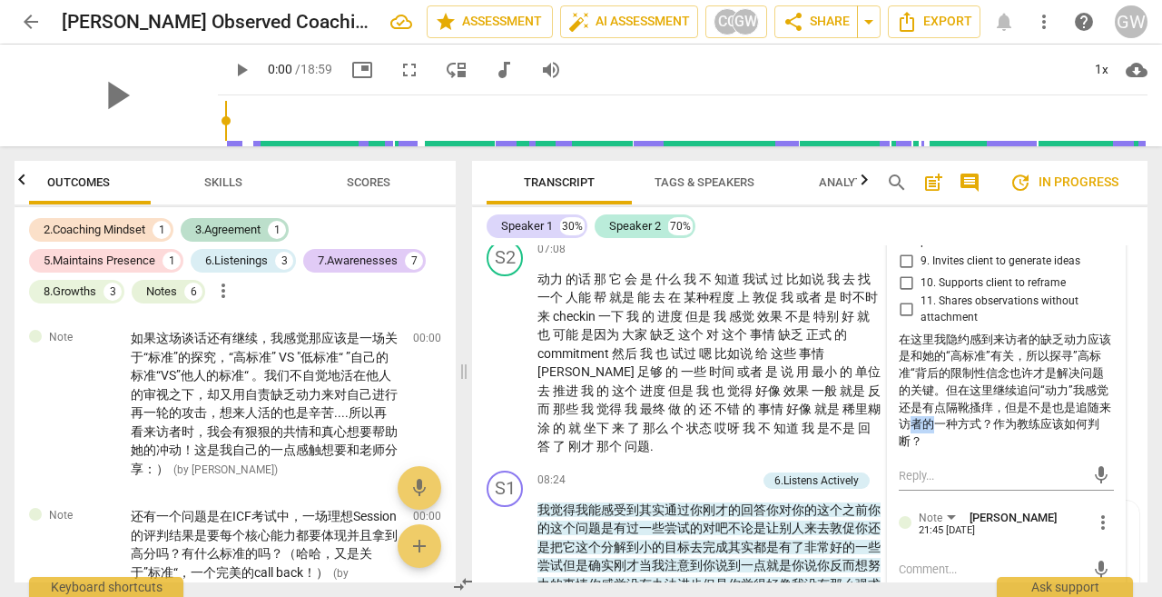
drag, startPoint x: 928, startPoint y: 431, endPoint x: 896, endPoint y: 373, distance: 66.2
click at [905, 421] on div "在这里我隐约感到来访者的缺乏动力应该是和她的“高标准”有关，所以探寻”高标准“背后的限制性信念也许才是解决问题的关键。但在这里继续追问“动力”我感觉还是有点隔…" at bounding box center [1006, 390] width 215 height 119
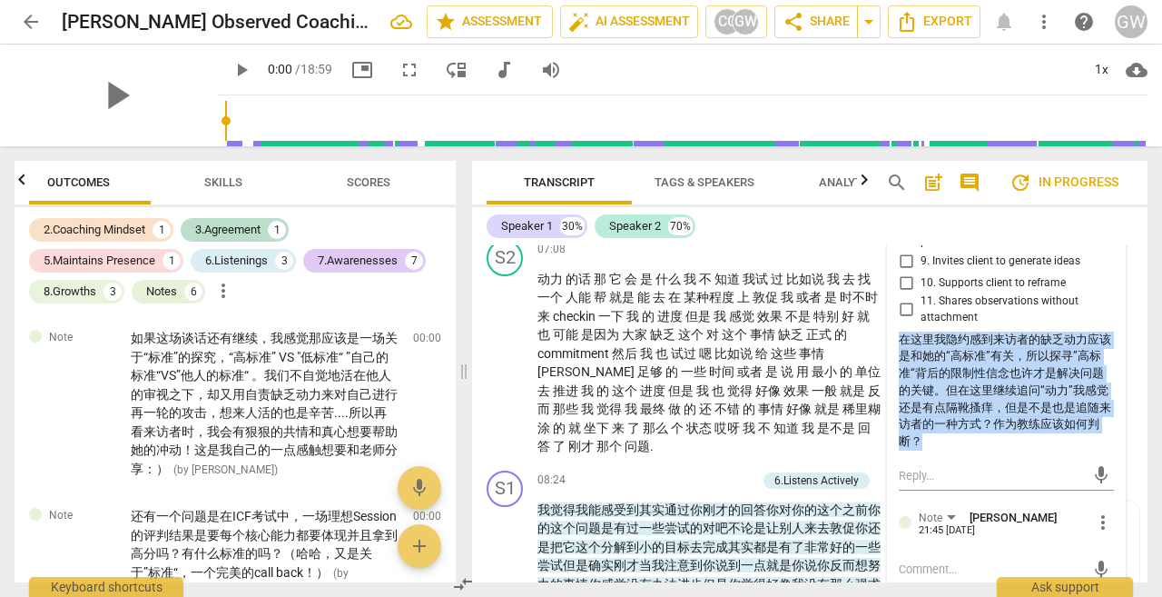
drag, startPoint x: 899, startPoint y: 344, endPoint x: 930, endPoint y: 440, distance: 101.1
click at [930, 440] on div "在这里我隐约感到来访者的缺乏动力应该是和她的“高标准”有关，所以探寻”高标准“背后的限制性信念也许才是解决问题的关键。但在这里继续追问“动力”我感觉还是有点隔…" at bounding box center [1006, 390] width 215 height 119
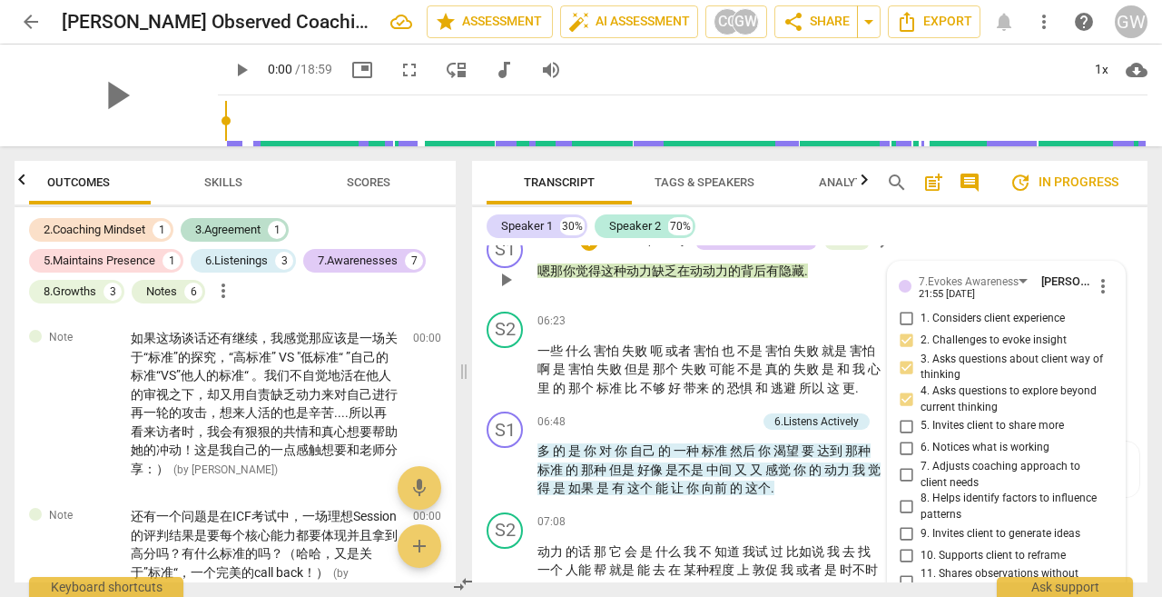
scroll to position [1758, 0]
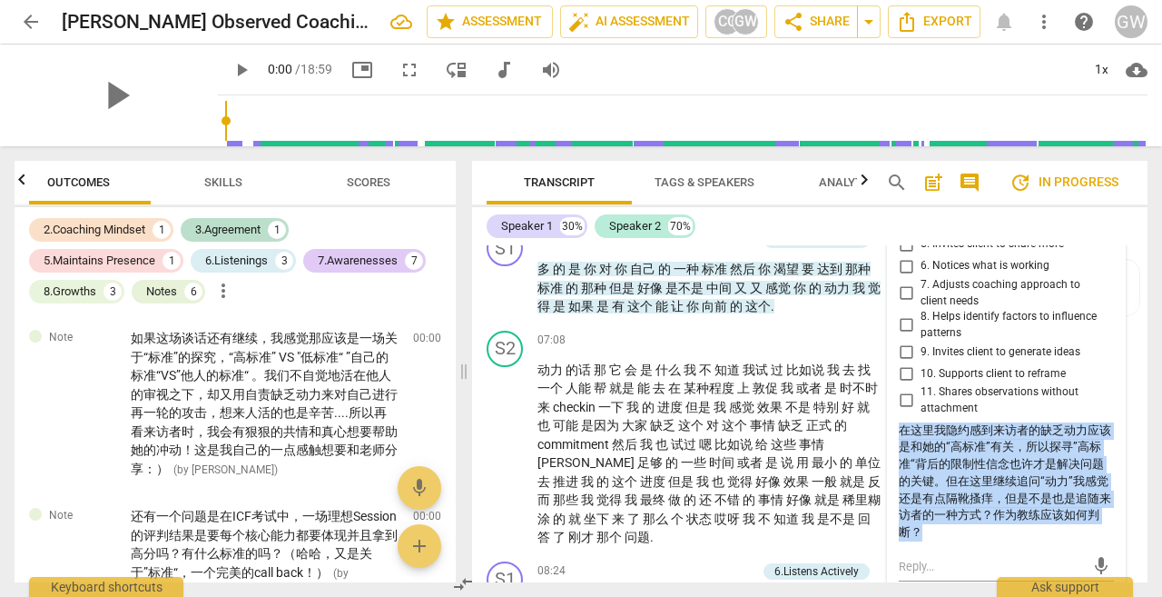
copy div "在这里我隐约感到来访者的缺乏动力应该是和她的“高标准”有关，所以探寻”高标准“背后的限制性信念也许才是解决问题的关键。但在这里继续追问“动力”我感觉还是有点隔…"
click at [164, 295] on div "Notes" at bounding box center [161, 291] width 31 height 18
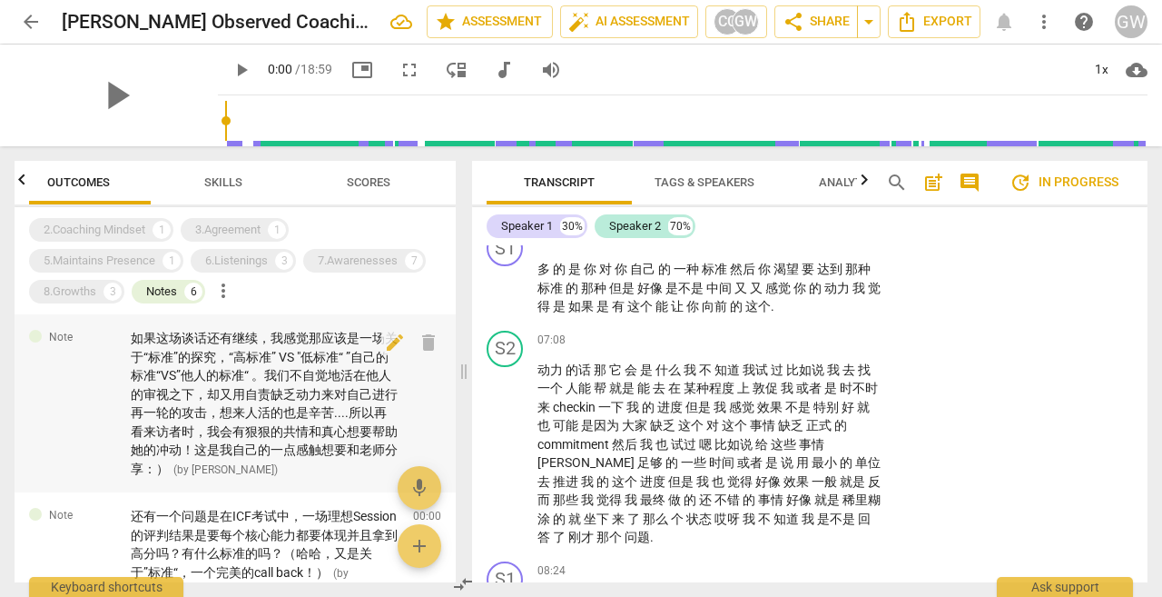
scroll to position [182, 0]
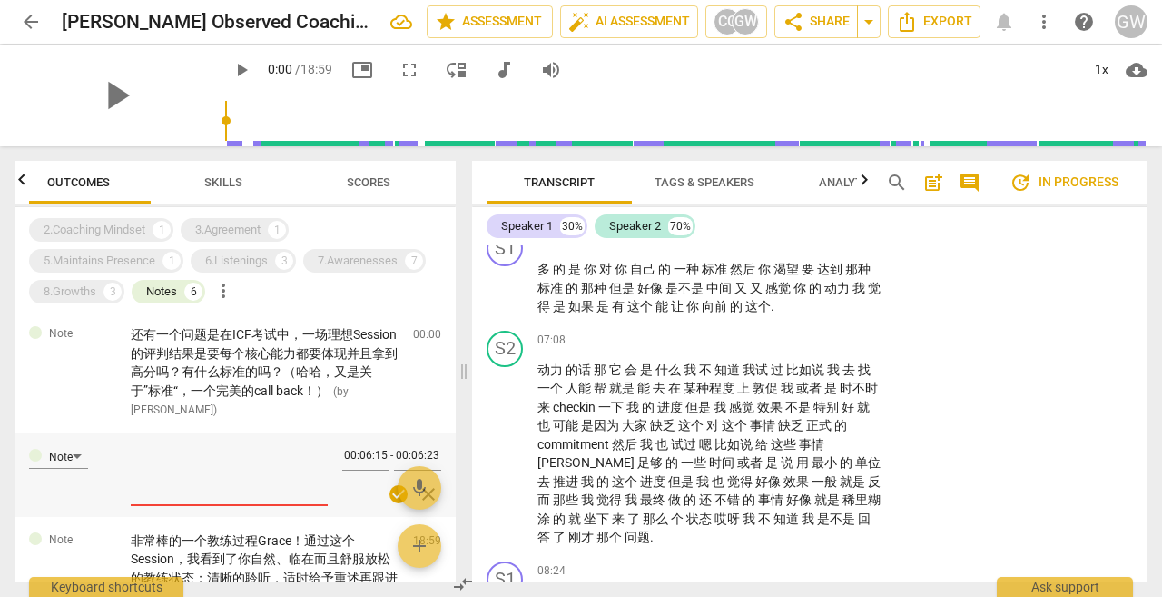
click at [202, 454] on textarea at bounding box center [229, 474] width 197 height 52
paste textarea "在这里我隐约感到来访者的缺乏动力应该是和她的“高标准”有关，所以探寻”高标准“背后的限制性信念也许才是解决问题的关键。但在这里继续追问“动力”我感觉还是有点隔…"
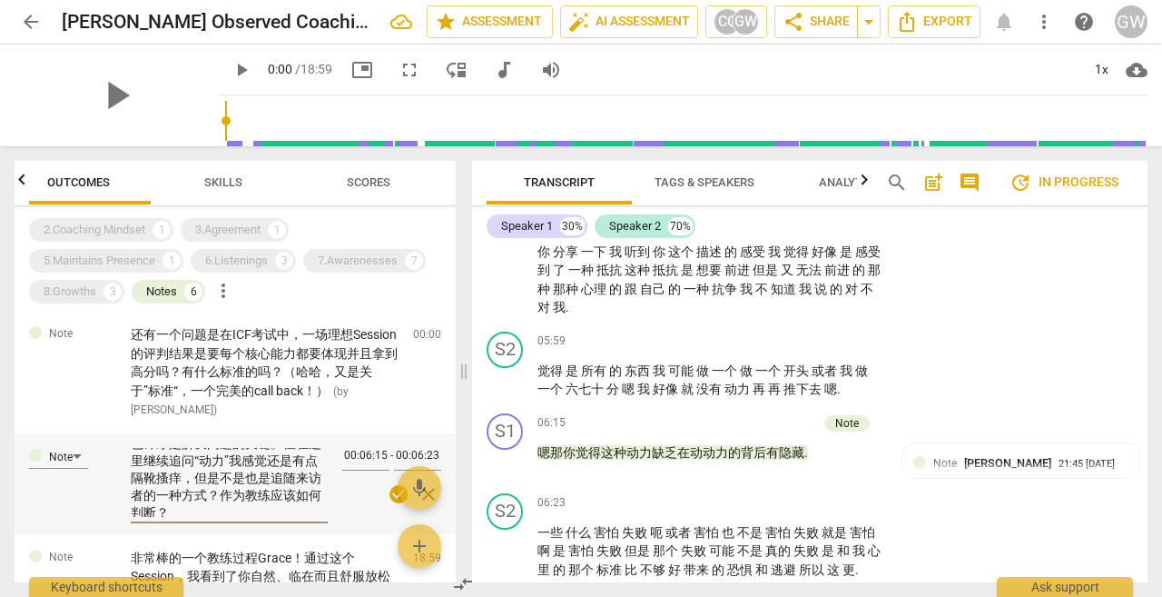
scroll to position [69, 0]
click at [390, 497] on span "check_circle" at bounding box center [399, 494] width 22 height 22
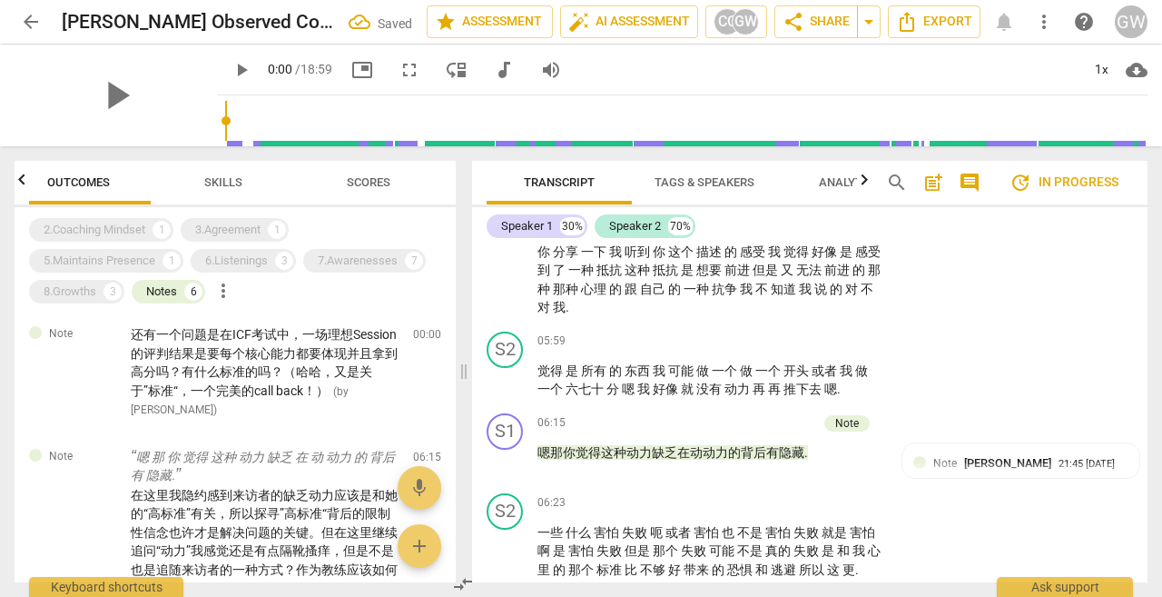
click at [166, 290] on div "Notes" at bounding box center [161, 291] width 31 height 18
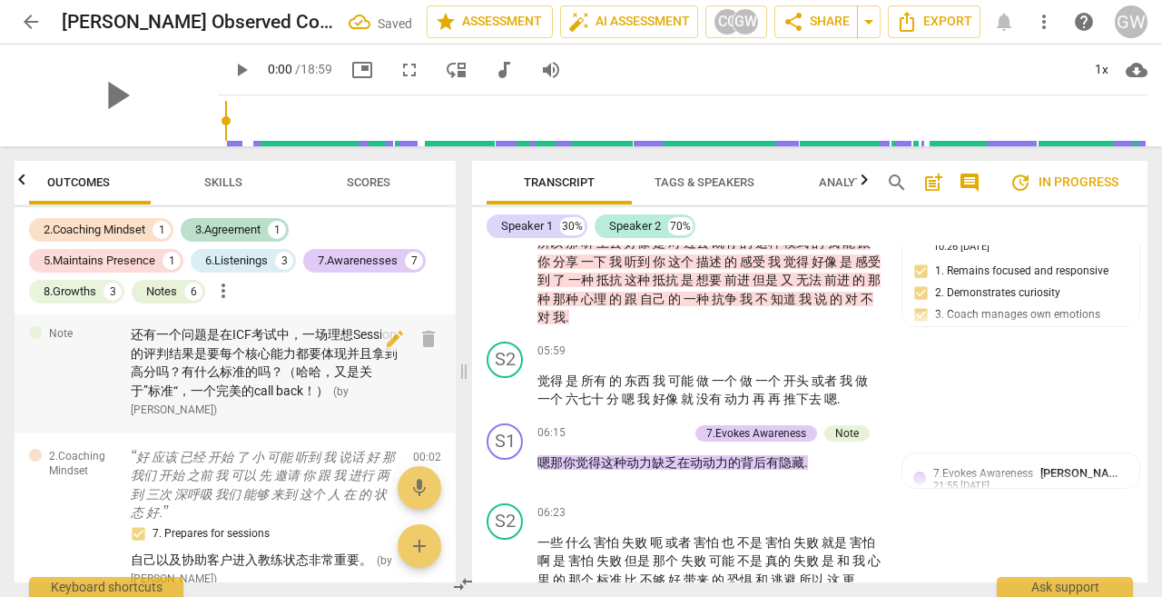
scroll to position [0, 0]
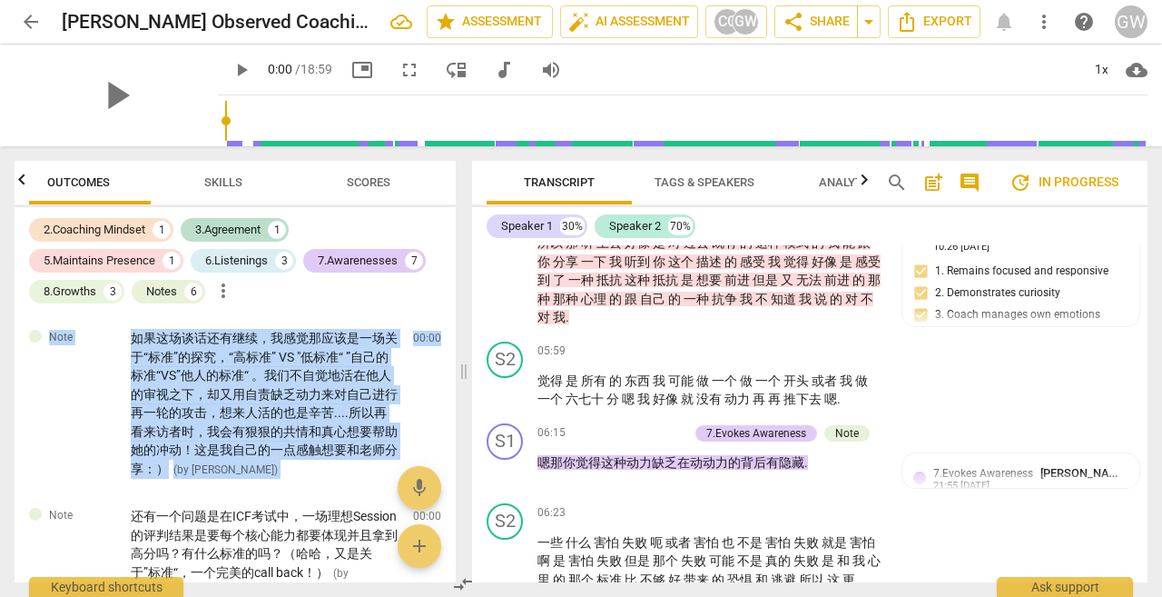
drag, startPoint x: 449, startPoint y: 324, endPoint x: 454, endPoint y: 297, distance: 27.8
click at [454, 297] on div "2.Coaching Mindset 1 3.Agreement 1 5.Maintains Presence 1 6.Listenings 3 7.Awar…" at bounding box center [235, 394] width 441 height 375
click at [76, 185] on span "Outcomes" at bounding box center [78, 182] width 63 height 14
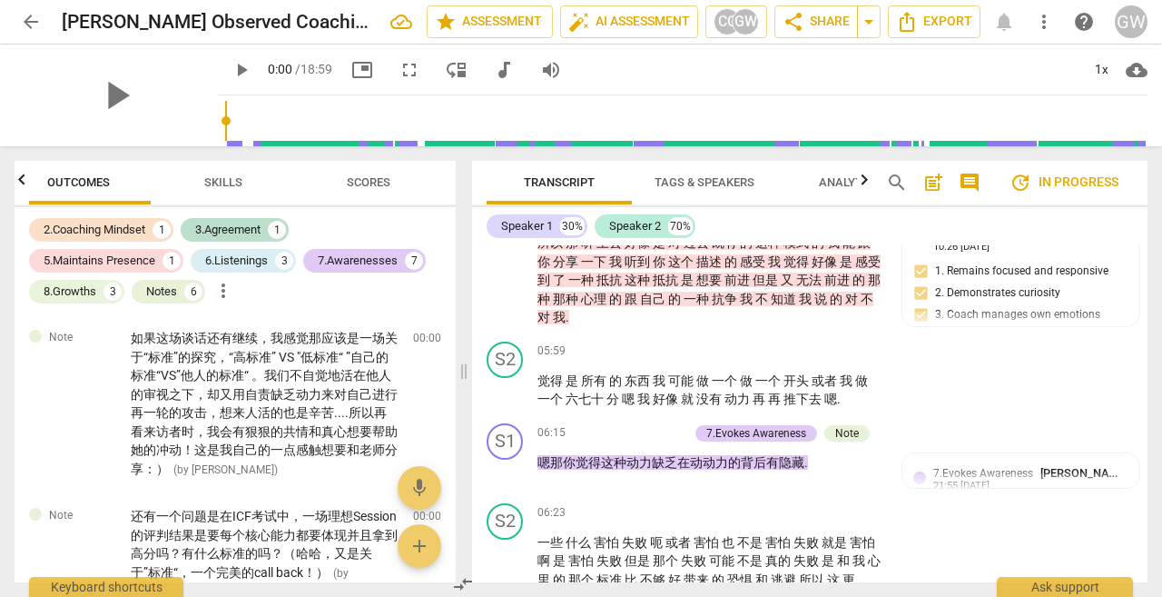
click at [12, 183] on div "Outcomes Skills Scores 2.Coaching Mindset 1 3.Agreement 1 5.Maintains Presence …" at bounding box center [231, 371] width 463 height 450
click at [23, 183] on icon "button" at bounding box center [22, 180] width 22 height 22
click at [25, 182] on div at bounding box center [22, 179] width 15 height 37
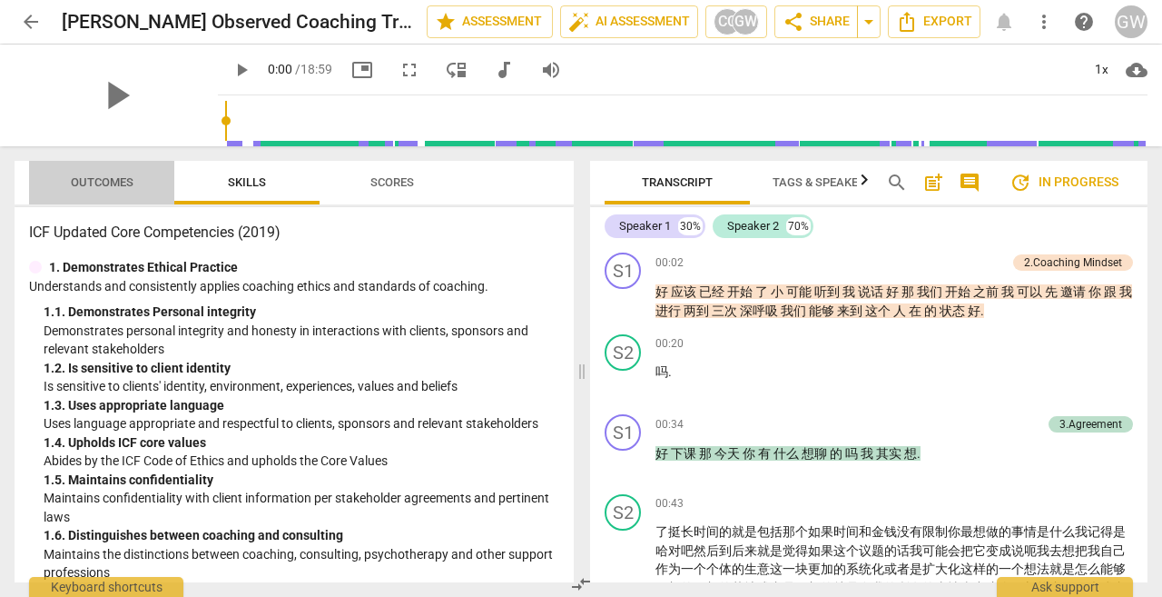
click at [116, 173] on span "Outcomes" at bounding box center [102, 183] width 106 height 25
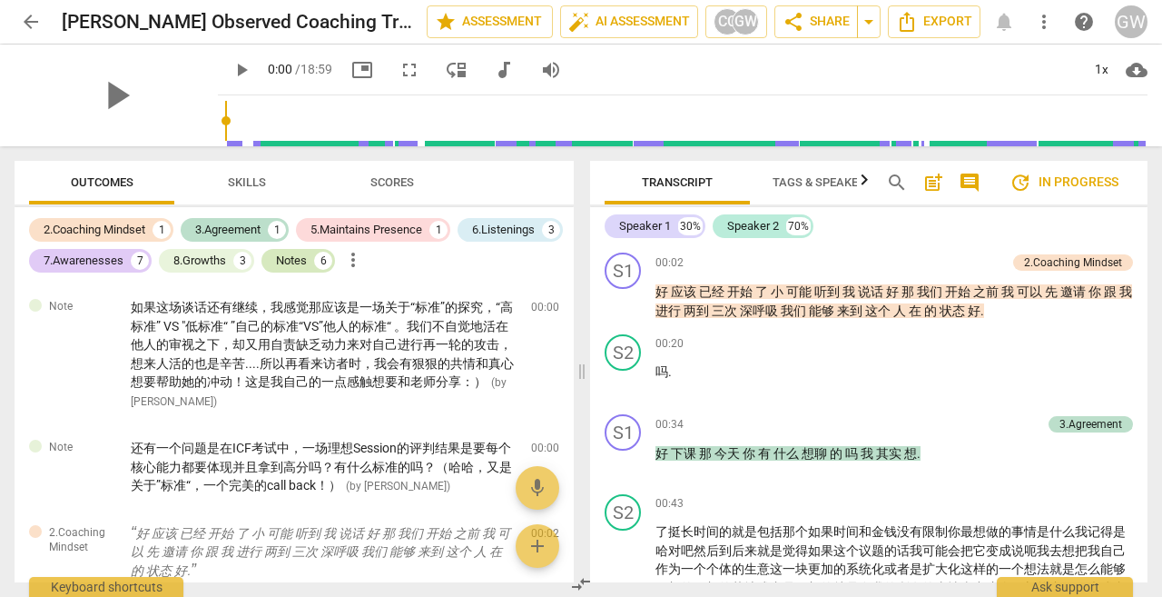
click at [307, 253] on div "Notes" at bounding box center [291, 261] width 31 height 18
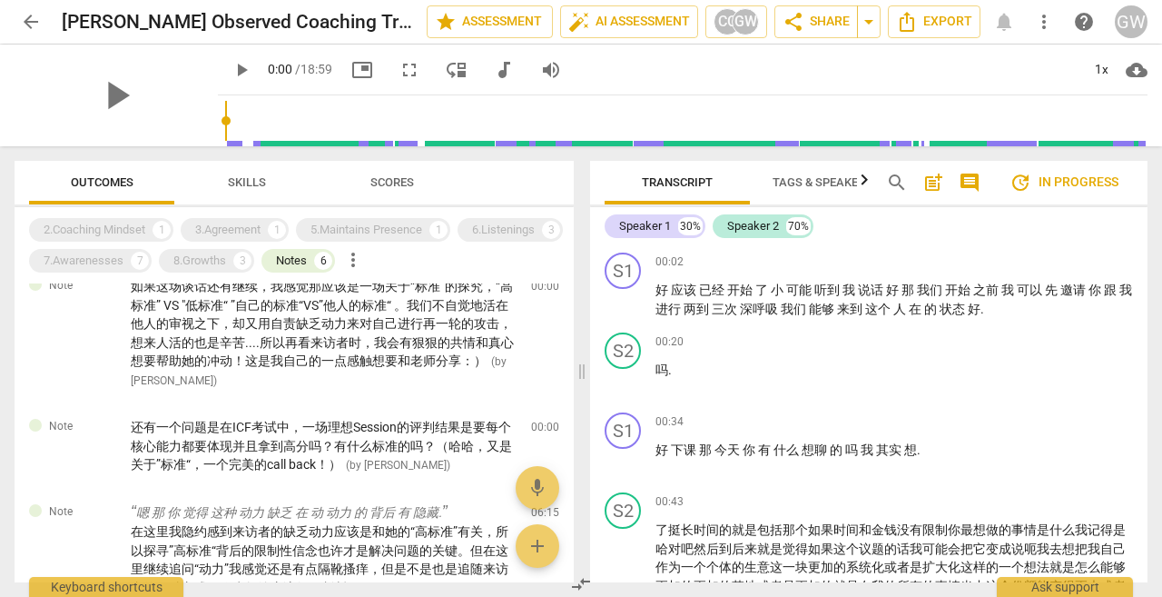
scroll to position [26, 0]
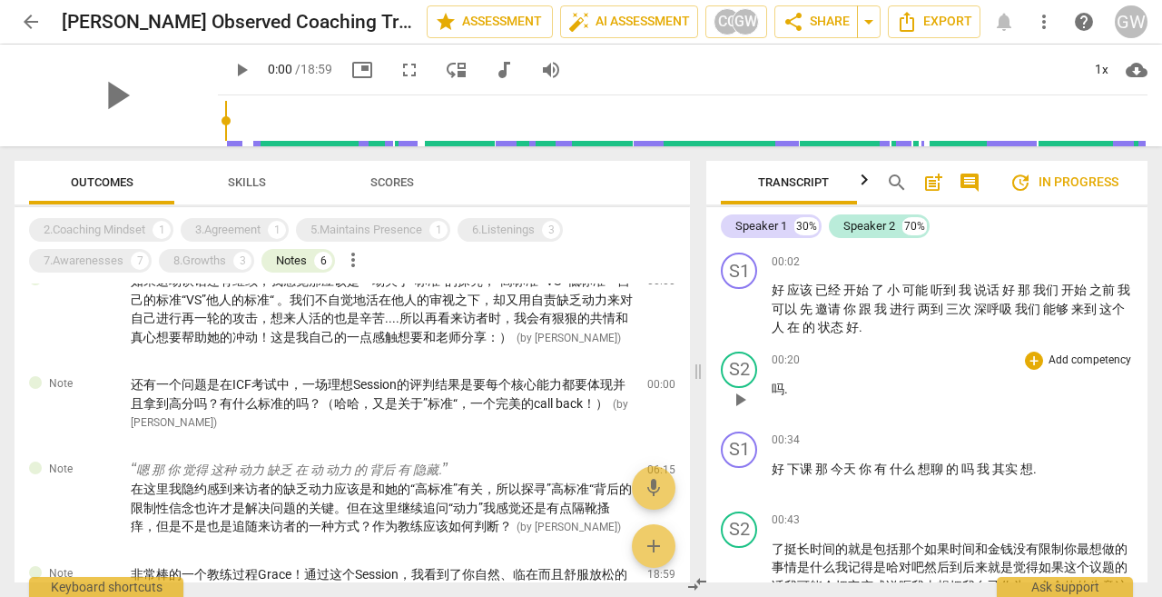
drag, startPoint x: 578, startPoint y: 371, endPoint x: 695, endPoint y: 396, distance: 118.8
click at [695, 396] on span at bounding box center [698, 371] width 11 height 450
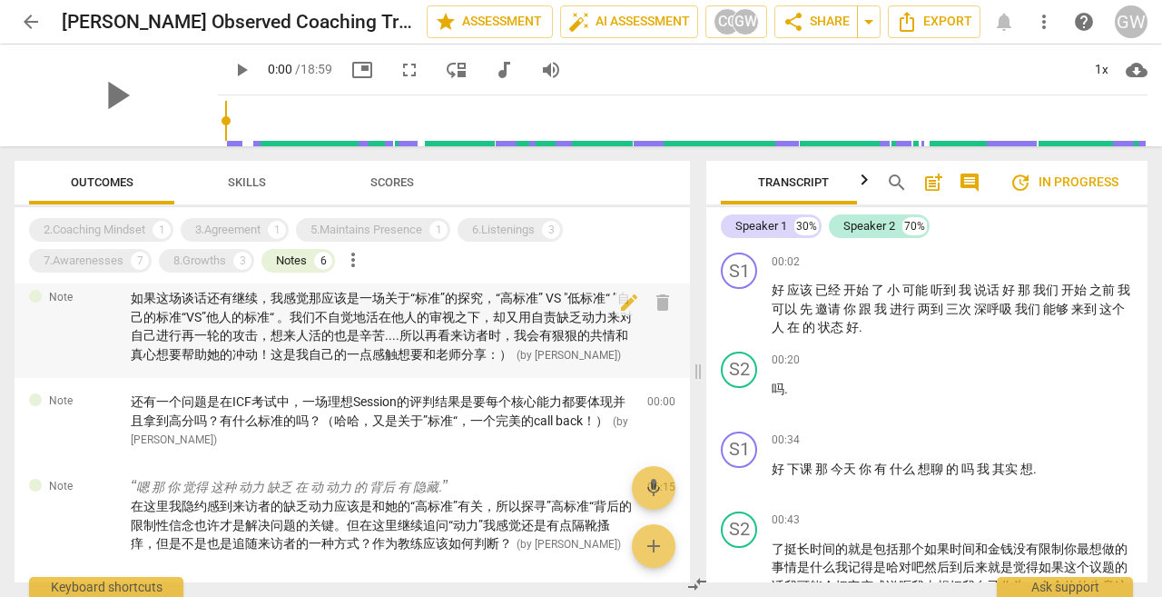
scroll to position [0, 0]
